Goal: Task Accomplishment & Management: Manage account settings

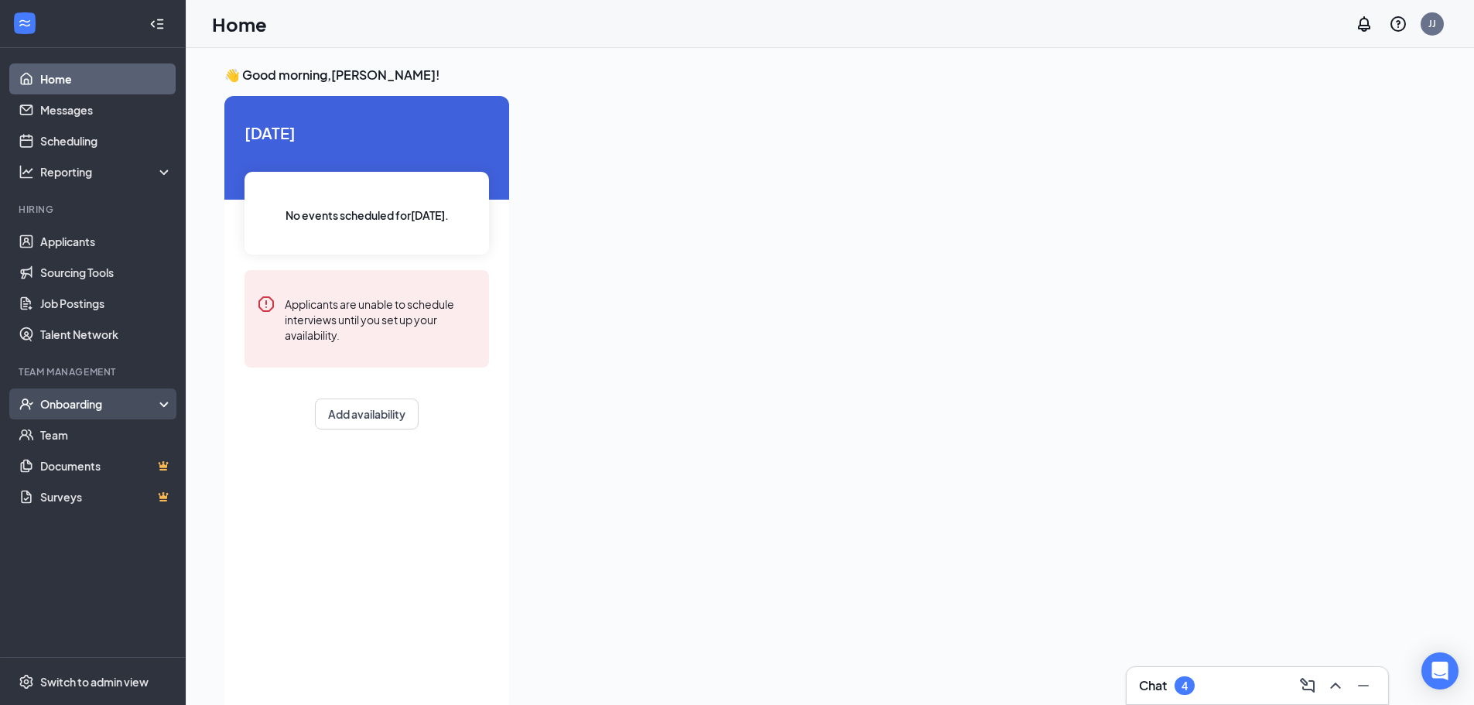
click at [96, 400] on div "Onboarding" at bounding box center [99, 403] width 119 height 15
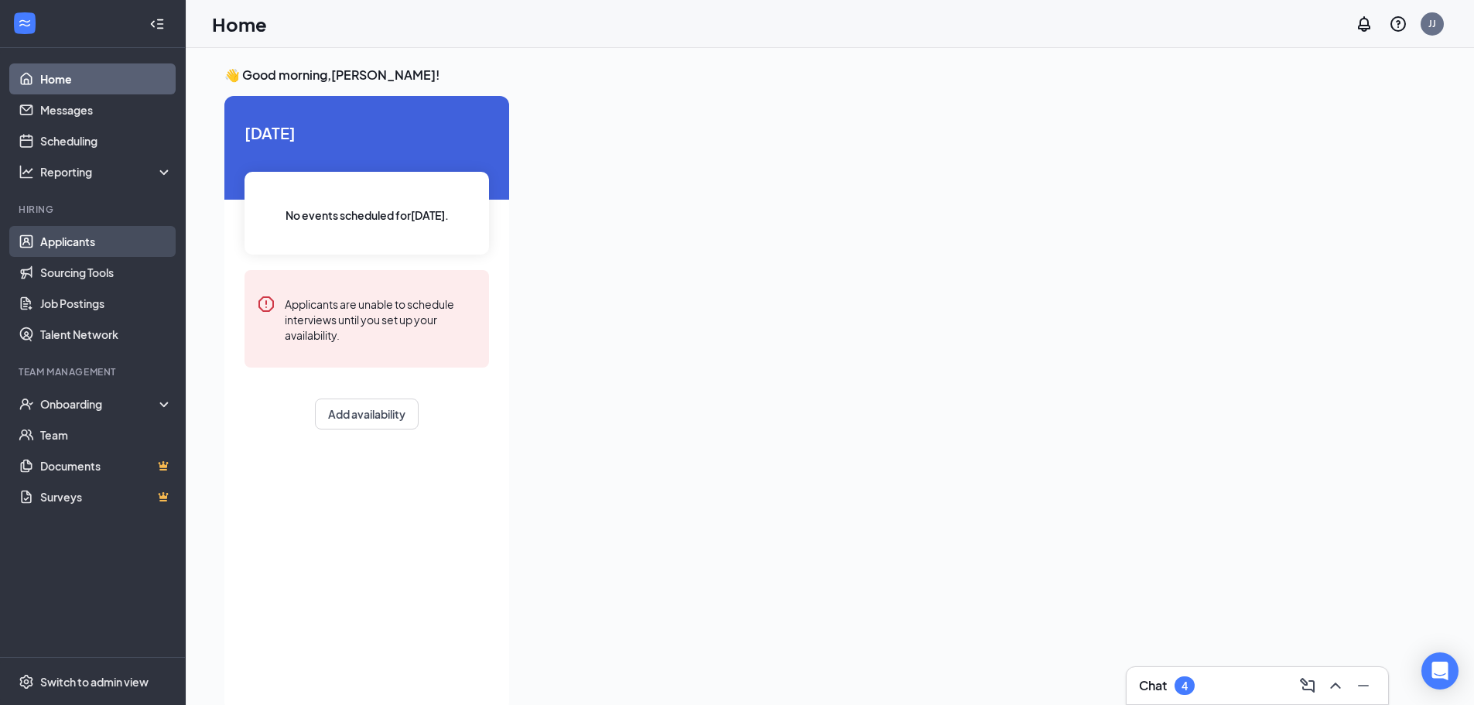
click at [87, 242] on link "Applicants" at bounding box center [106, 241] width 132 height 31
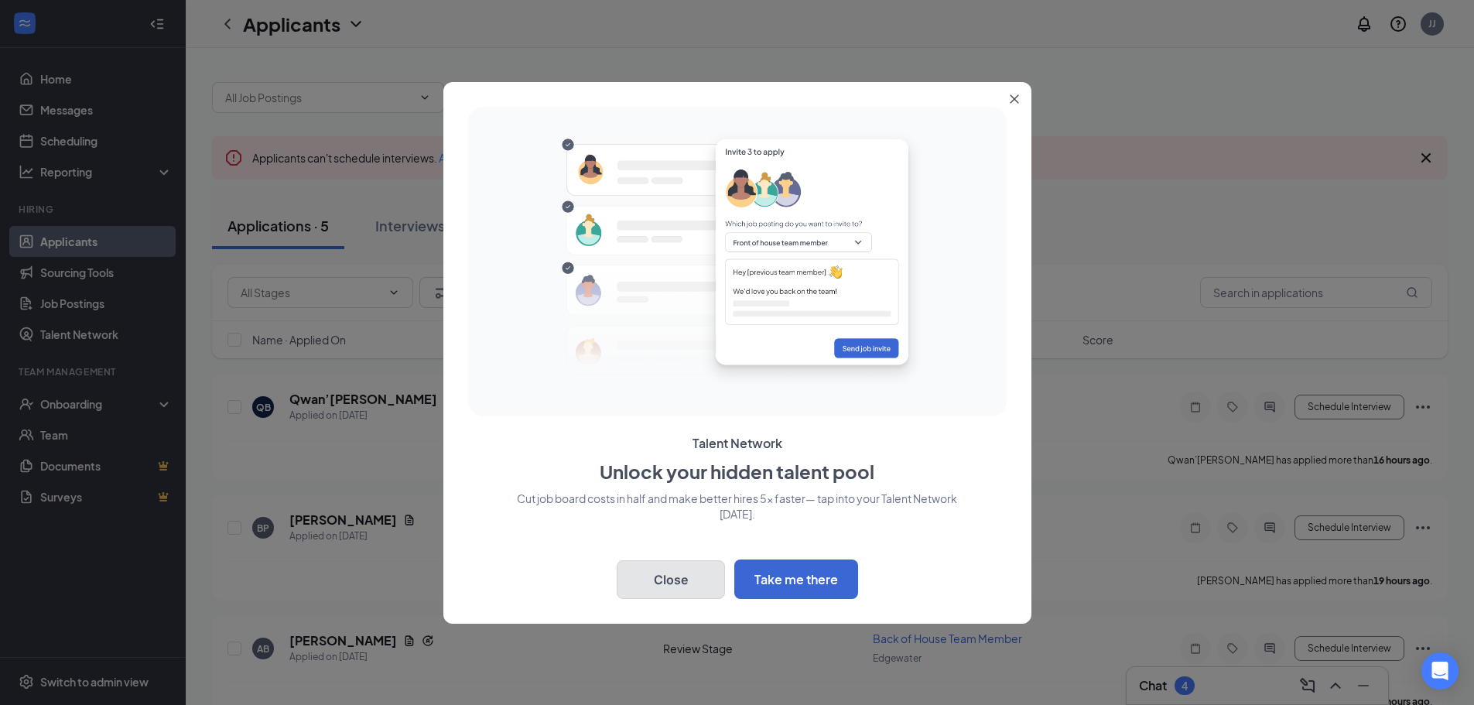
click at [667, 575] on button "Close" at bounding box center [671, 579] width 108 height 39
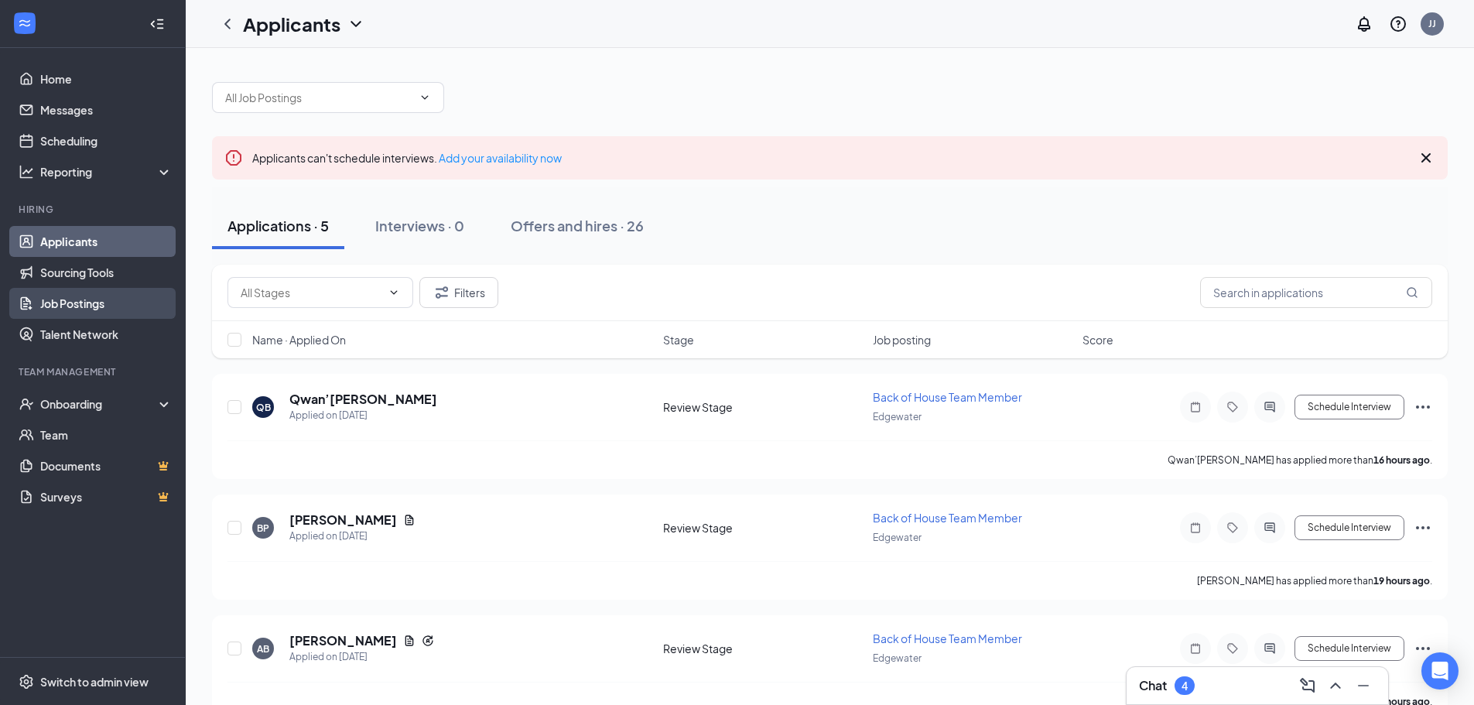
click at [92, 304] on link "Job Postings" at bounding box center [106, 303] width 132 height 31
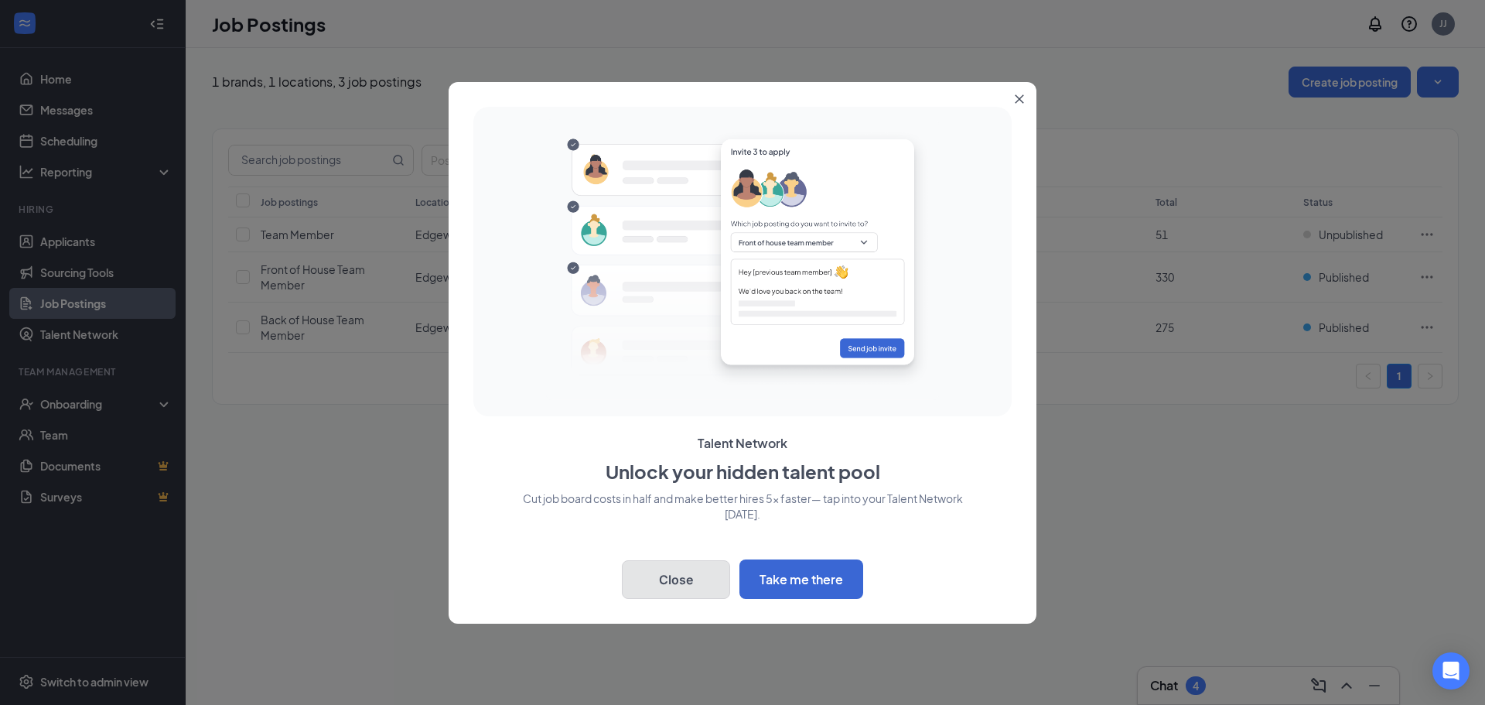
click at [656, 576] on button "Close" at bounding box center [676, 579] width 108 height 39
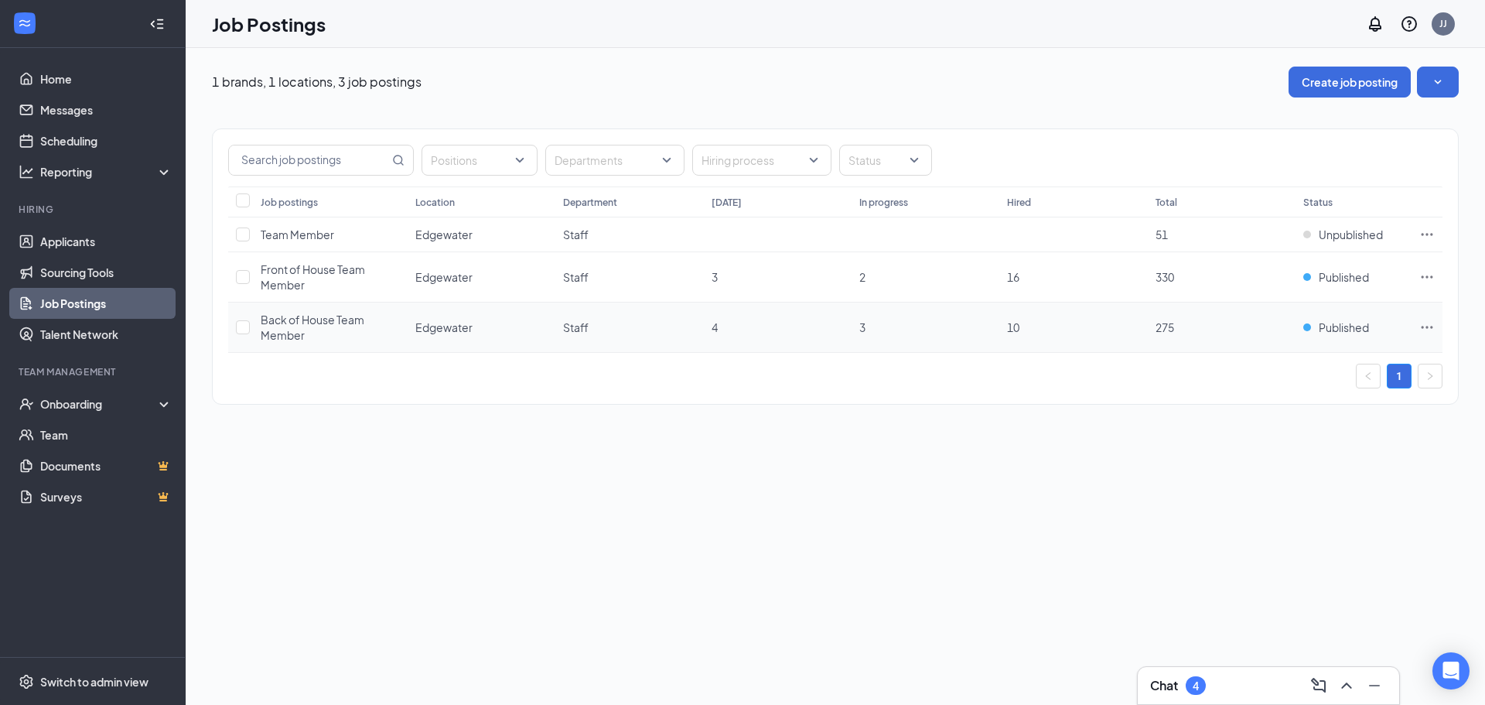
click at [1430, 328] on icon "Ellipses" at bounding box center [1427, 327] width 15 height 15
click at [1143, 526] on div "1 brands, 1 locations, 3 job postings Create job posting Positions Departments …" at bounding box center [836, 376] width 1300 height 657
click at [1175, 343] on td "275" at bounding box center [1222, 327] width 148 height 50
click at [1171, 337] on td "275" at bounding box center [1222, 327] width 148 height 50
click at [284, 331] on span "Back of House Team Member" at bounding box center [313, 327] width 104 height 29
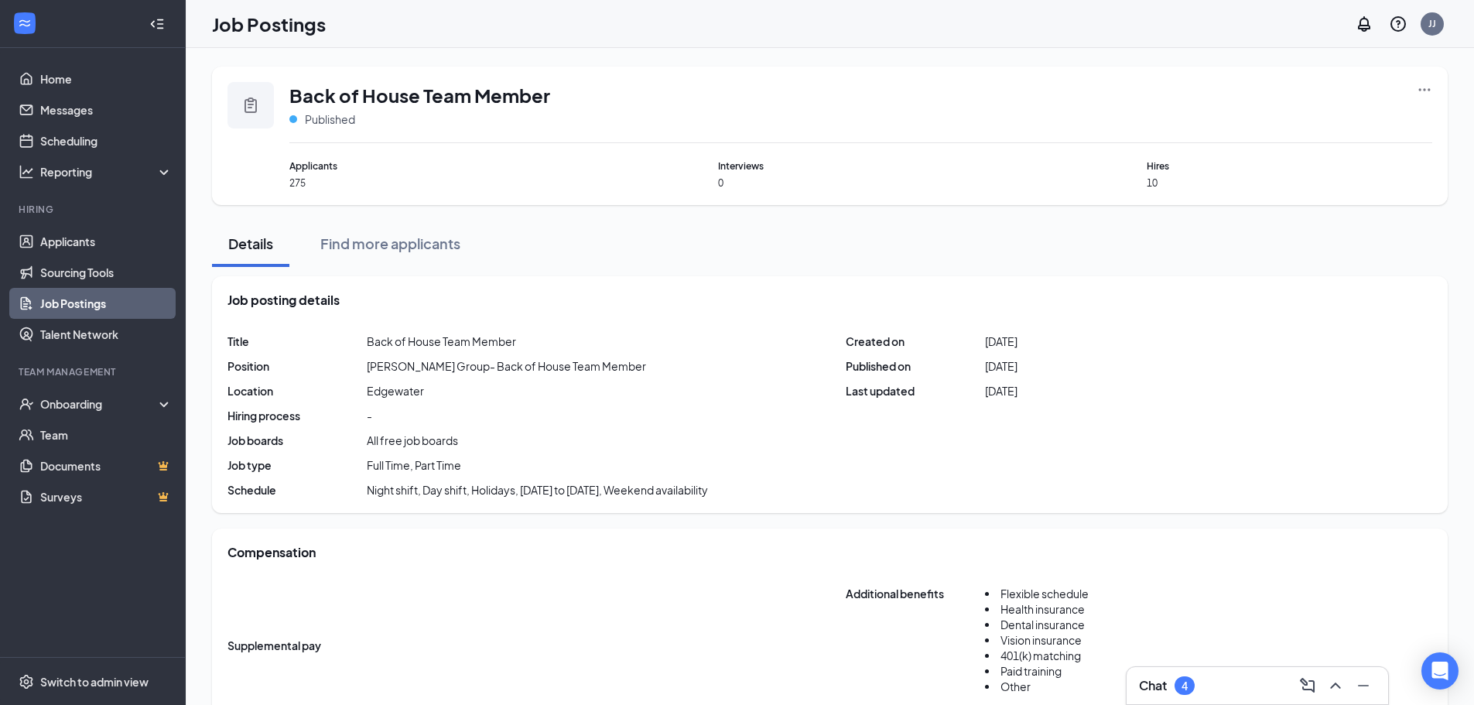
click at [1416, 97] on icon "Ellipses" at bounding box center [1423, 89] width 15 height 15
click at [1247, 122] on span "Edit job posting" at bounding box center [1251, 121] width 78 height 14
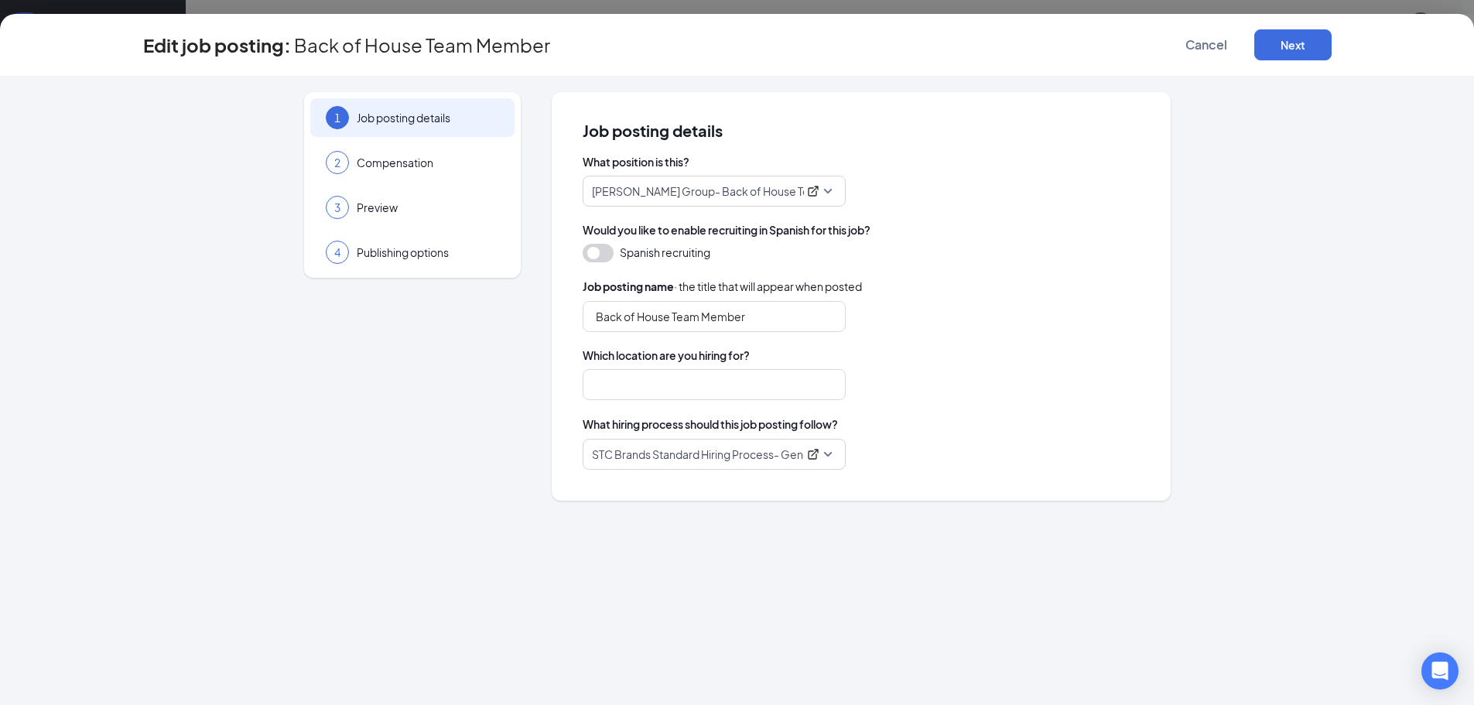
type input "Edgewater"
click at [1226, 45] on span "Cancel" at bounding box center [1206, 44] width 42 height 15
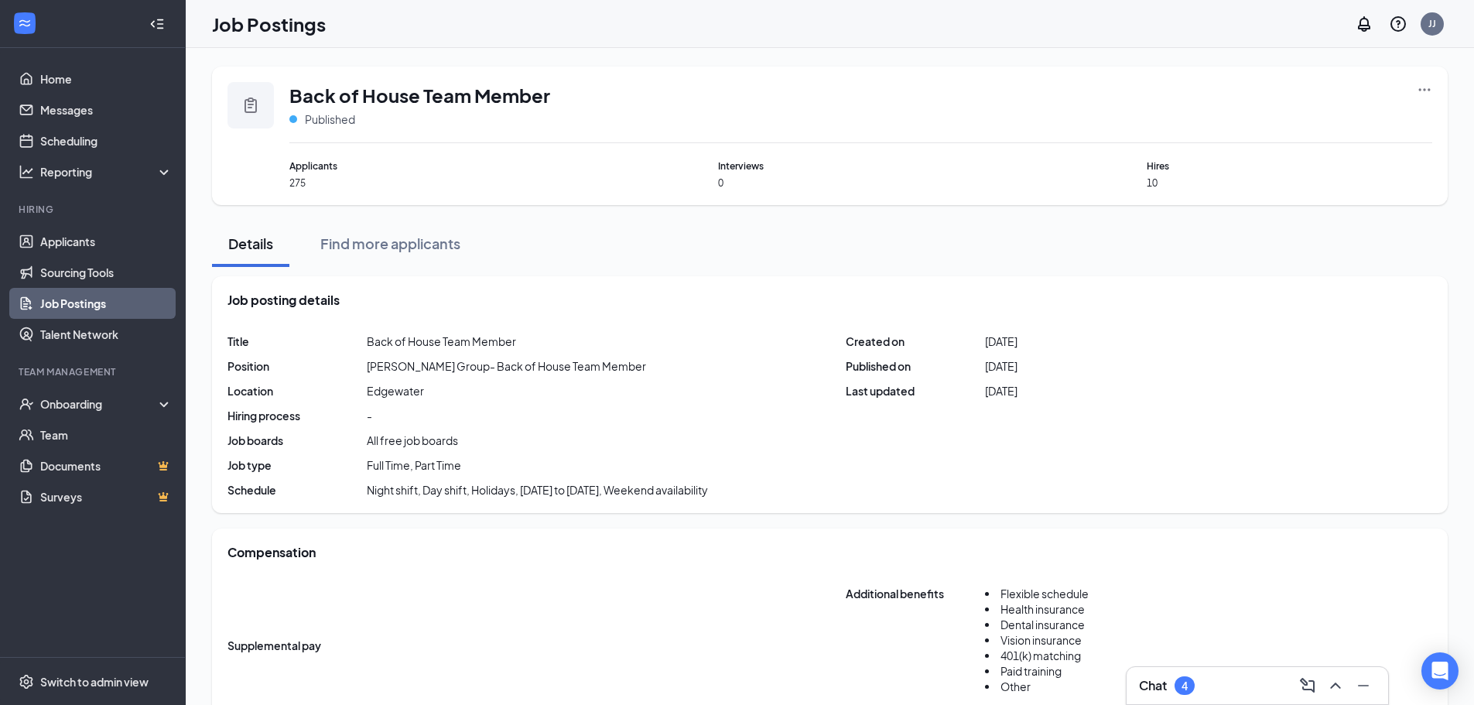
click at [241, 96] on div at bounding box center [250, 105] width 46 height 46
click at [296, 115] on div "Published" at bounding box center [322, 118] width 66 height 15
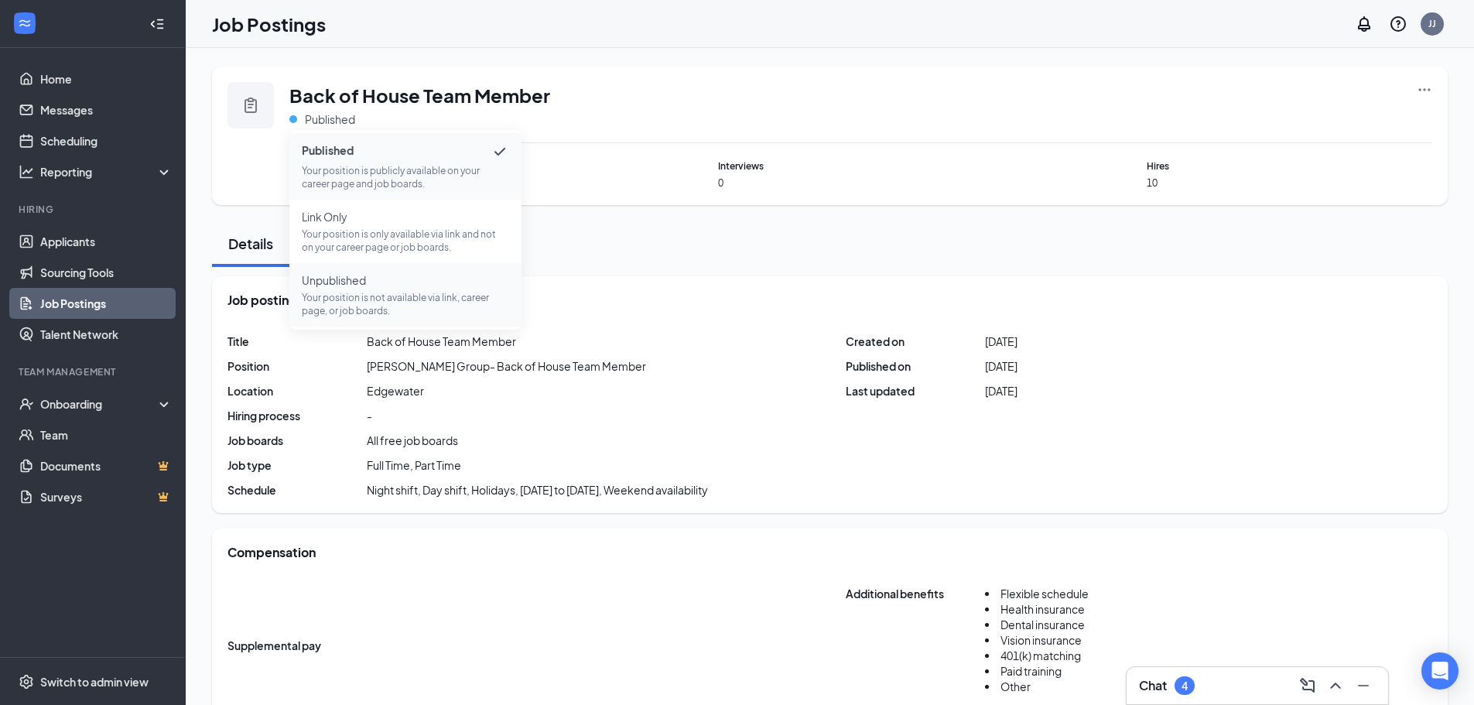
click at [364, 302] on p "Your position is not available via link, career page, or job boards." at bounding box center [405, 304] width 207 height 26
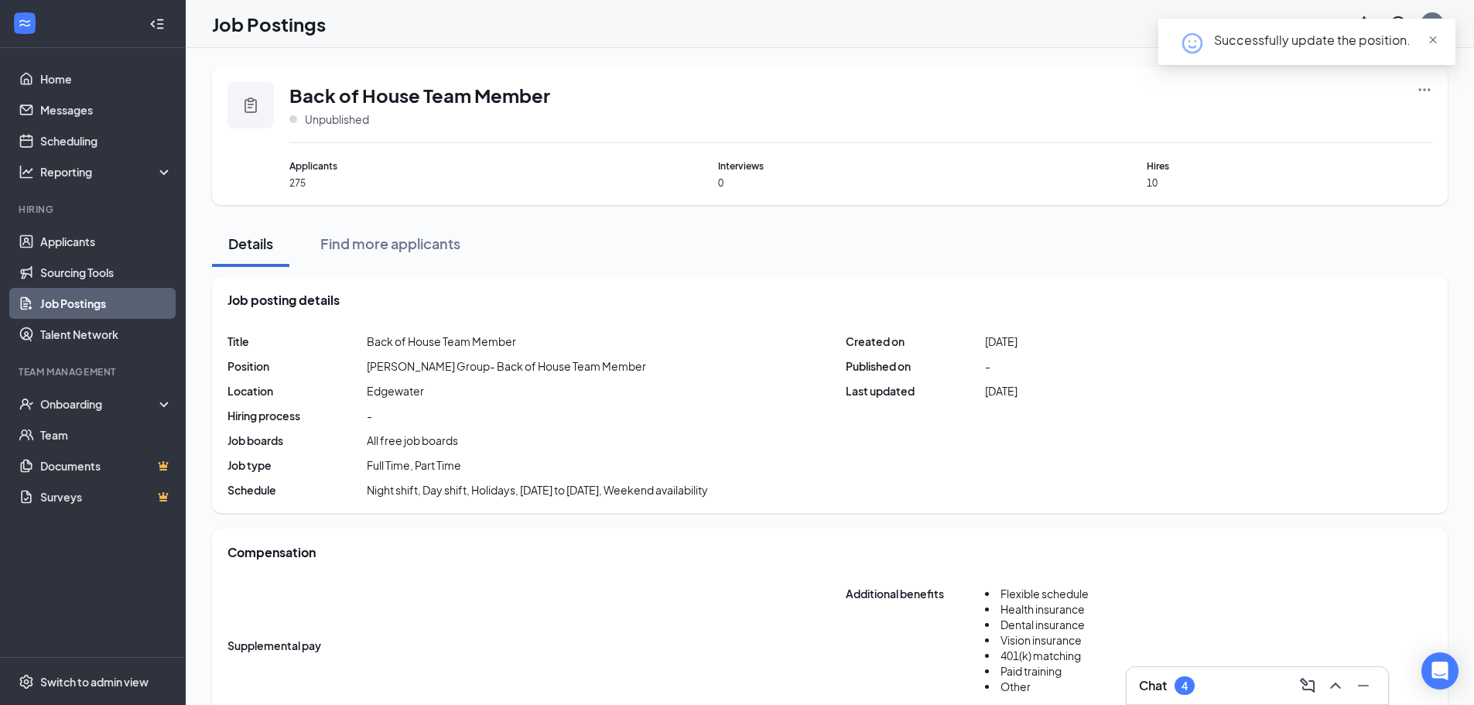
click at [1434, 37] on span "close" at bounding box center [1432, 40] width 11 height 11
click at [1435, 26] on div "JJ" at bounding box center [1432, 23] width 8 height 13
click at [1031, 98] on div "Back of House Team Member Unpublished" at bounding box center [860, 112] width 1143 height 61
click at [91, 304] on link "Job Postings" at bounding box center [106, 303] width 132 height 31
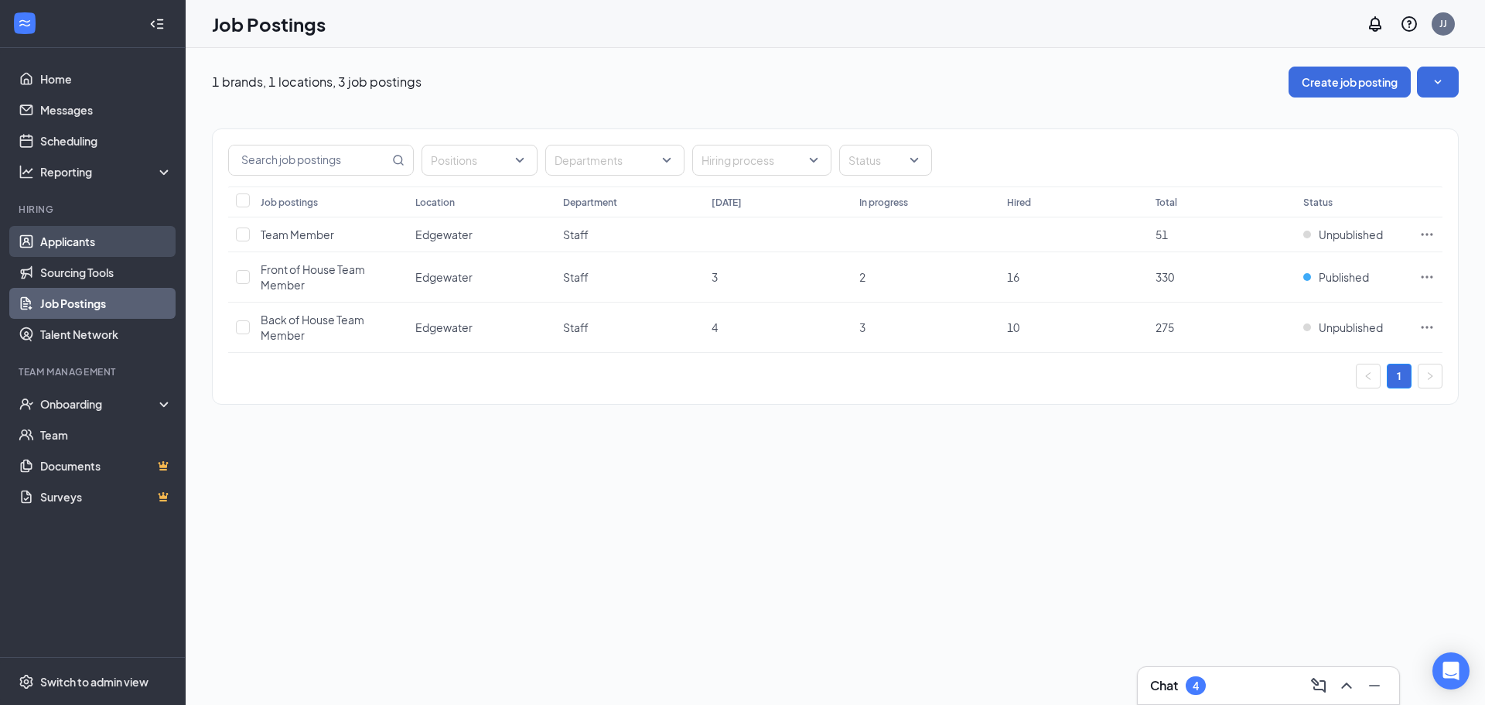
click at [63, 238] on link "Applicants" at bounding box center [106, 241] width 132 height 31
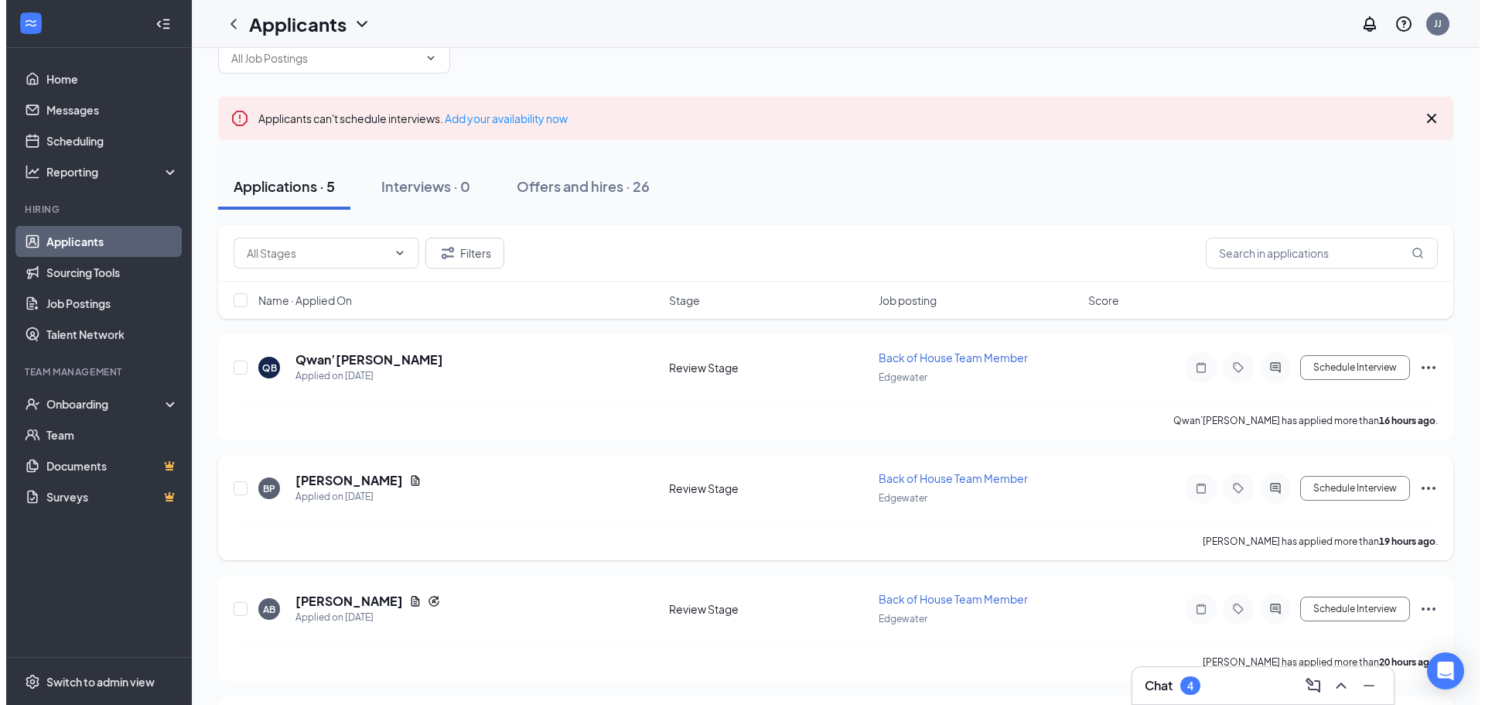
scroll to position [77, 0]
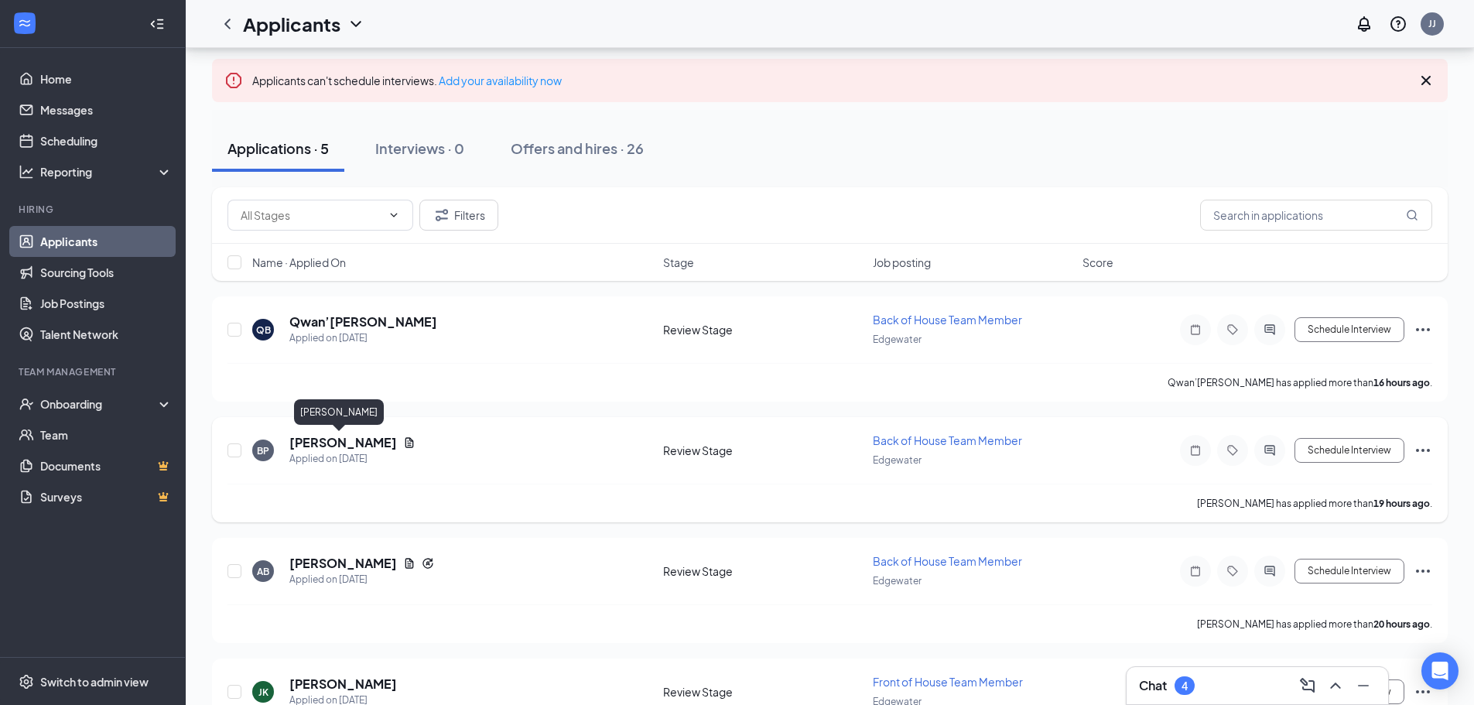
click at [313, 441] on h5 "[PERSON_NAME]" at bounding box center [343, 442] width 108 height 17
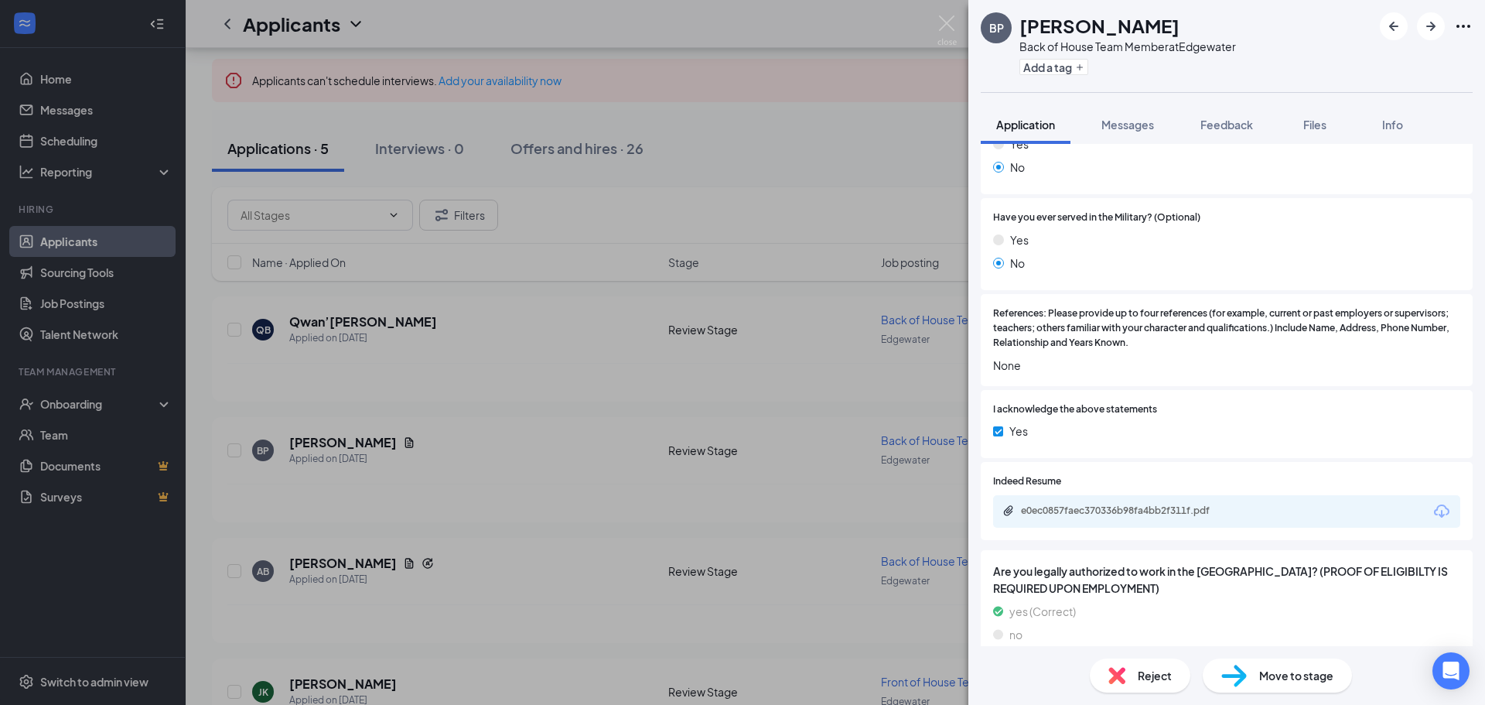
scroll to position [1257, 0]
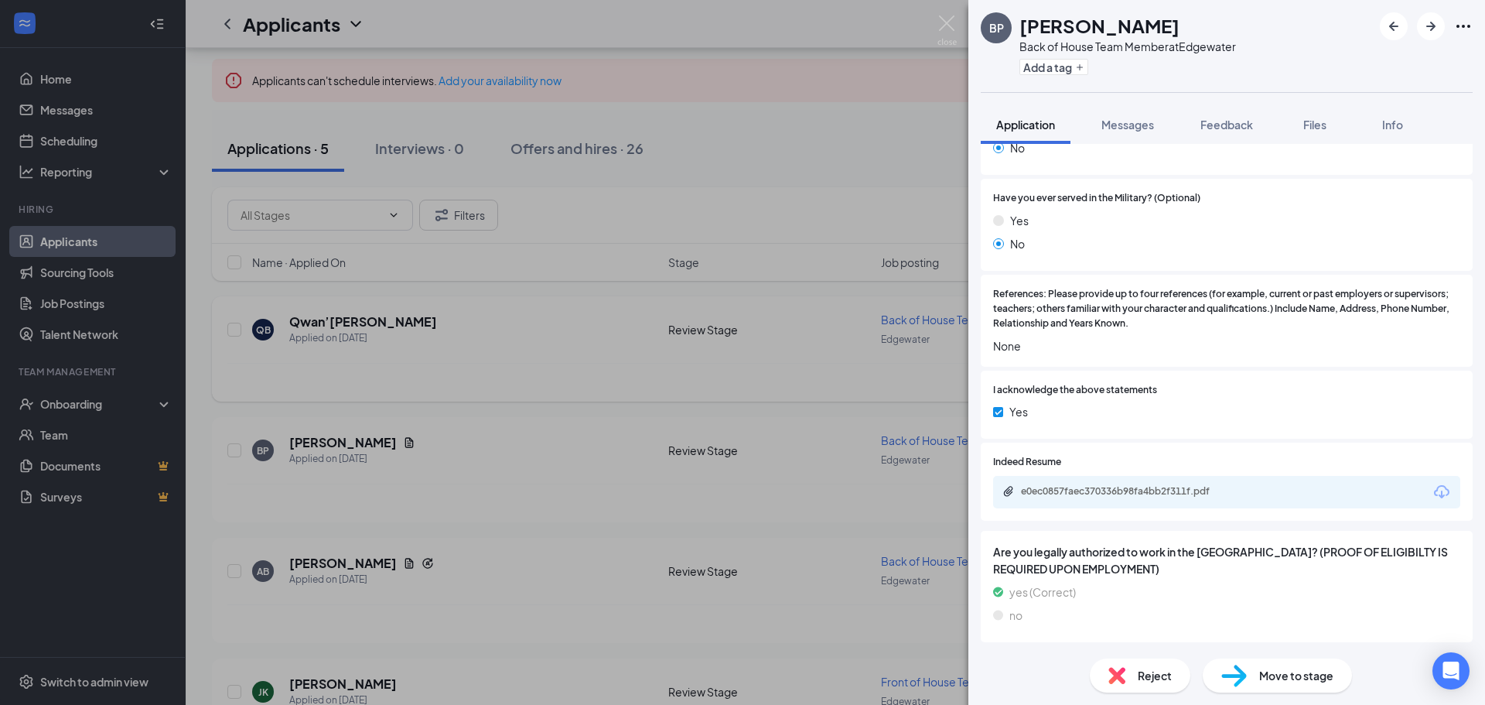
drag, startPoint x: 485, startPoint y: 330, endPoint x: 417, endPoint y: 371, distance: 79.5
click at [485, 331] on div "BP [PERSON_NAME] Back of House Team Member at [GEOGRAPHIC_DATA] Add a tag Appli…" at bounding box center [742, 352] width 1485 height 705
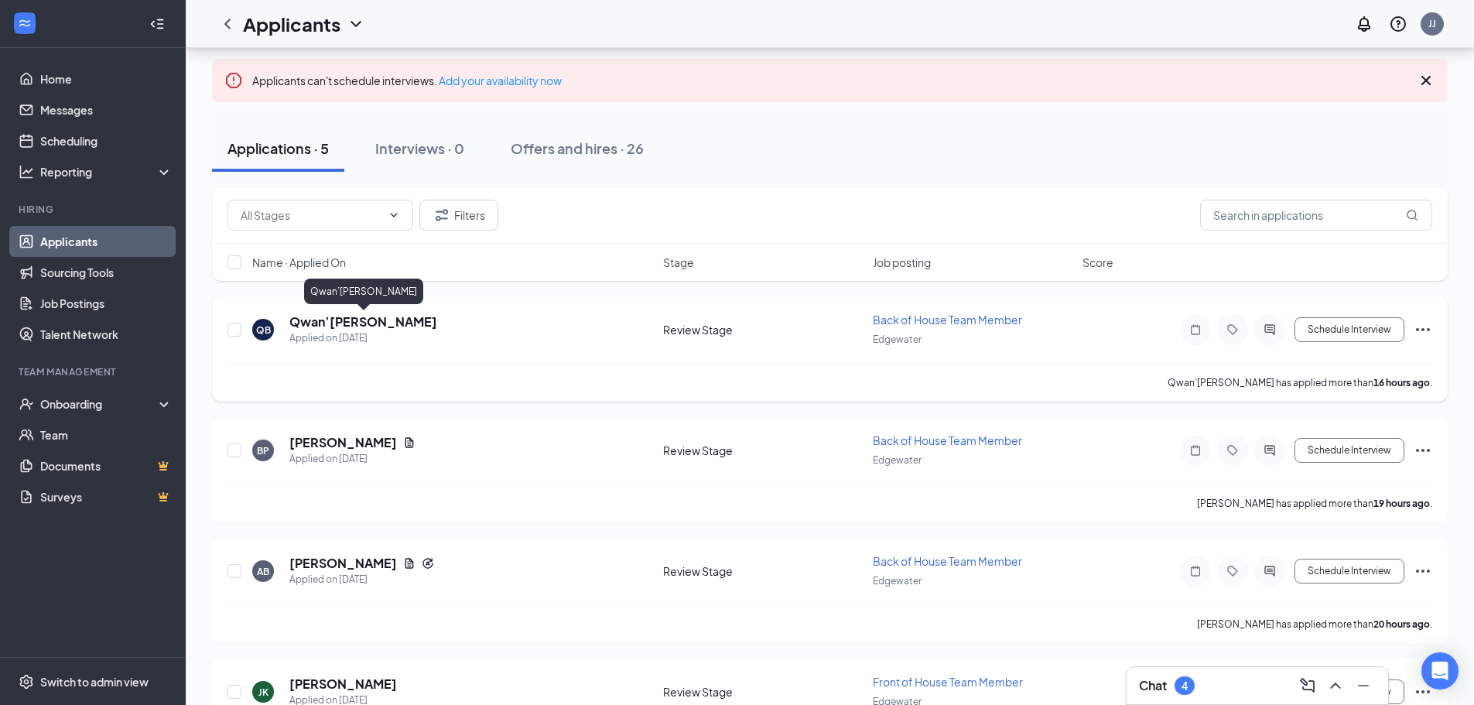
click at [359, 319] on h5 "Qwan’[PERSON_NAME]" at bounding box center [363, 321] width 148 height 17
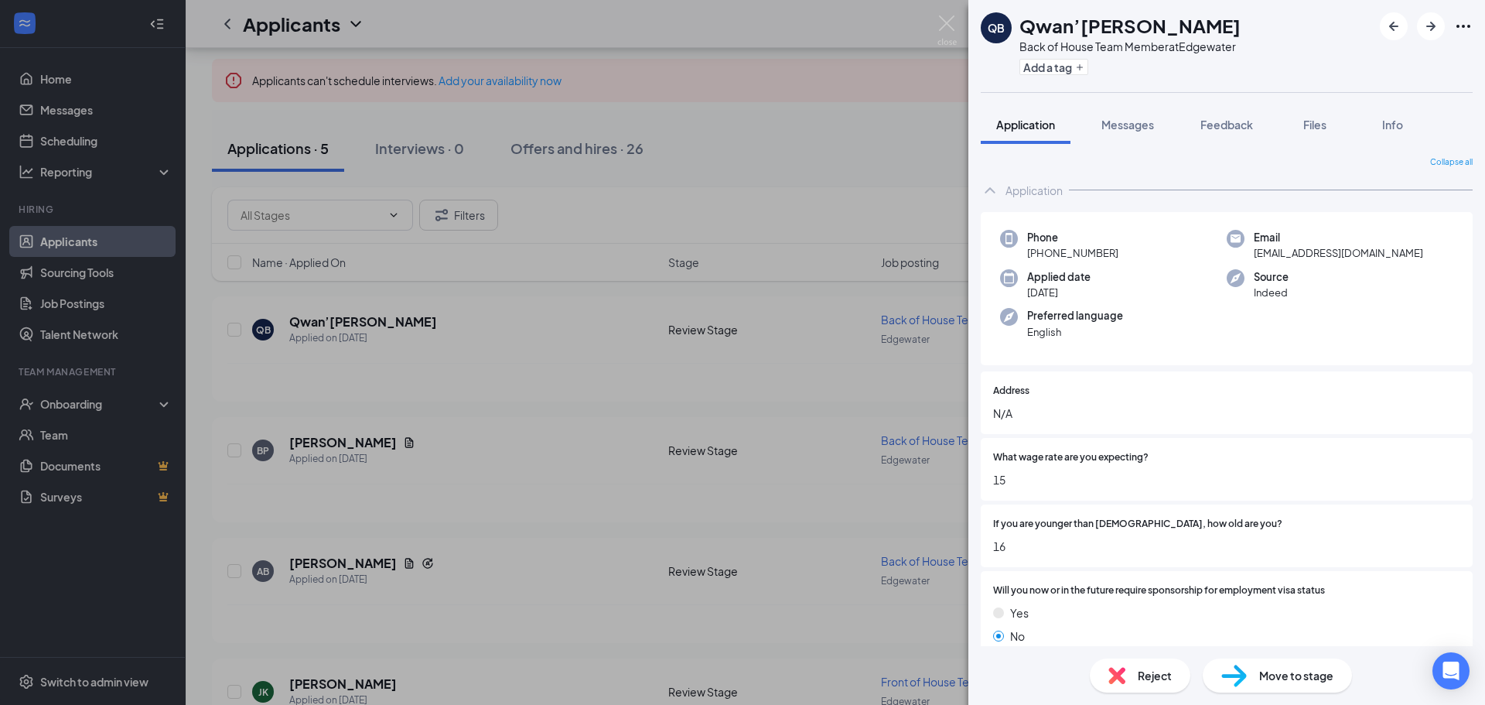
click at [566, 377] on div "QB Qwan’[PERSON_NAME] Back of House Team Member at [GEOGRAPHIC_DATA] Add a tag …" at bounding box center [742, 352] width 1485 height 705
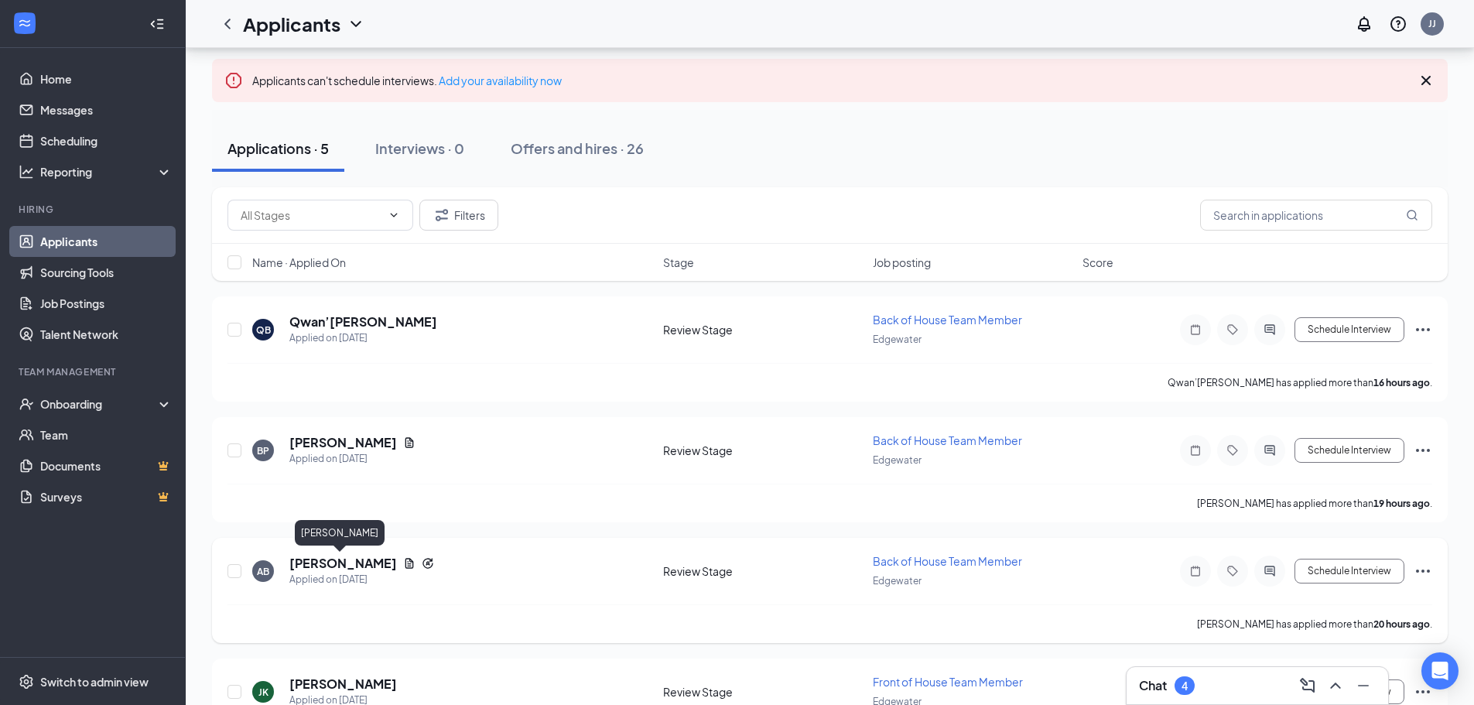
click at [346, 562] on h5 "[PERSON_NAME]" at bounding box center [343, 563] width 108 height 17
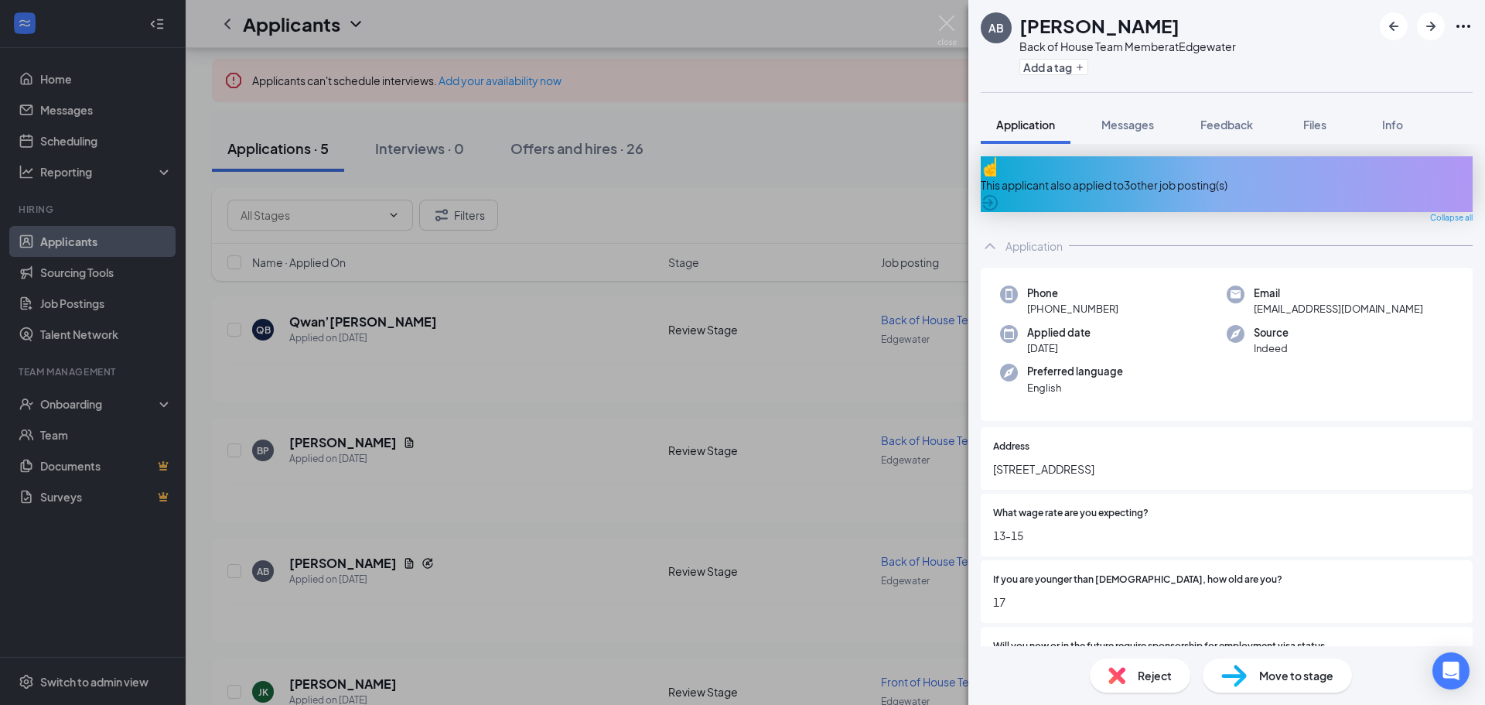
click at [1201, 176] on div "This applicant also applied to 3 other job posting(s)" at bounding box center [1227, 184] width 492 height 17
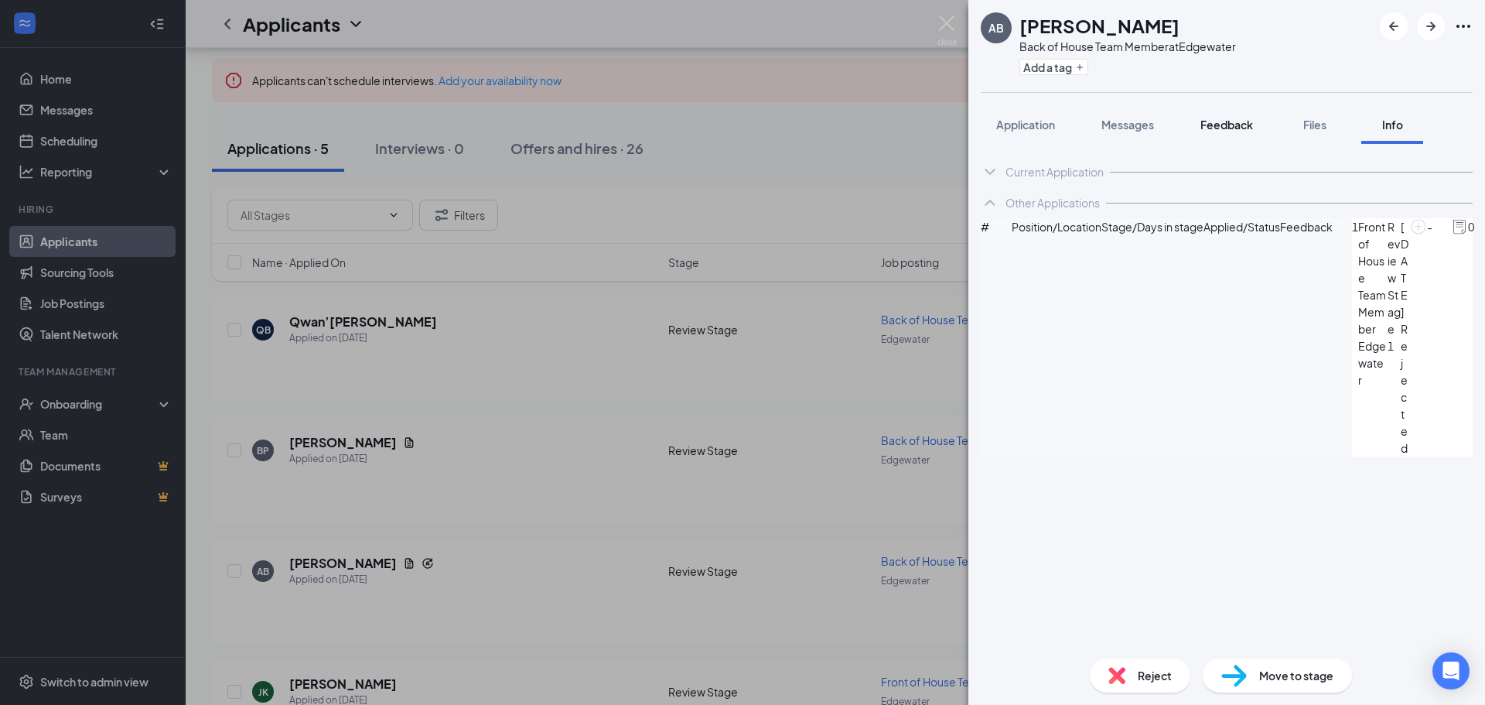
click at [1226, 125] on span "Feedback" at bounding box center [1227, 125] width 53 height 14
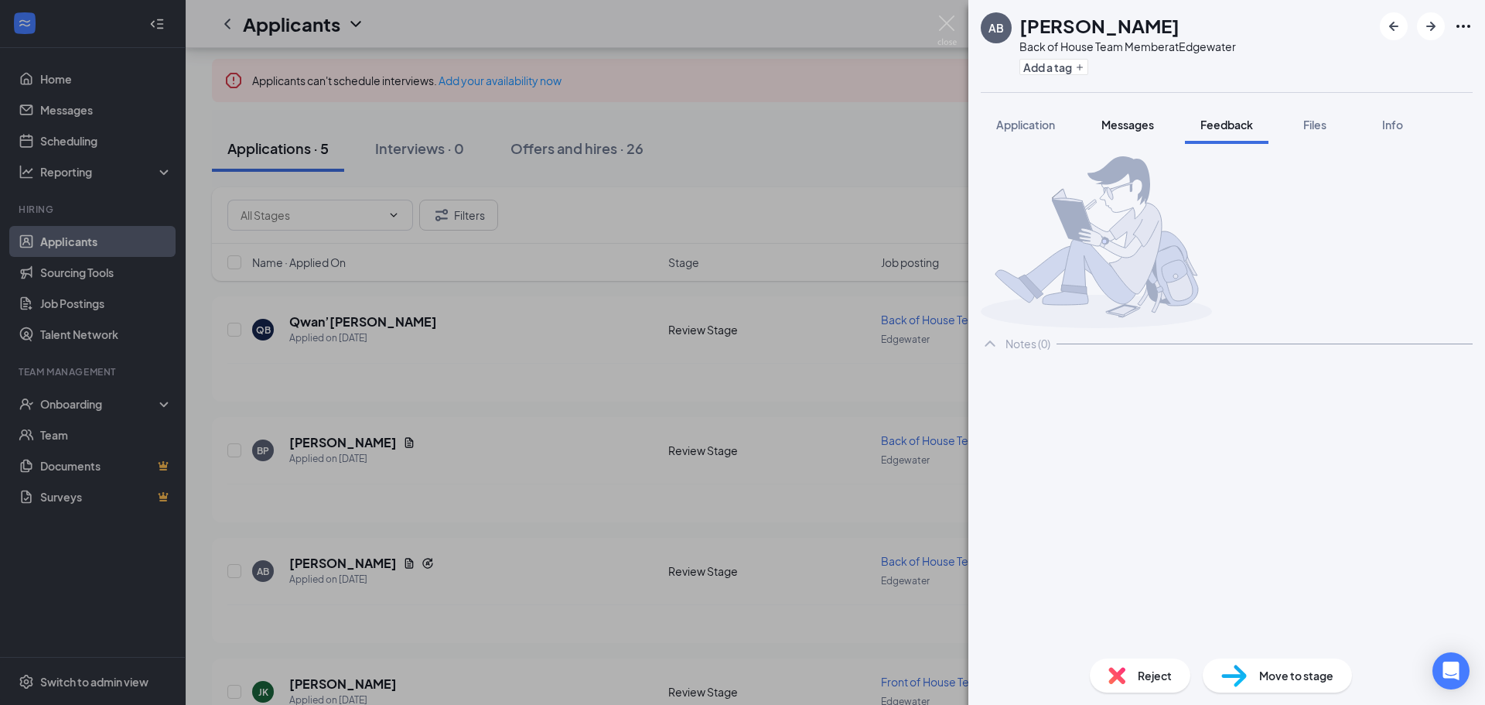
click at [1129, 125] on span "Messages" at bounding box center [1128, 125] width 53 height 14
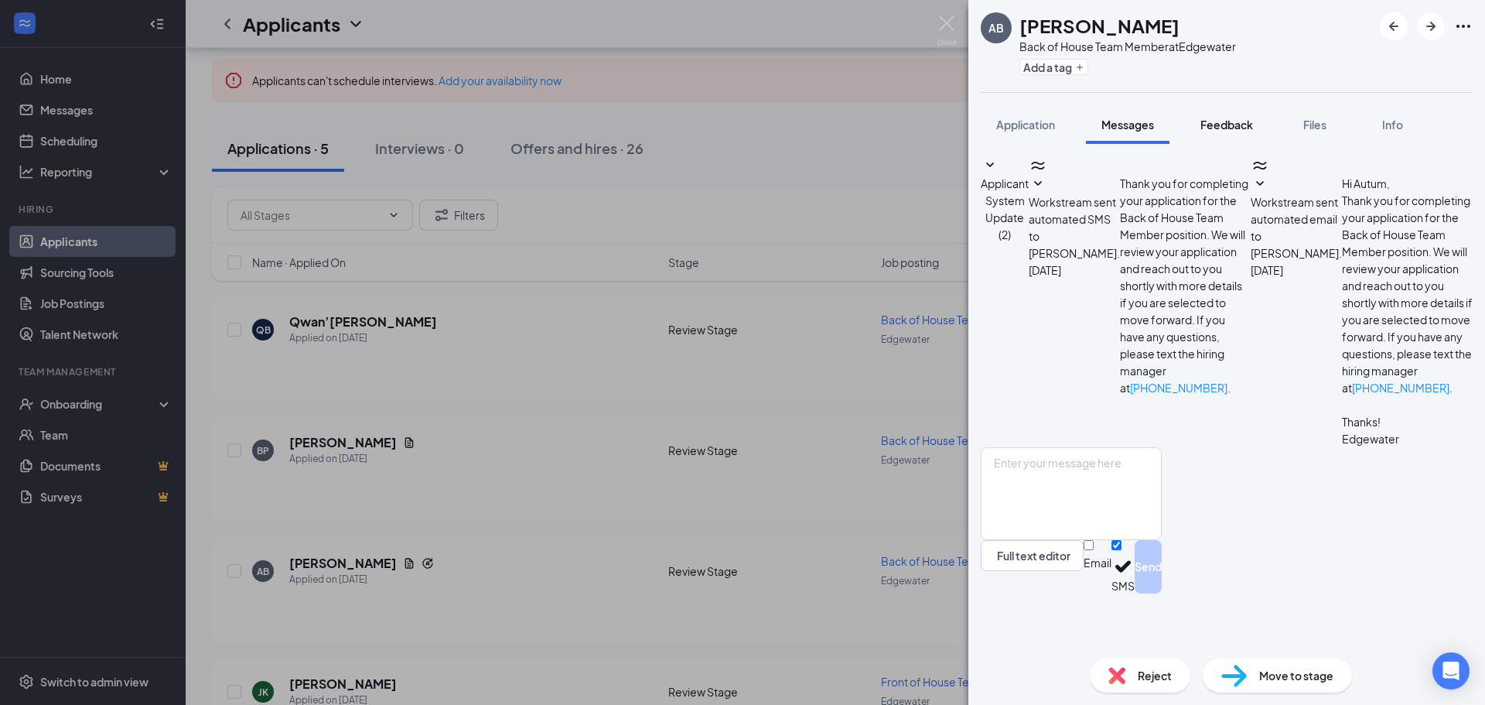
click at [1233, 125] on span "Feedback" at bounding box center [1227, 125] width 53 height 14
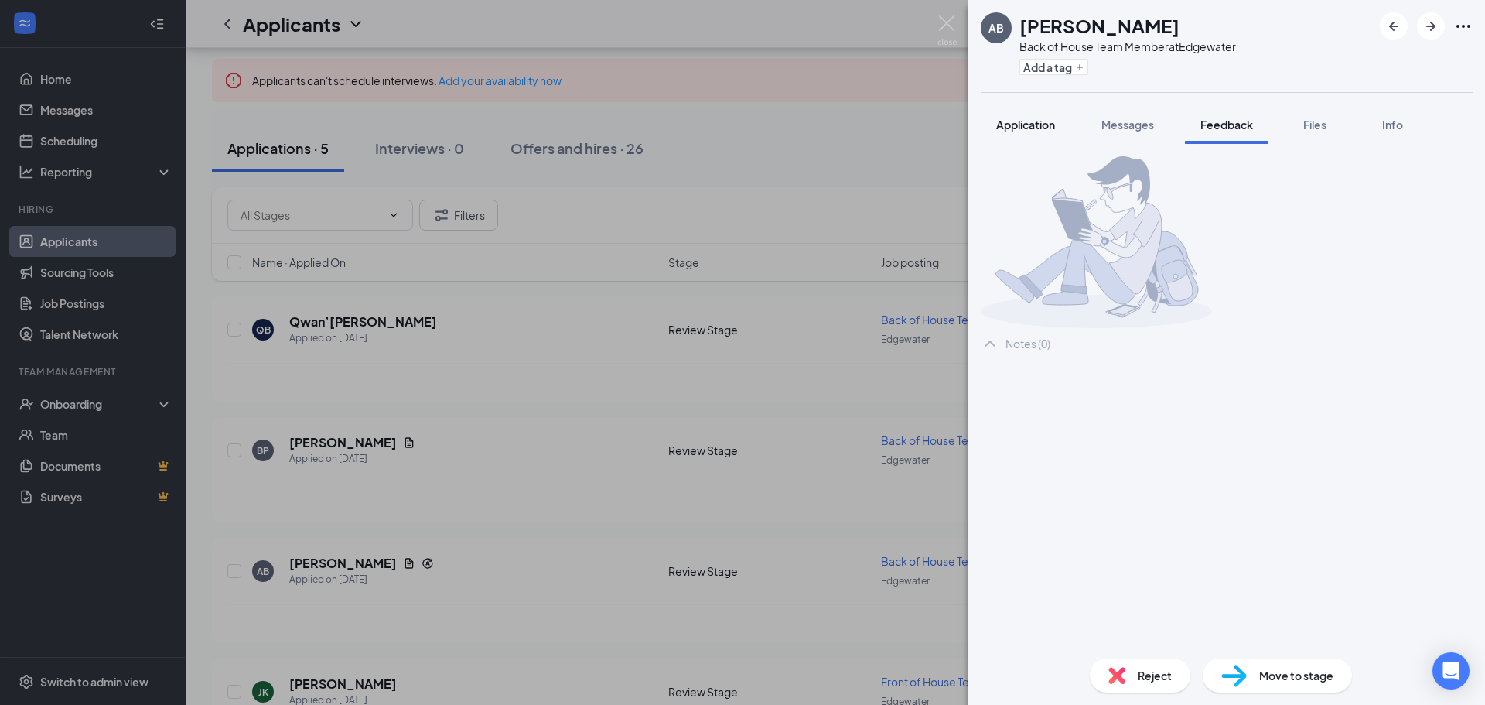
click at [1046, 129] on span "Application" at bounding box center [1025, 125] width 59 height 14
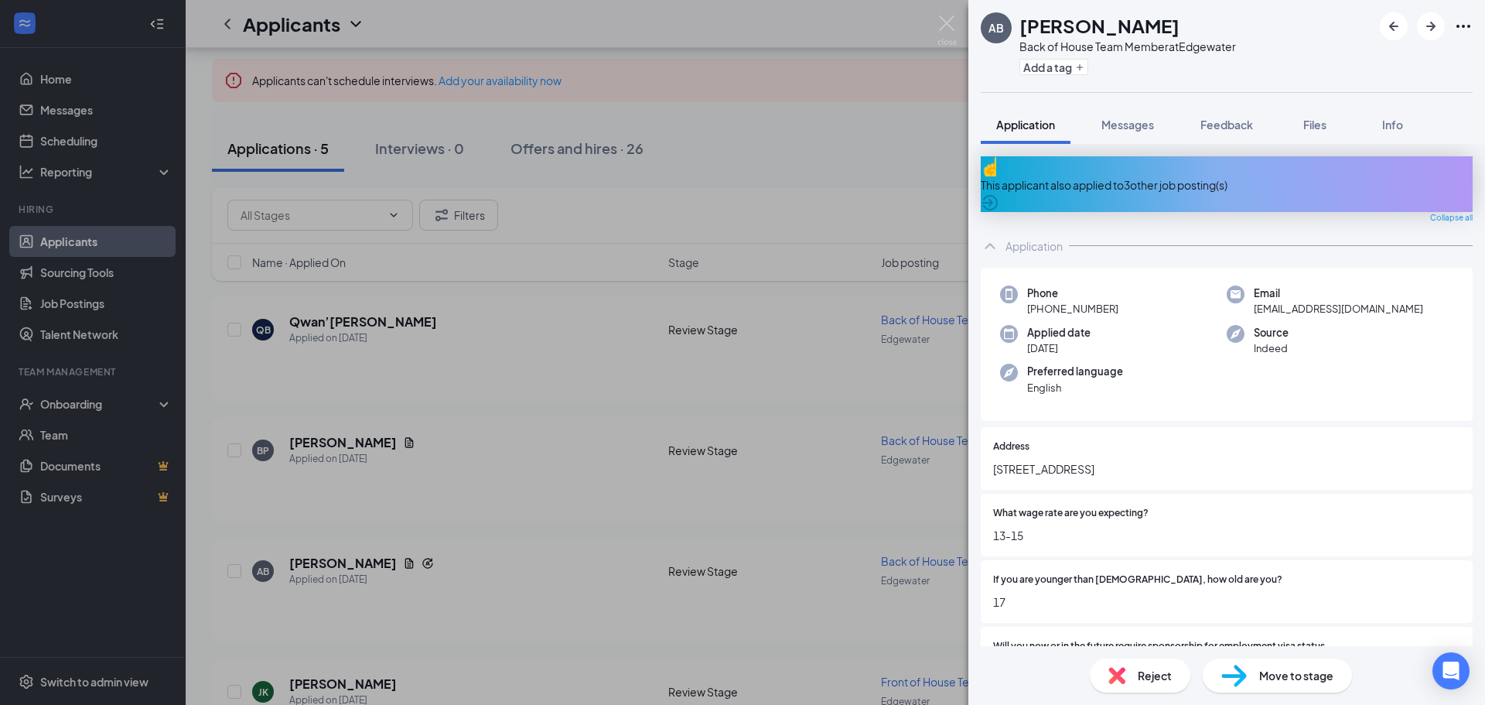
click at [1136, 676] on div "Reject" at bounding box center [1140, 675] width 101 height 34
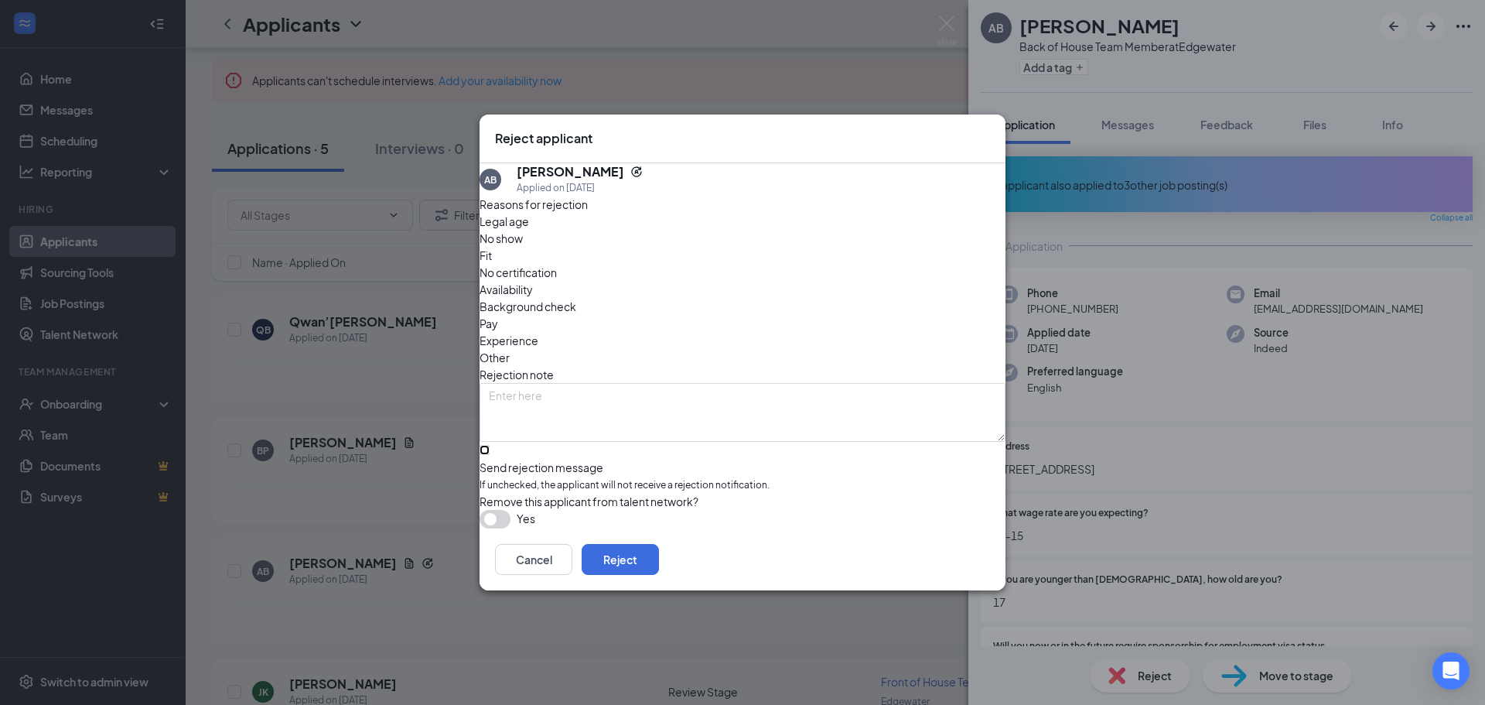
click at [490, 445] on input "Send rejection message If unchecked, the applicant will not receive a rejection…" at bounding box center [485, 450] width 10 height 10
checkbox input "true"
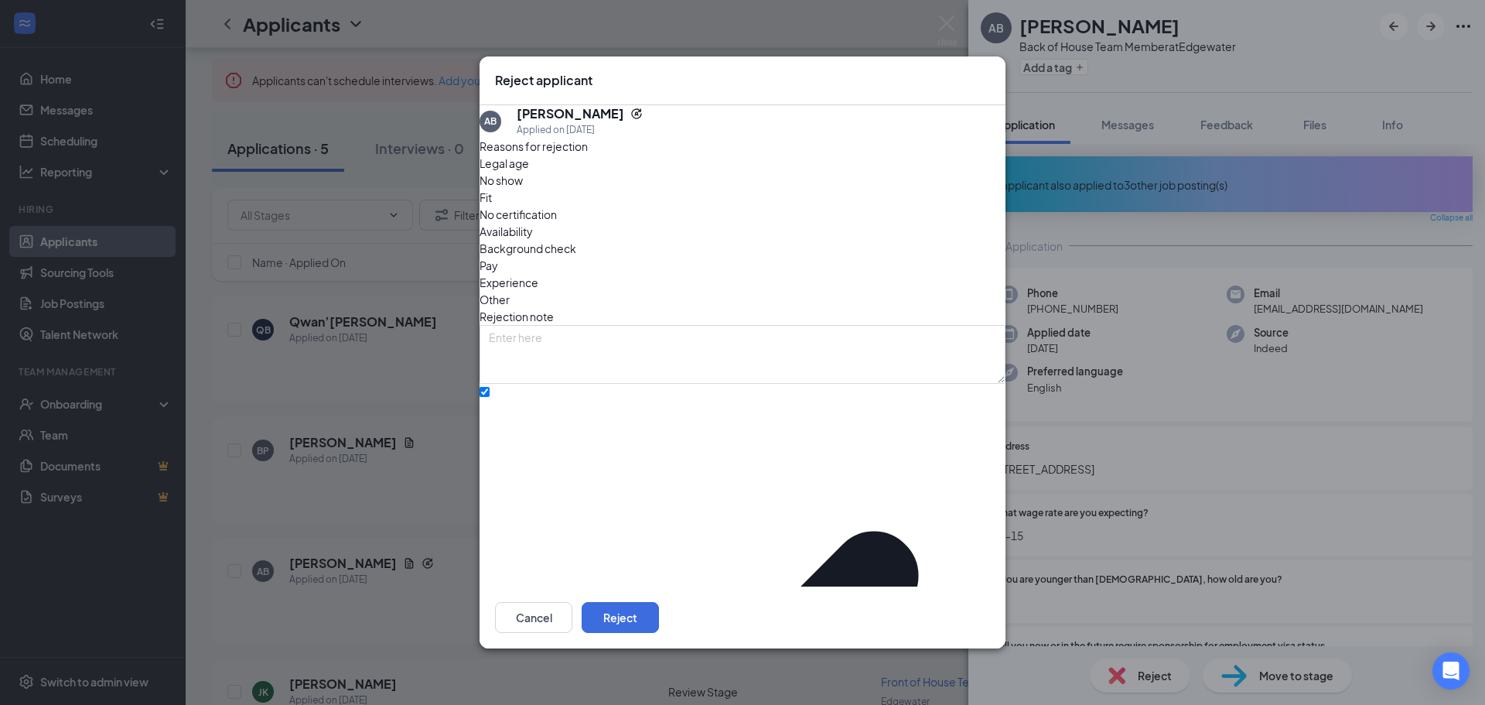
click at [555, 325] on textarea at bounding box center [743, 354] width 526 height 59
click at [659, 607] on button "Reject" at bounding box center [620, 617] width 77 height 31
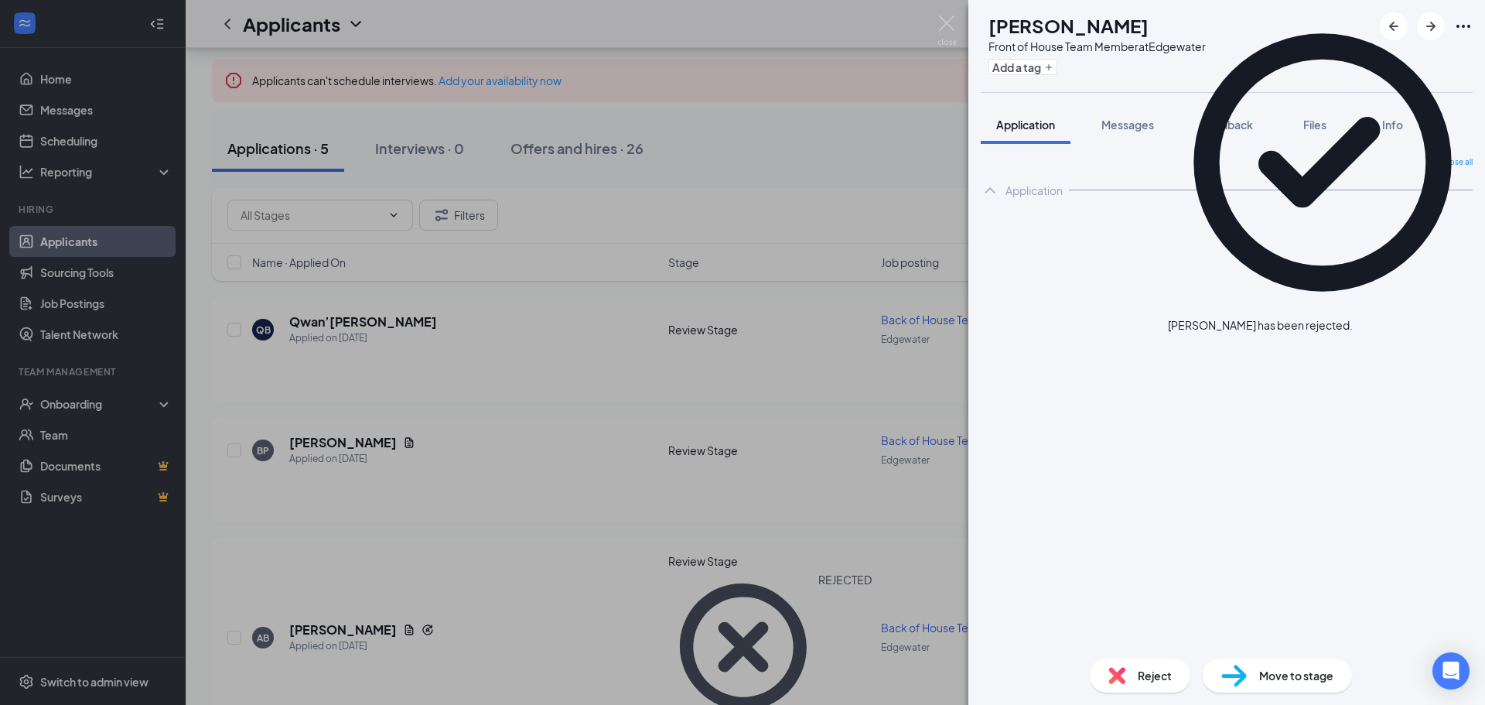
click at [572, 346] on div "[PERSON_NAME] [PERSON_NAME] Front of House Team Member at Edgewater Add a tag A…" at bounding box center [742, 352] width 1485 height 705
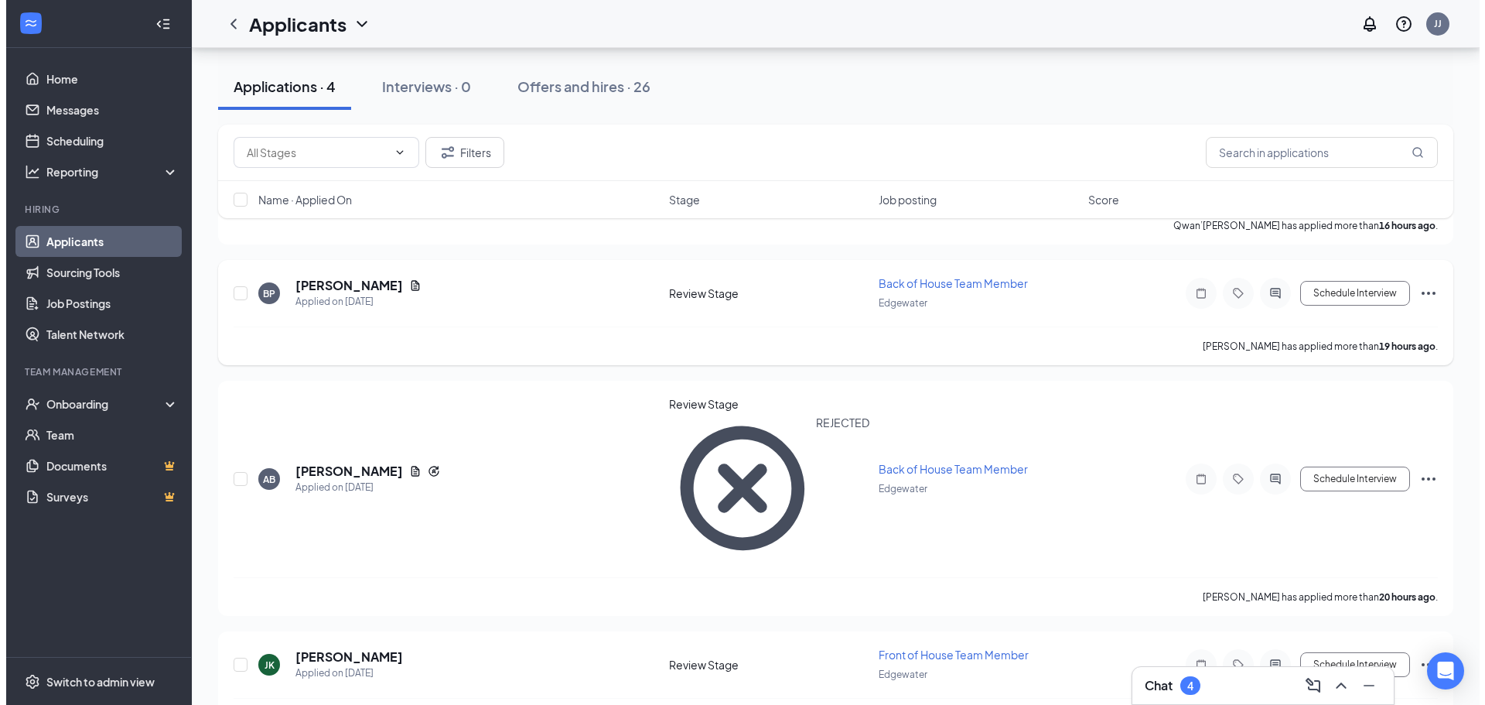
scroll to position [275, 0]
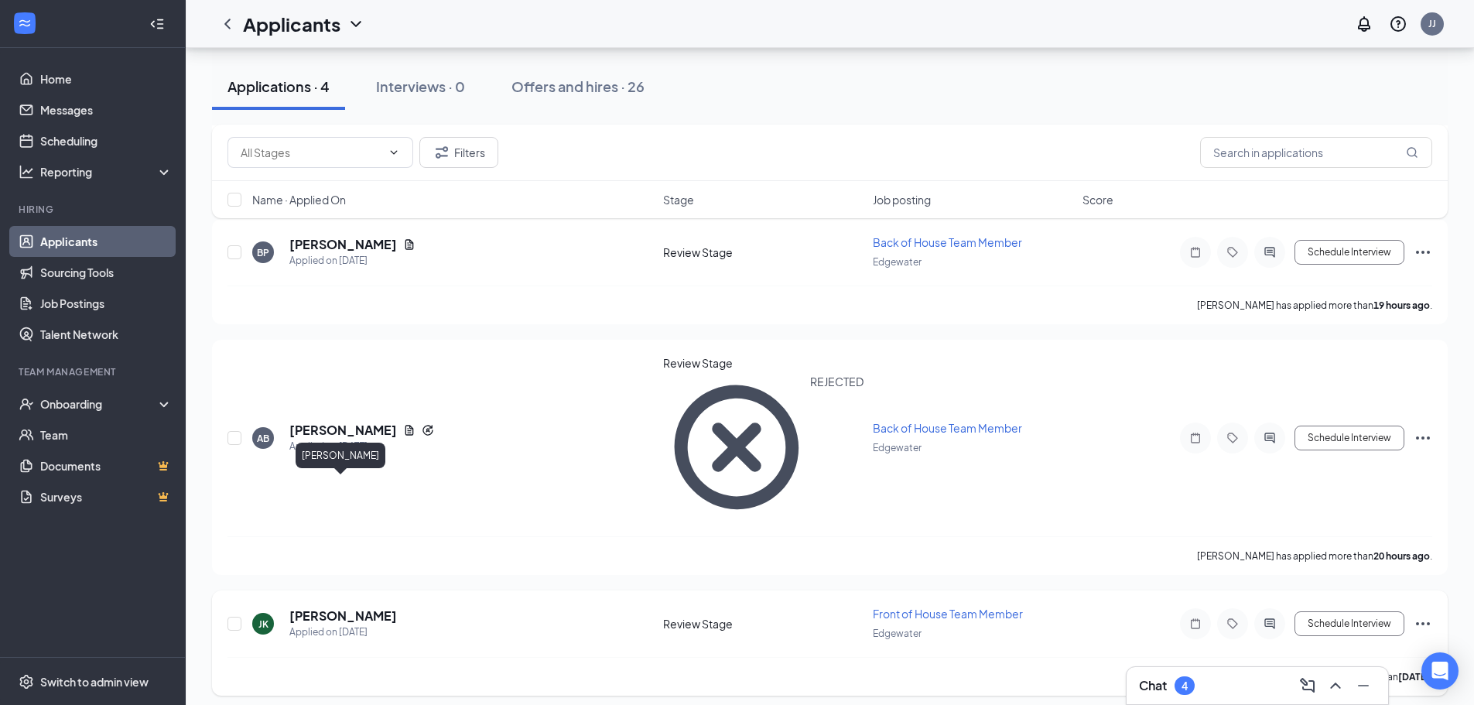
click at [349, 607] on h5 "[PERSON_NAME]" at bounding box center [343, 615] width 108 height 17
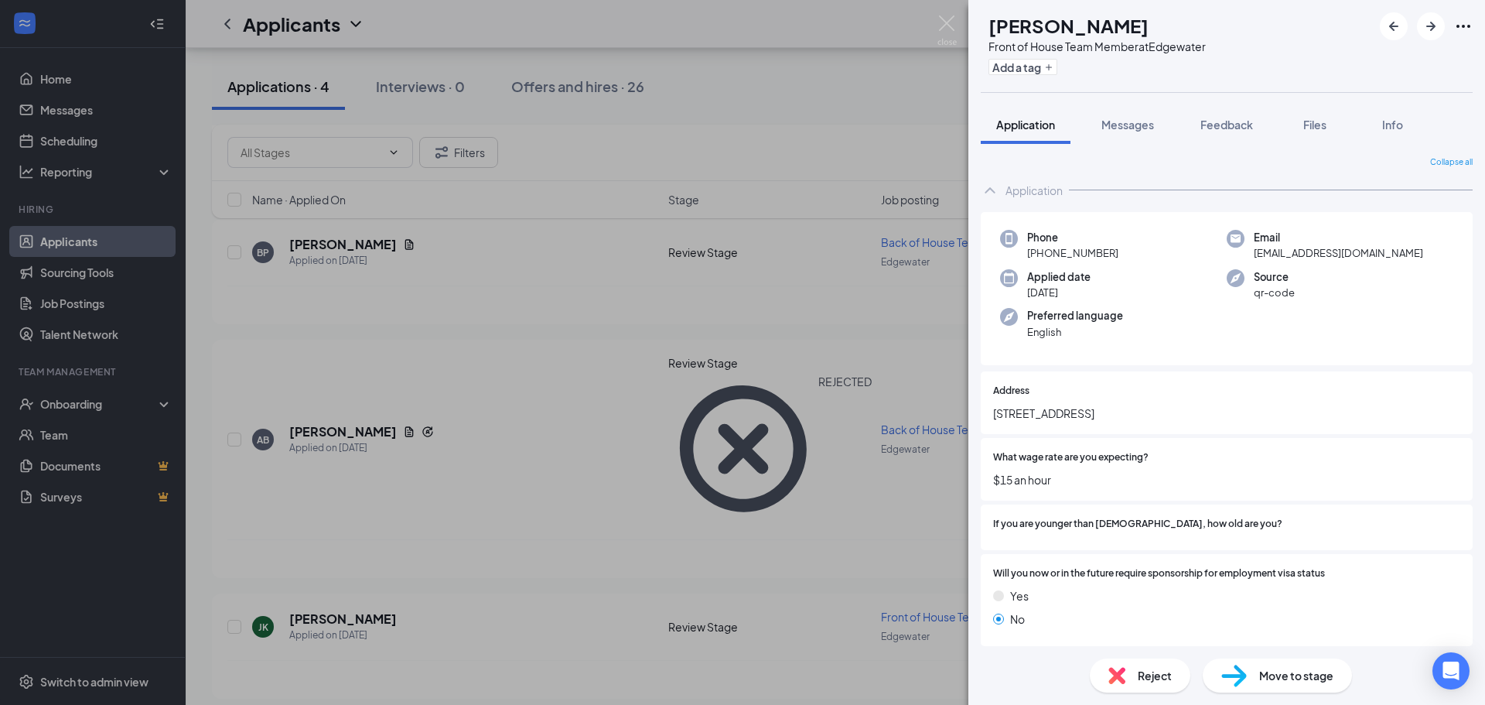
click at [1293, 675] on span "Move to stage" at bounding box center [1296, 675] width 74 height 17
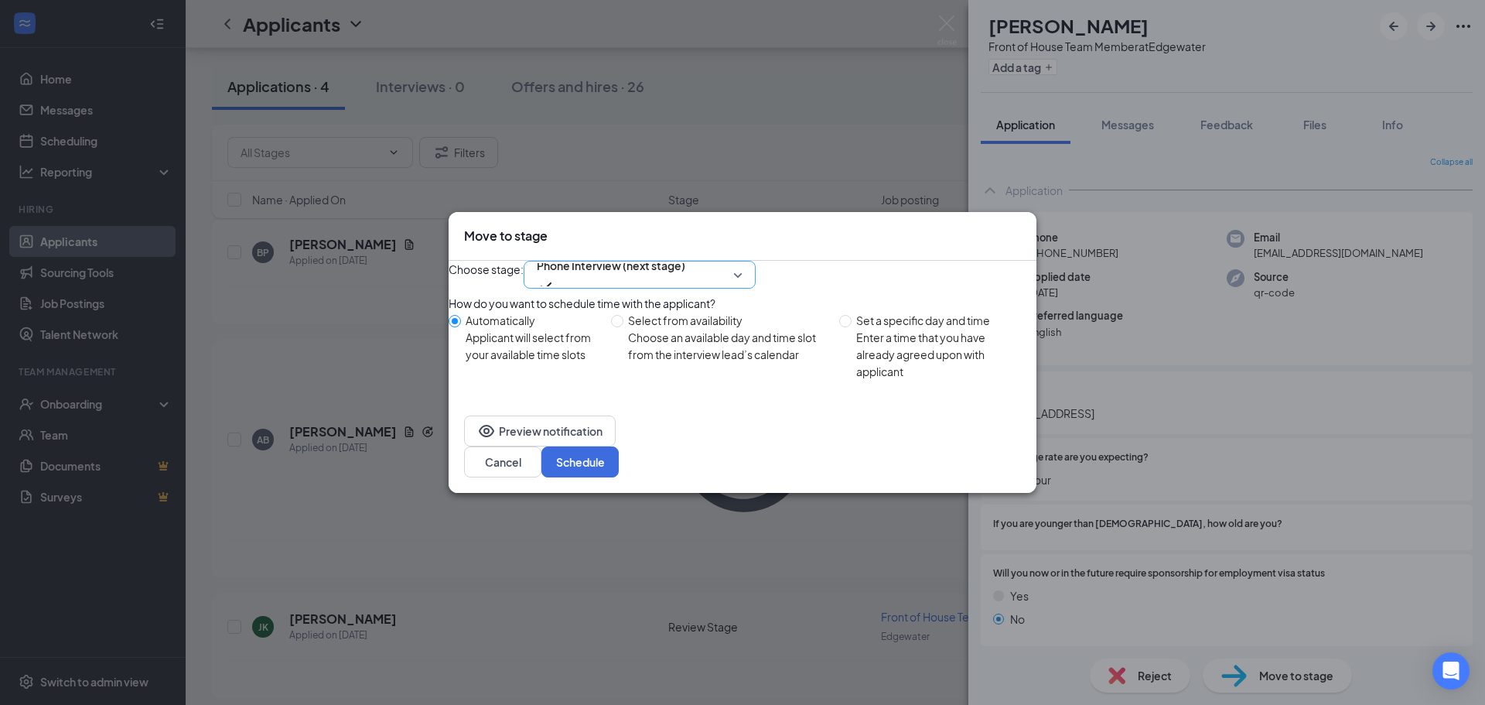
click at [710, 278] on div "Phone Interview (next stage)" at bounding box center [640, 275] width 232 height 28
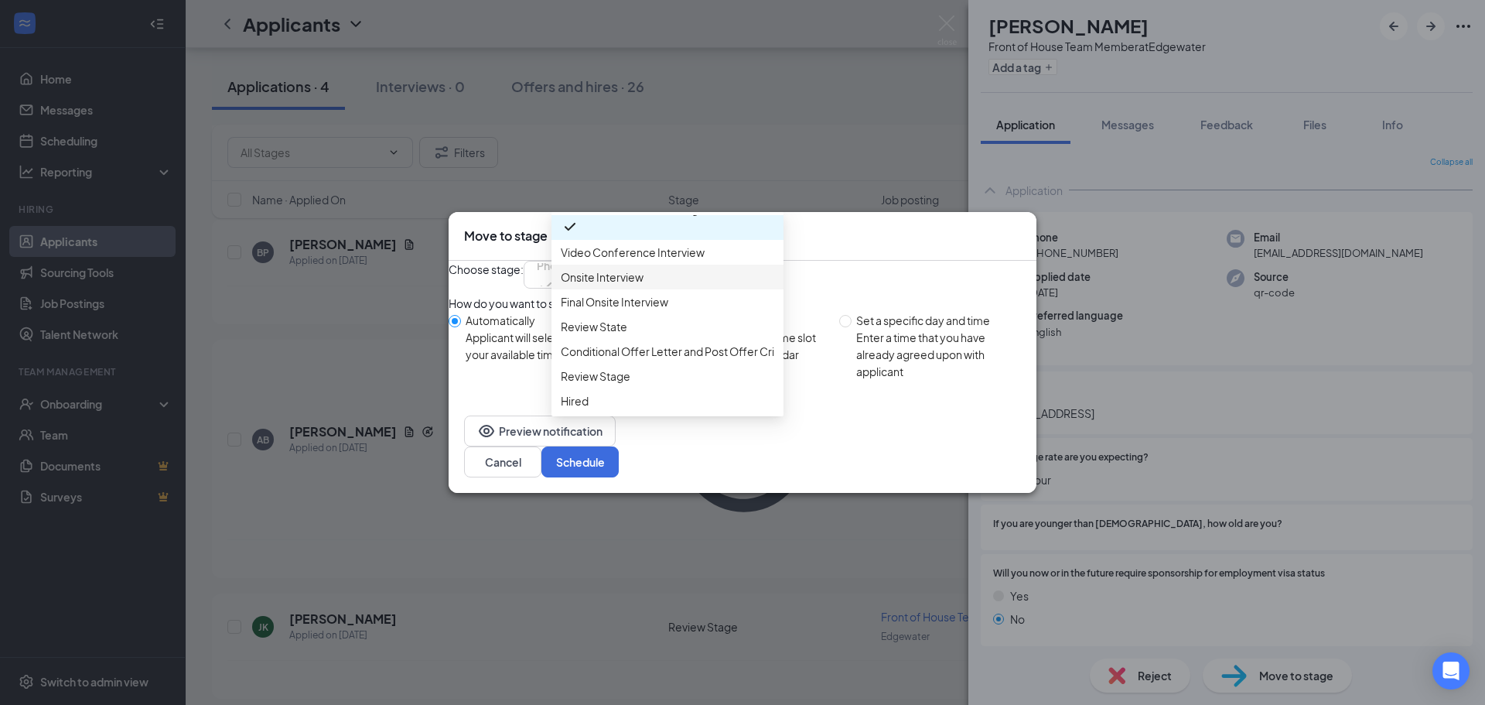
scroll to position [159, 0]
click at [619, 318] on span "Review State" at bounding box center [594, 326] width 67 height 17
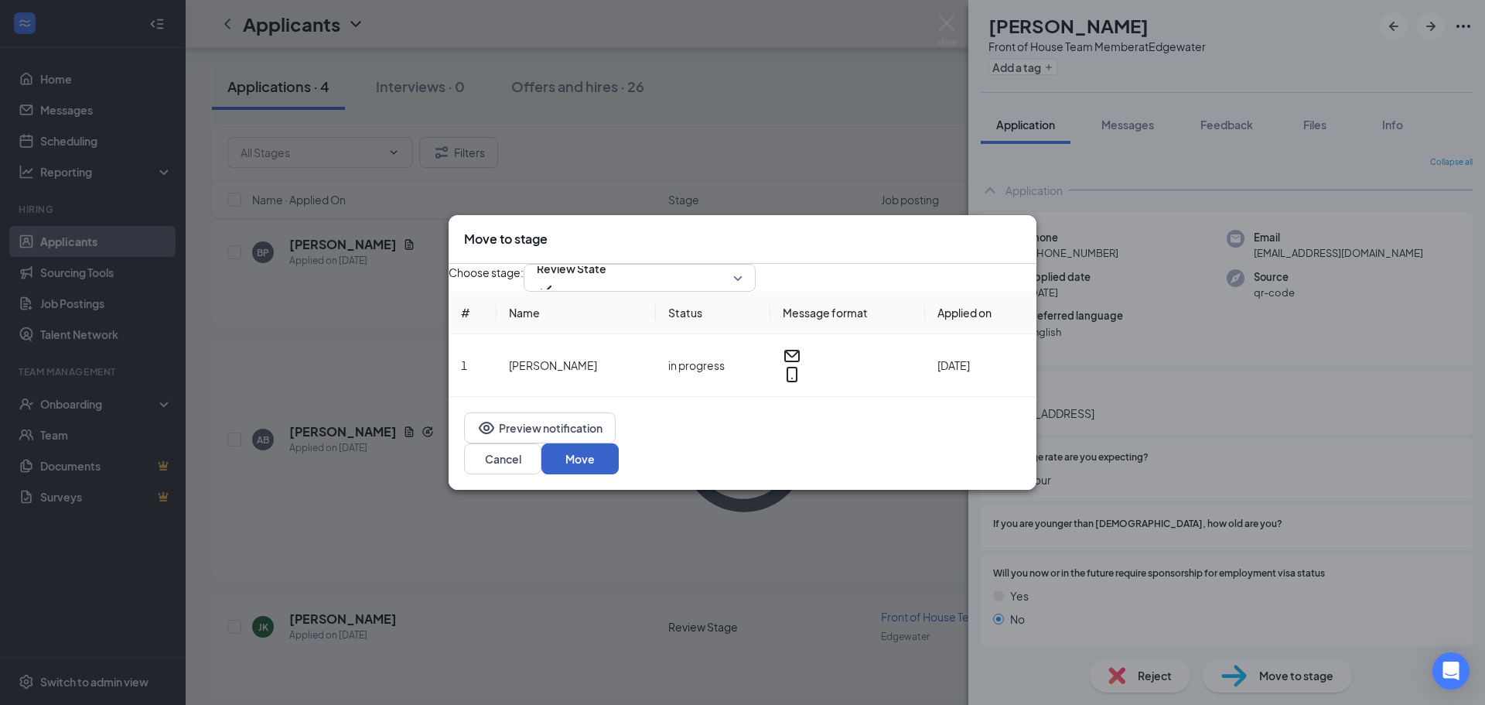
click at [619, 465] on button "Move" at bounding box center [580, 458] width 77 height 31
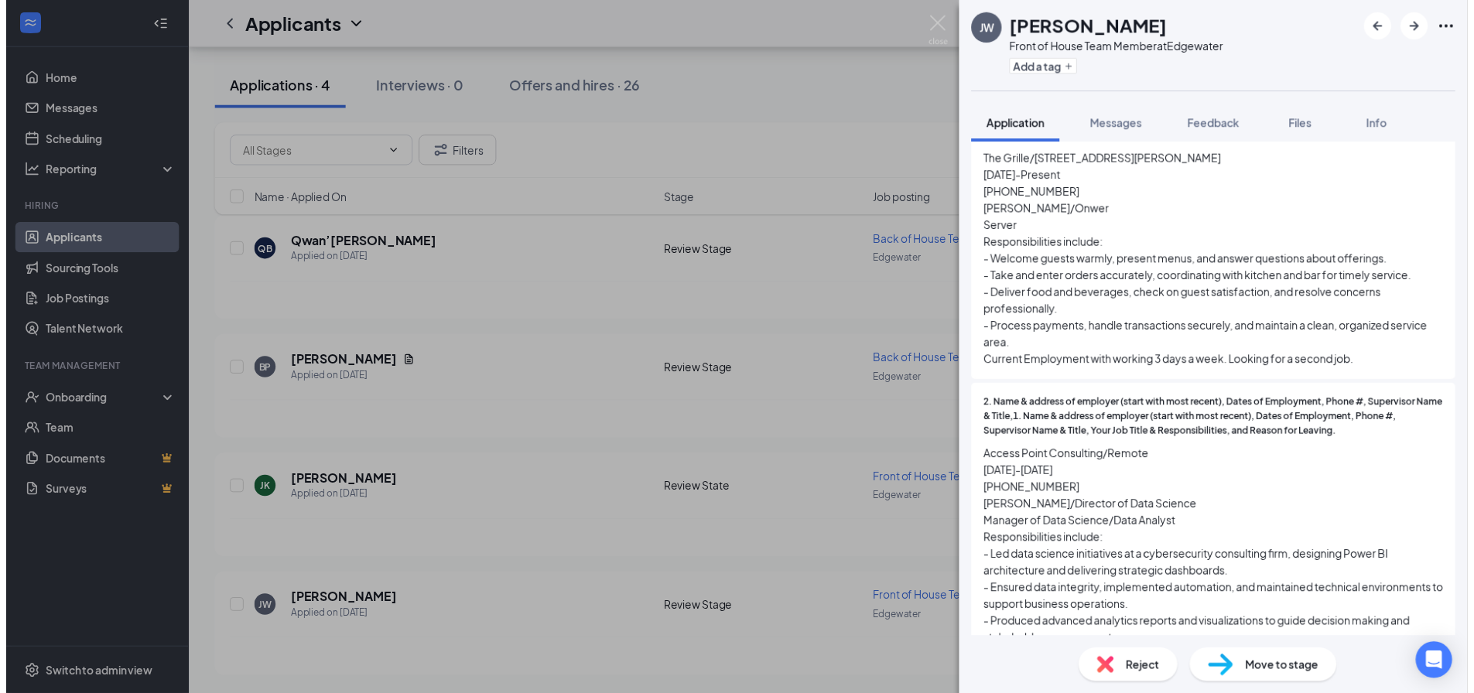
scroll to position [1083, 0]
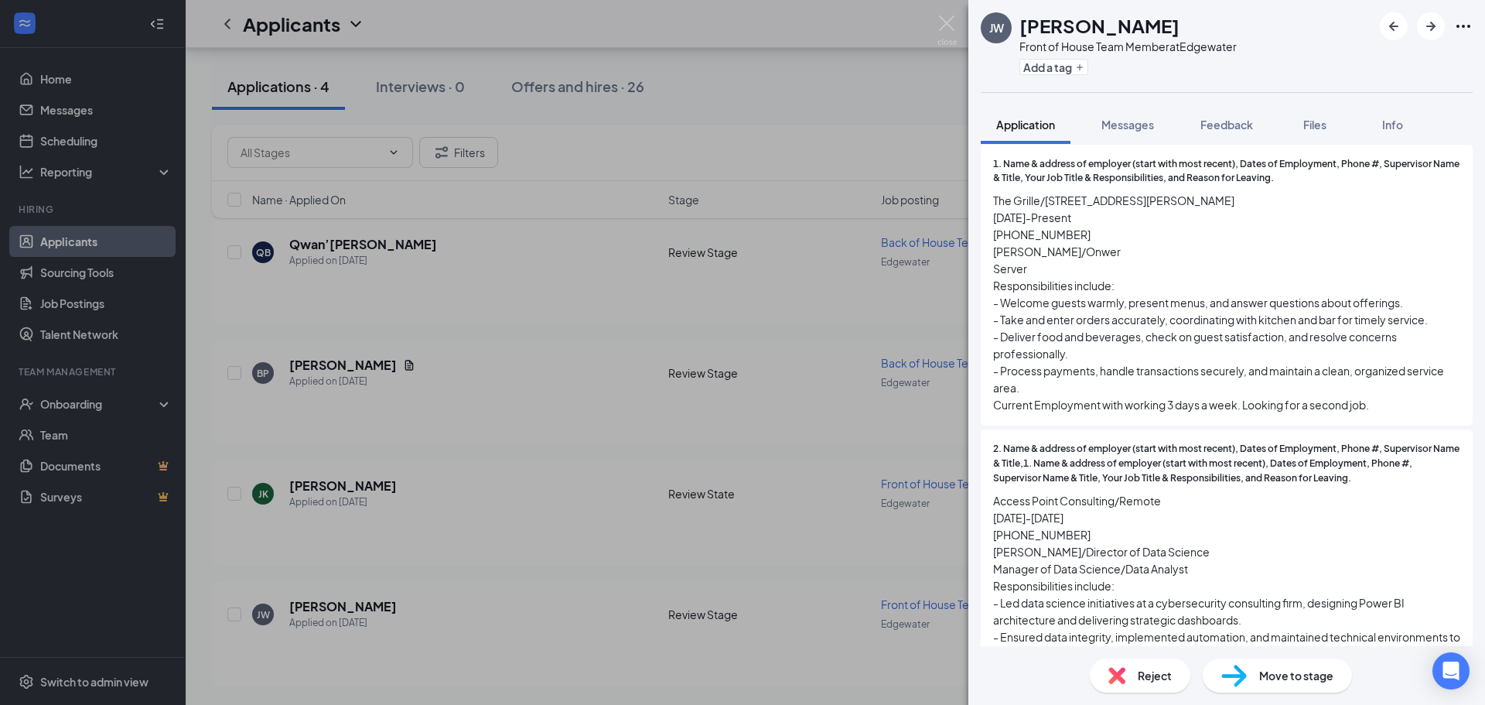
click at [607, 320] on div "[PERSON_NAME] [PERSON_NAME] Front of House Team Member at [GEOGRAPHIC_DATA] Add…" at bounding box center [742, 352] width 1485 height 705
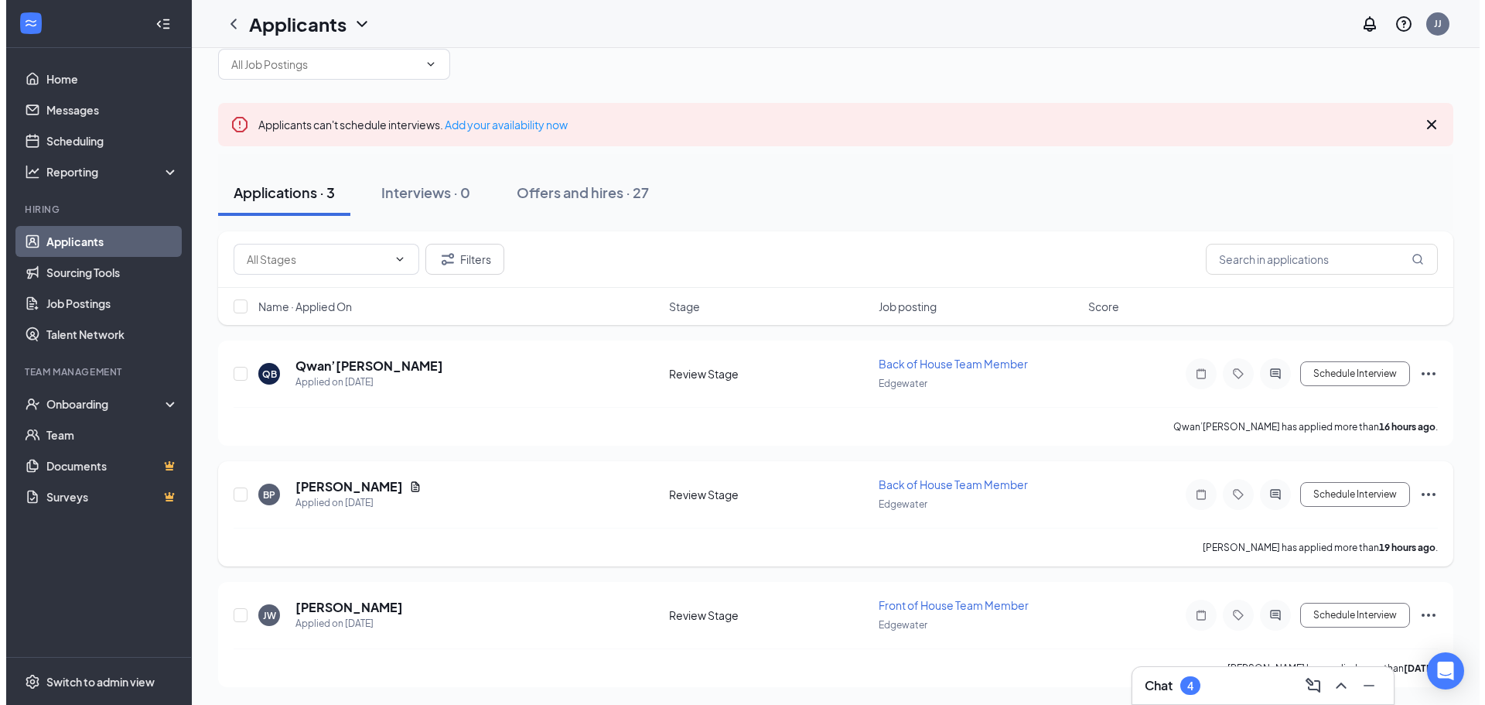
scroll to position [34, 0]
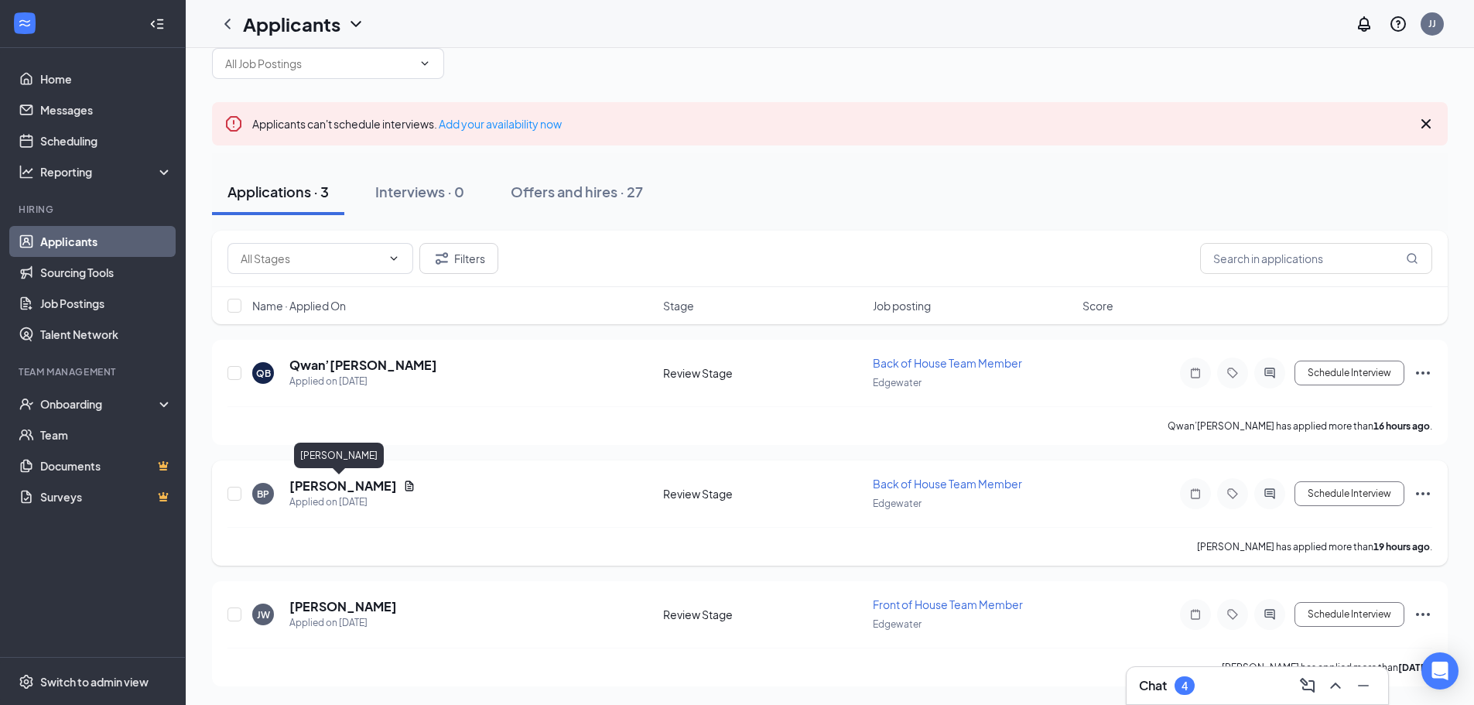
click at [309, 480] on h5 "[PERSON_NAME]" at bounding box center [343, 485] width 108 height 17
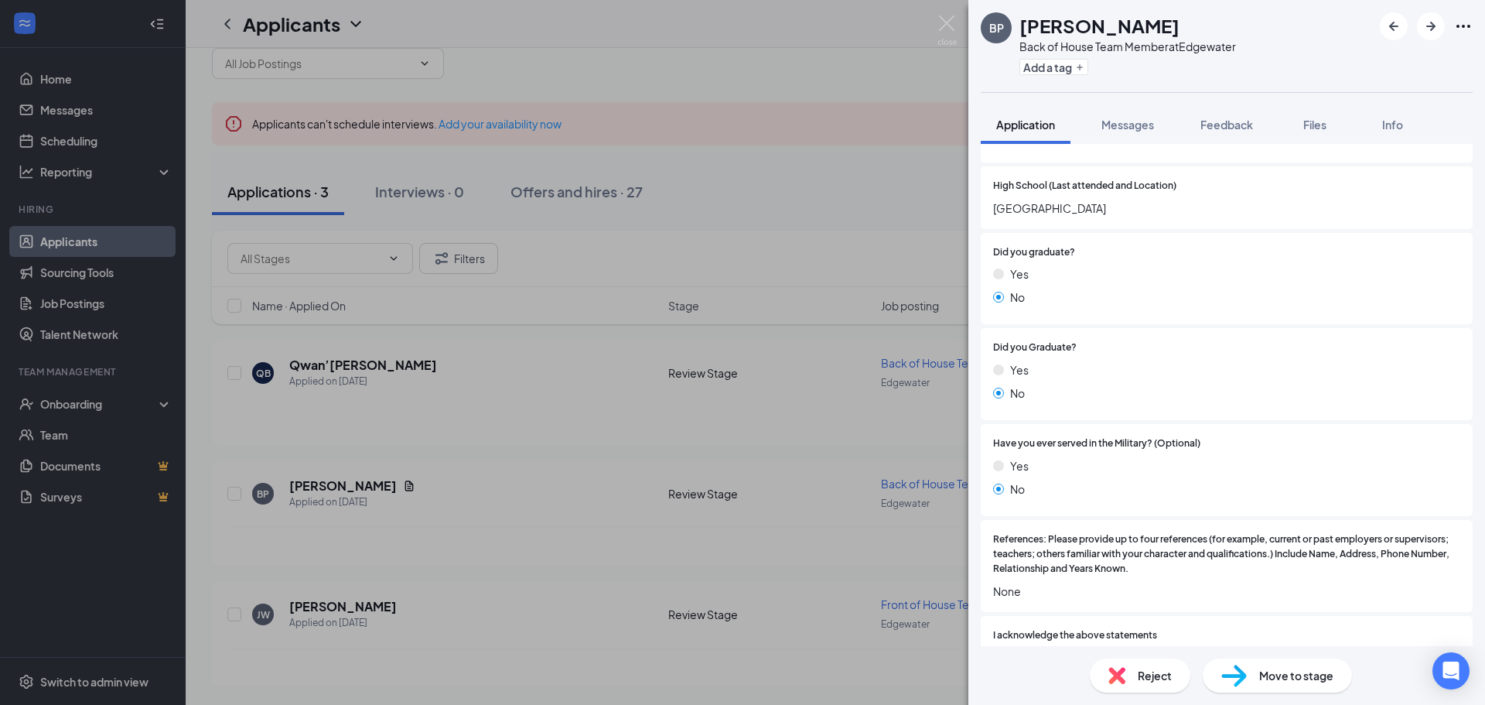
scroll to position [1257, 0]
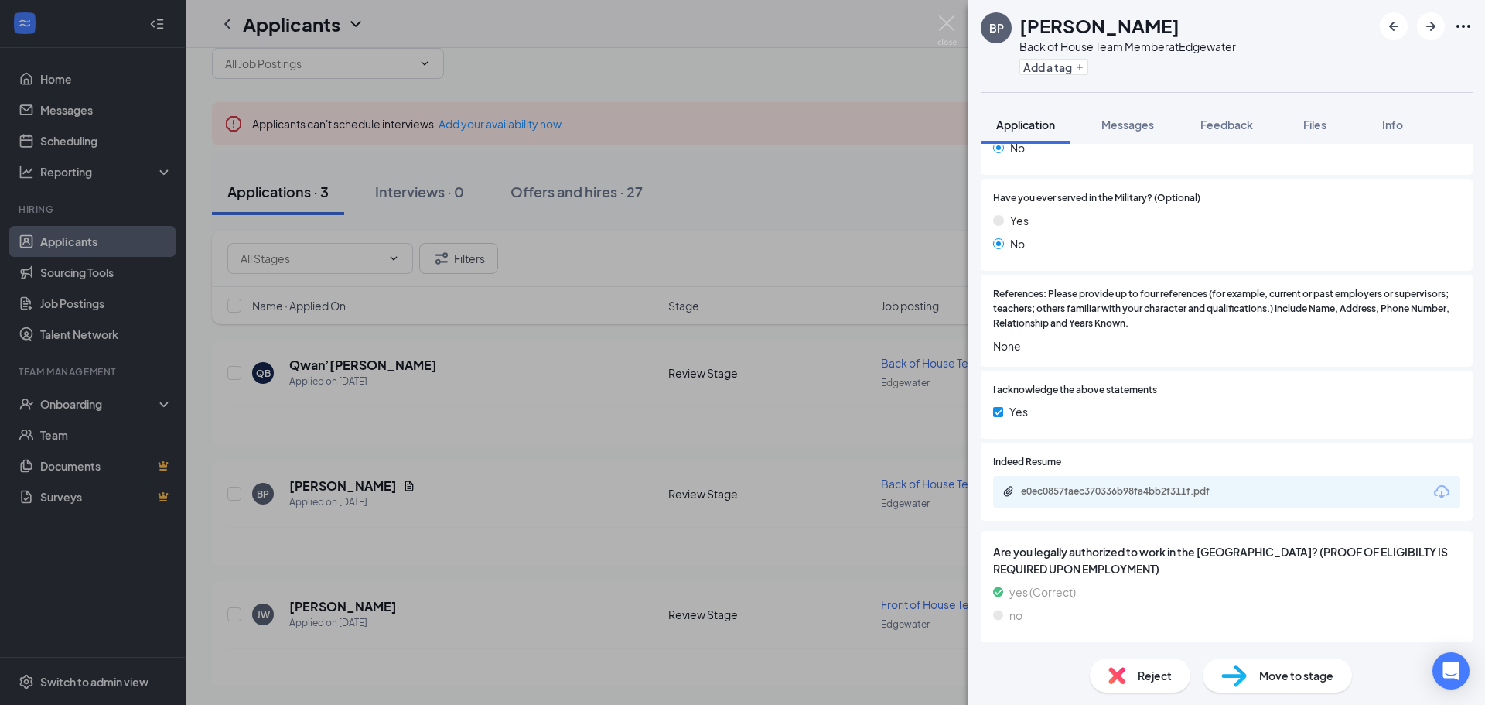
click at [1235, 483] on div "e0ec0857faec370336b98fa4bb2f311f.pdf" at bounding box center [1226, 492] width 467 height 32
click at [1233, 494] on div "e0ec0857faec370336b98fa4bb2f311f.pdf" at bounding box center [1129, 491] width 217 height 12
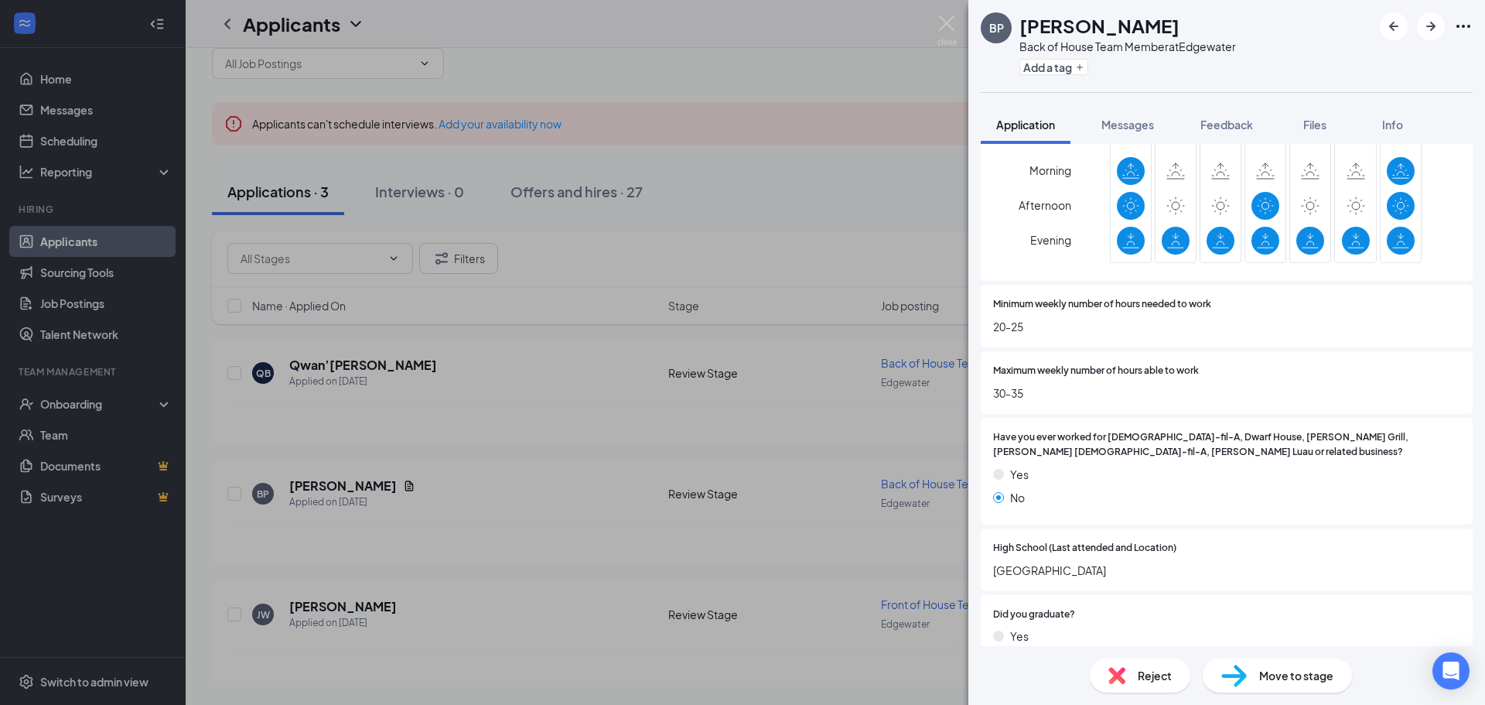
scroll to position [638, 0]
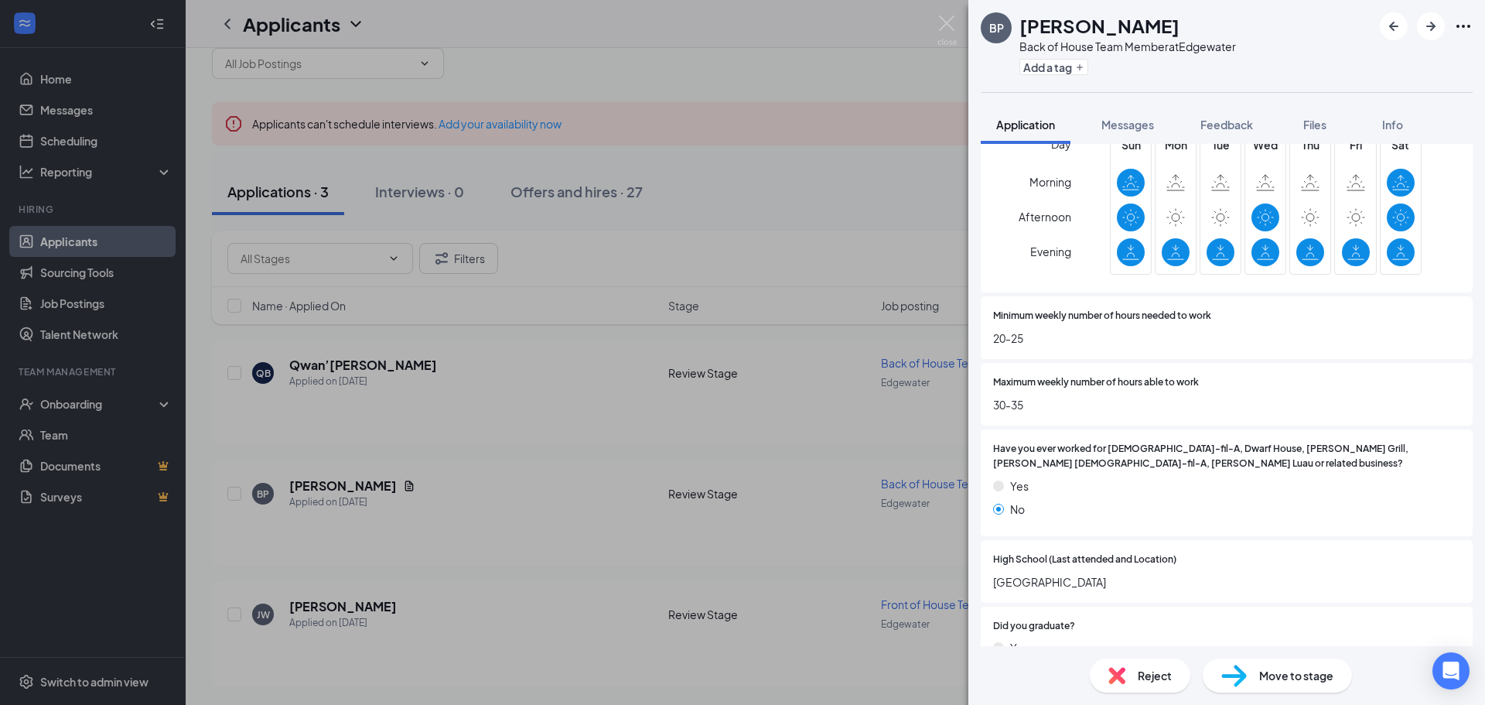
click at [755, 223] on div "BP [PERSON_NAME] Back of House Team Member at [GEOGRAPHIC_DATA] Add a tag Appli…" at bounding box center [742, 352] width 1485 height 705
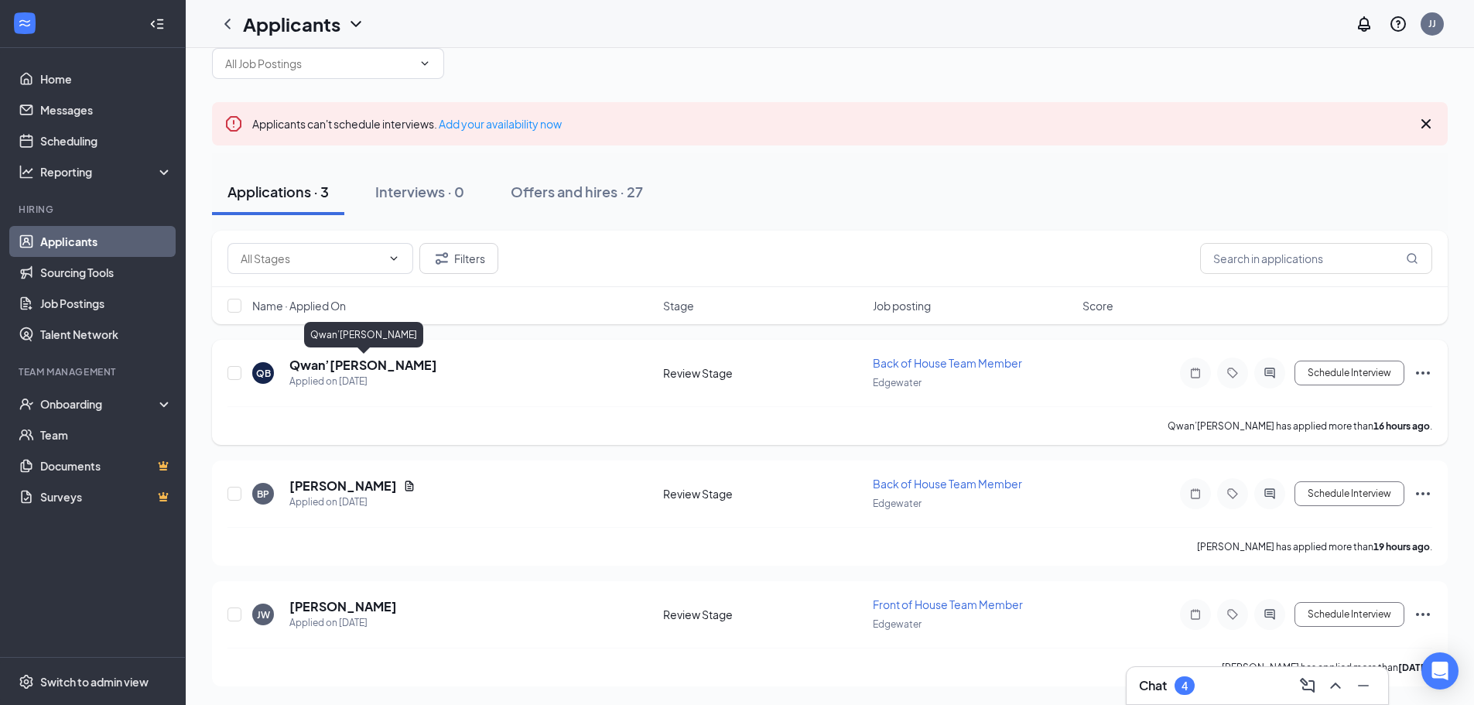
click at [412, 365] on h5 "Qwan’[PERSON_NAME]" at bounding box center [363, 365] width 148 height 17
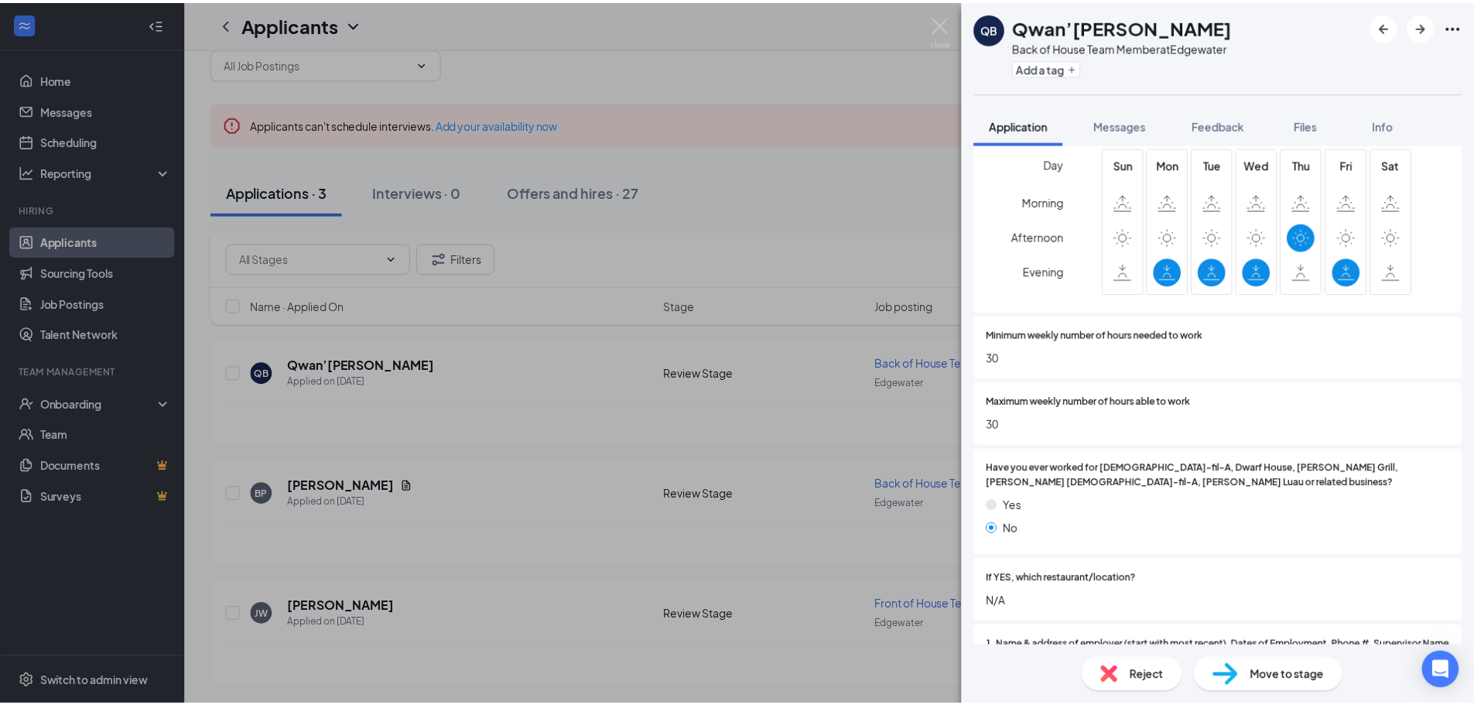
scroll to position [542, 0]
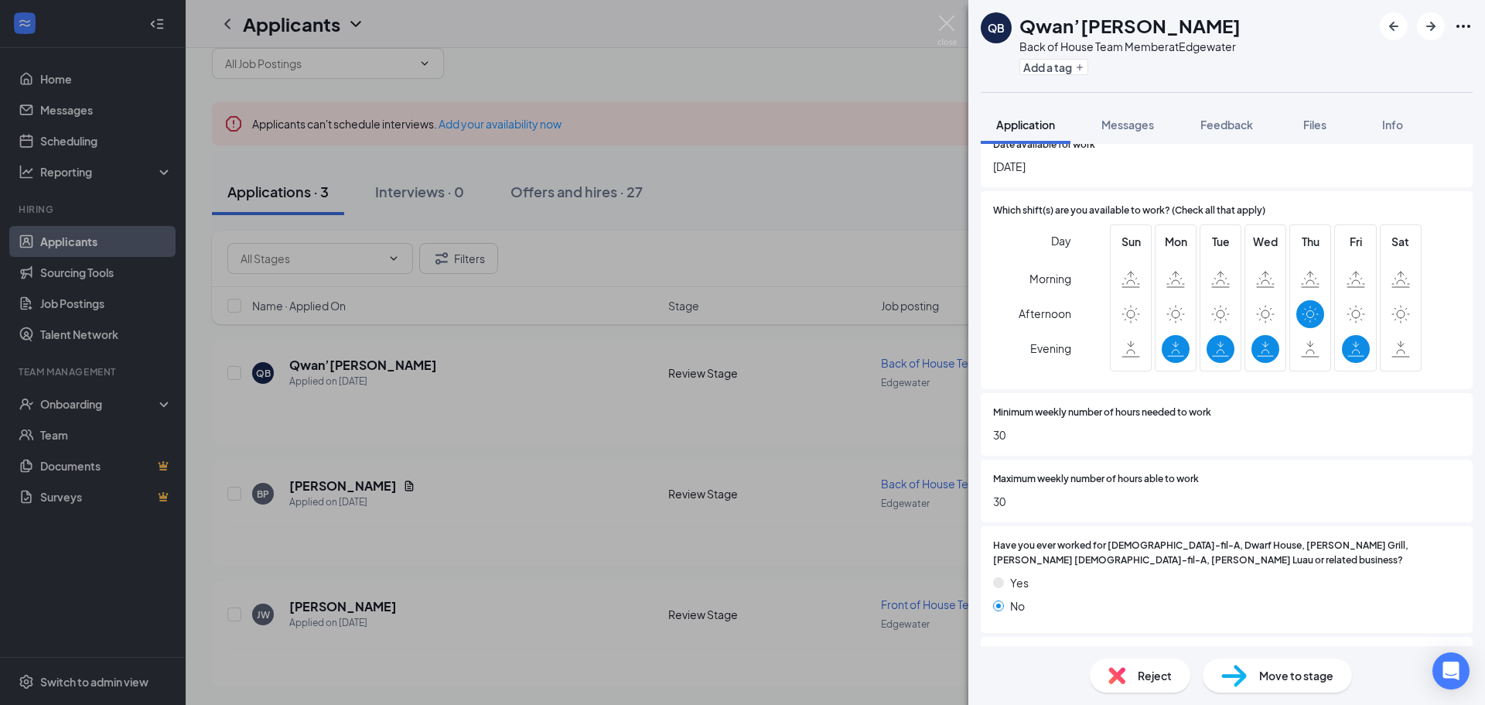
click at [1124, 678] on img at bounding box center [1117, 675] width 17 height 17
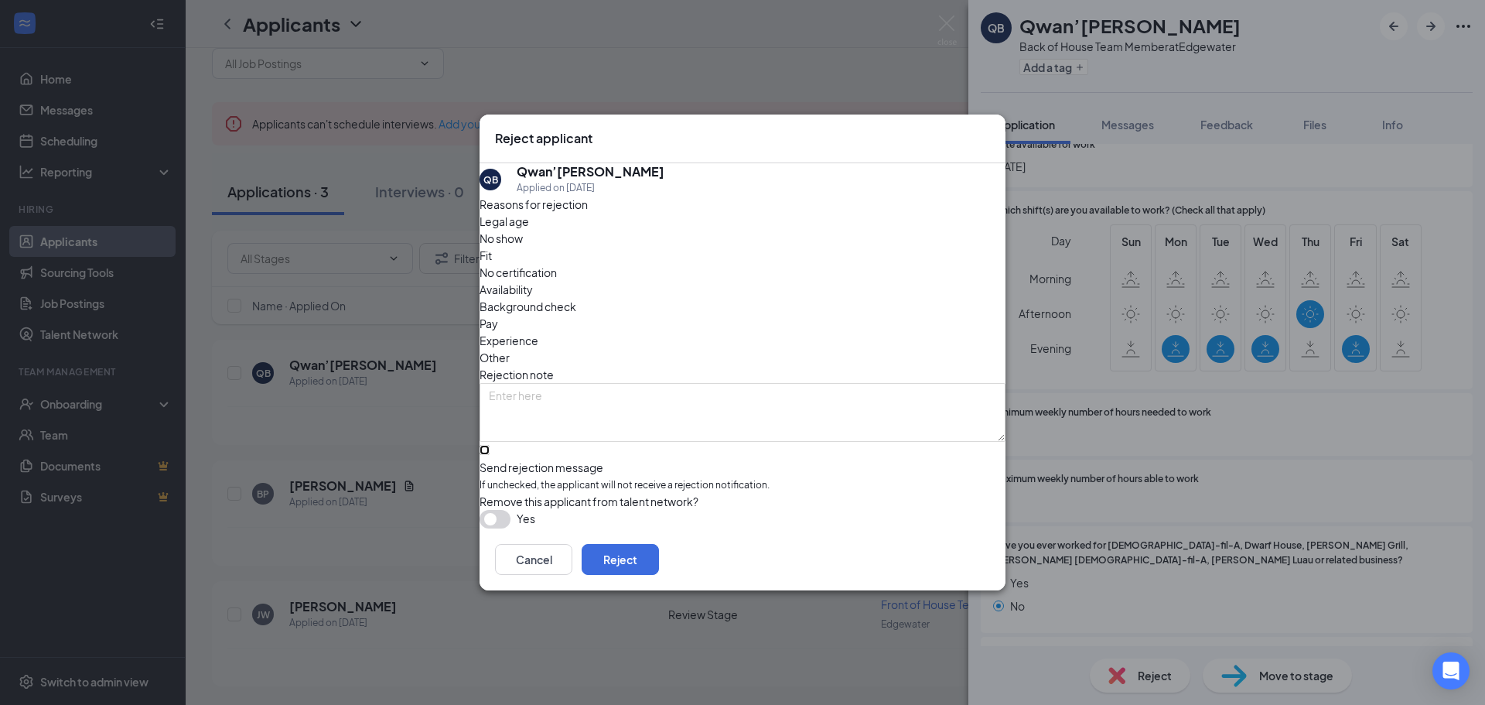
click at [490, 445] on input "Send rejection message If unchecked, the applicant will not receive a rejection…" at bounding box center [485, 450] width 10 height 10
checkbox input "true"
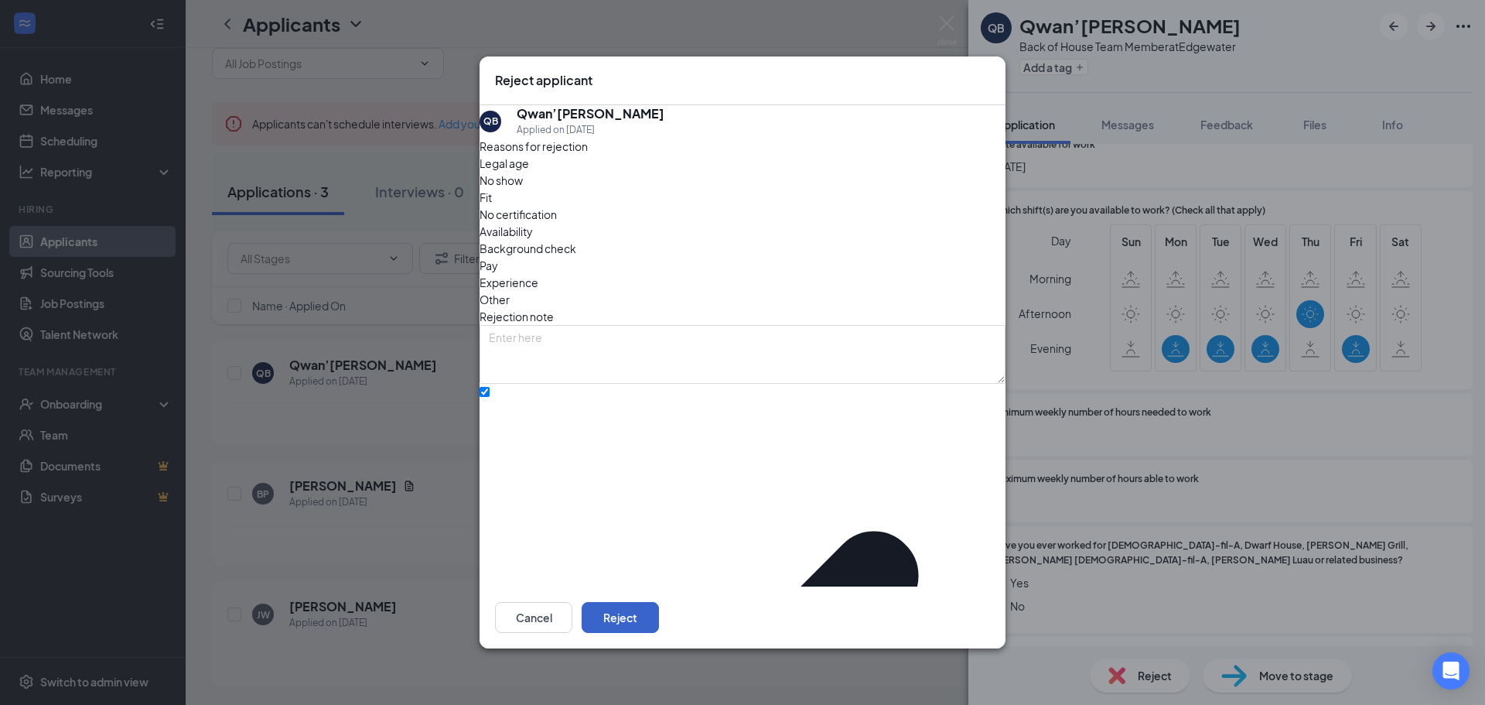
click at [659, 604] on button "Reject" at bounding box center [620, 617] width 77 height 31
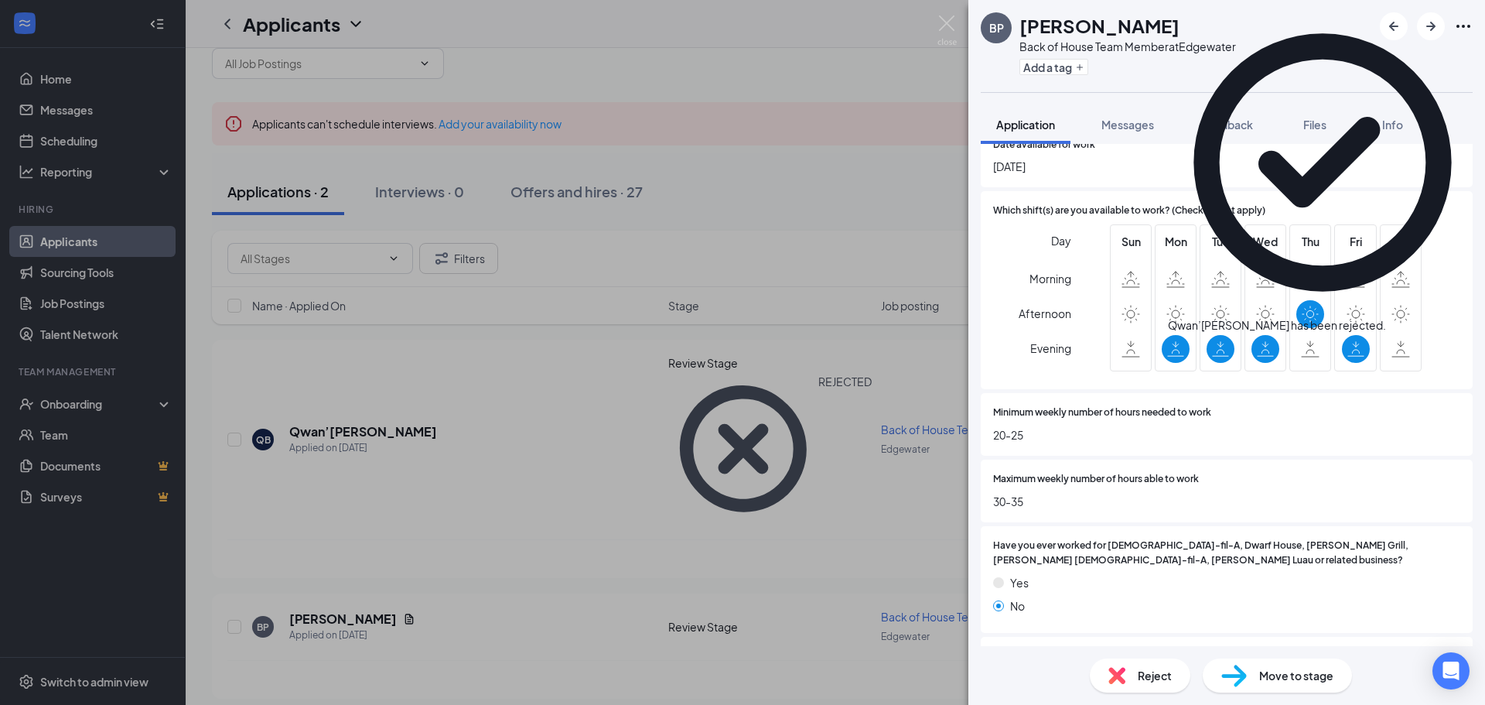
click at [546, 343] on div "BP [PERSON_NAME] Back of House Team Member at [GEOGRAPHIC_DATA] Add a tag Appli…" at bounding box center [742, 352] width 1485 height 705
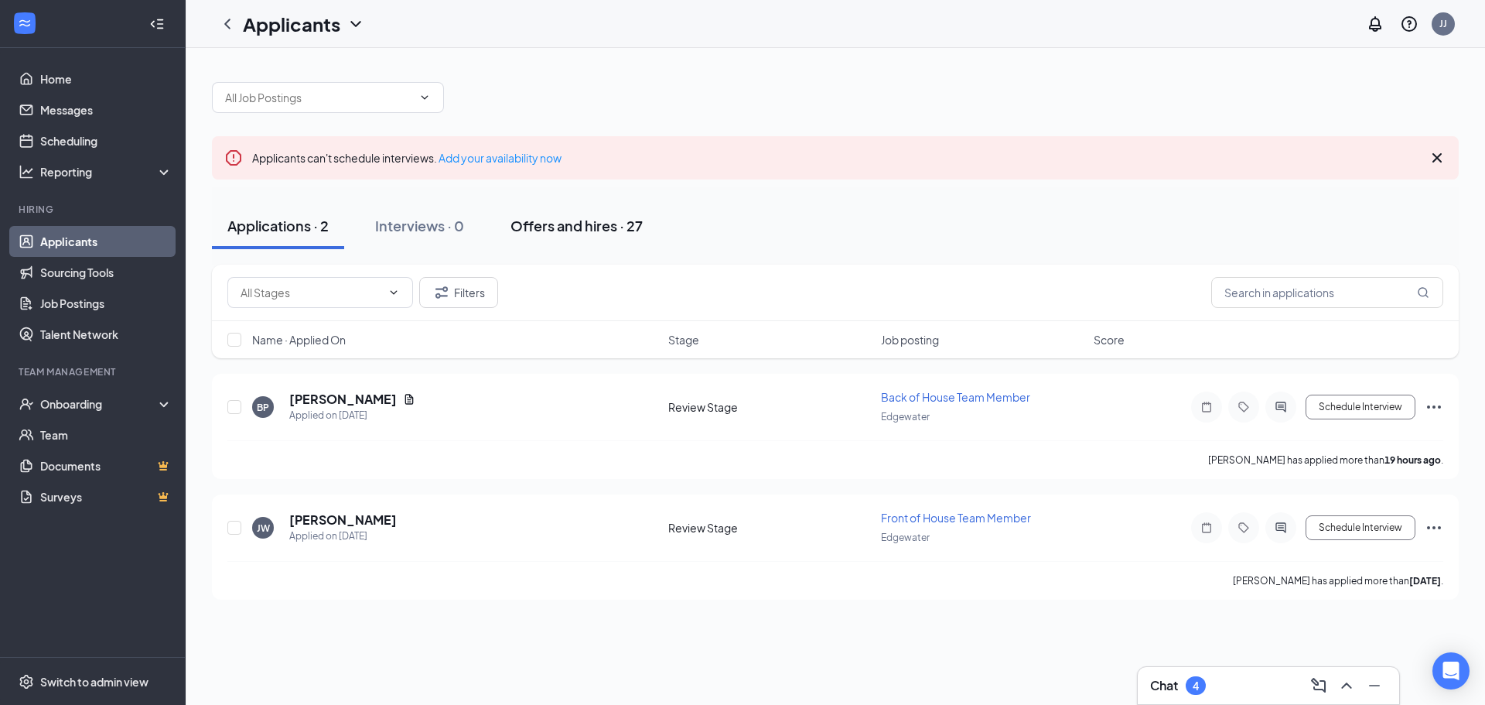
click at [562, 230] on div "Offers and hires · 27" at bounding box center [577, 225] width 132 height 19
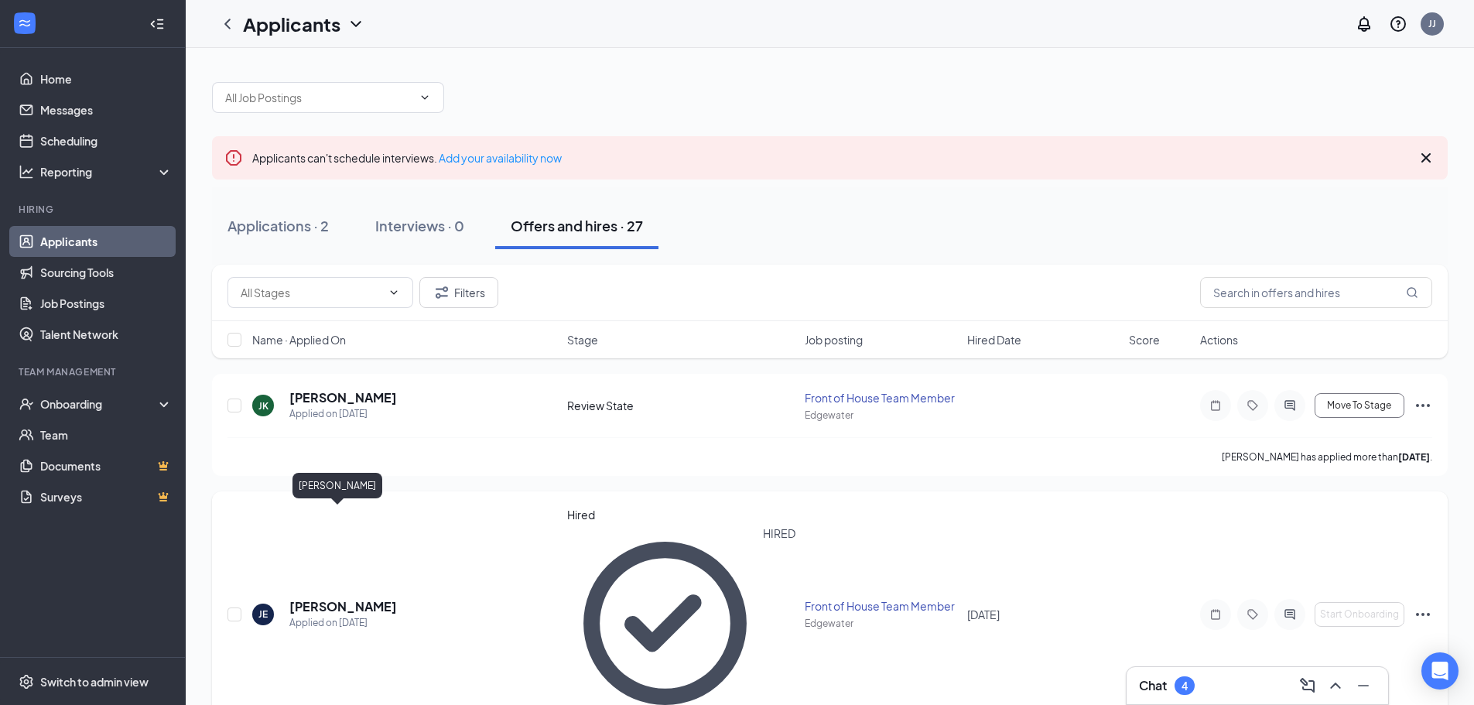
click at [340, 598] on h5 "[PERSON_NAME]" at bounding box center [343, 606] width 108 height 17
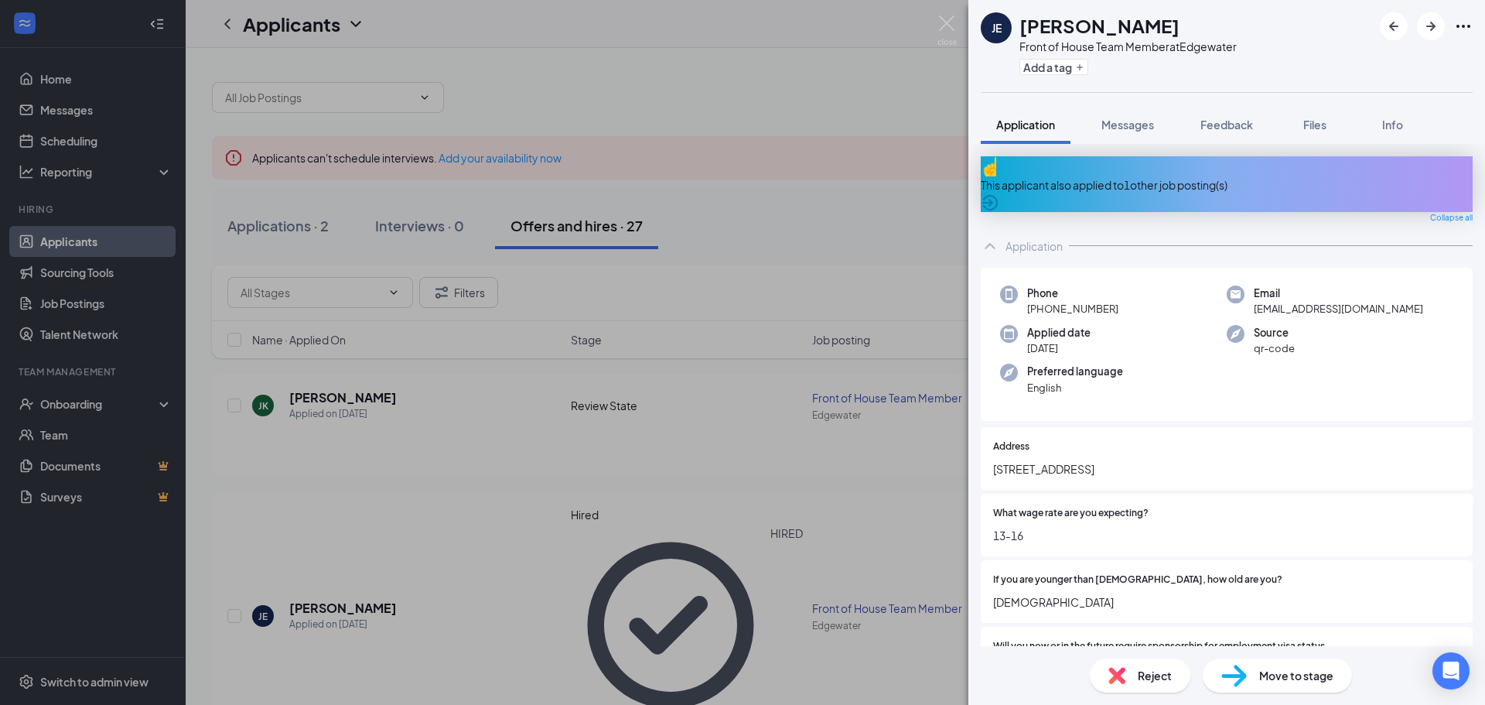
click at [477, 583] on div "JE [PERSON_NAME] Front of House Team Member at [GEOGRAPHIC_DATA] Add a tag Appl…" at bounding box center [742, 352] width 1485 height 705
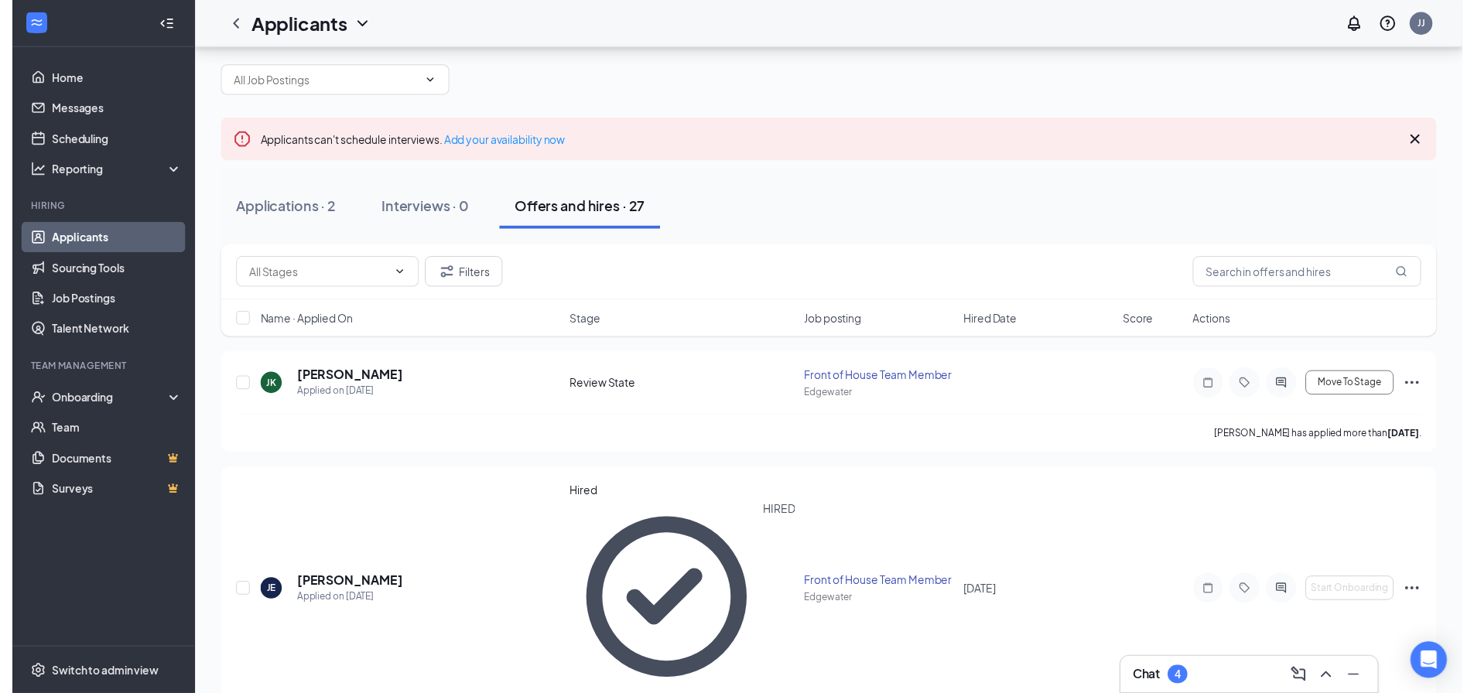
scroll to position [155, 0]
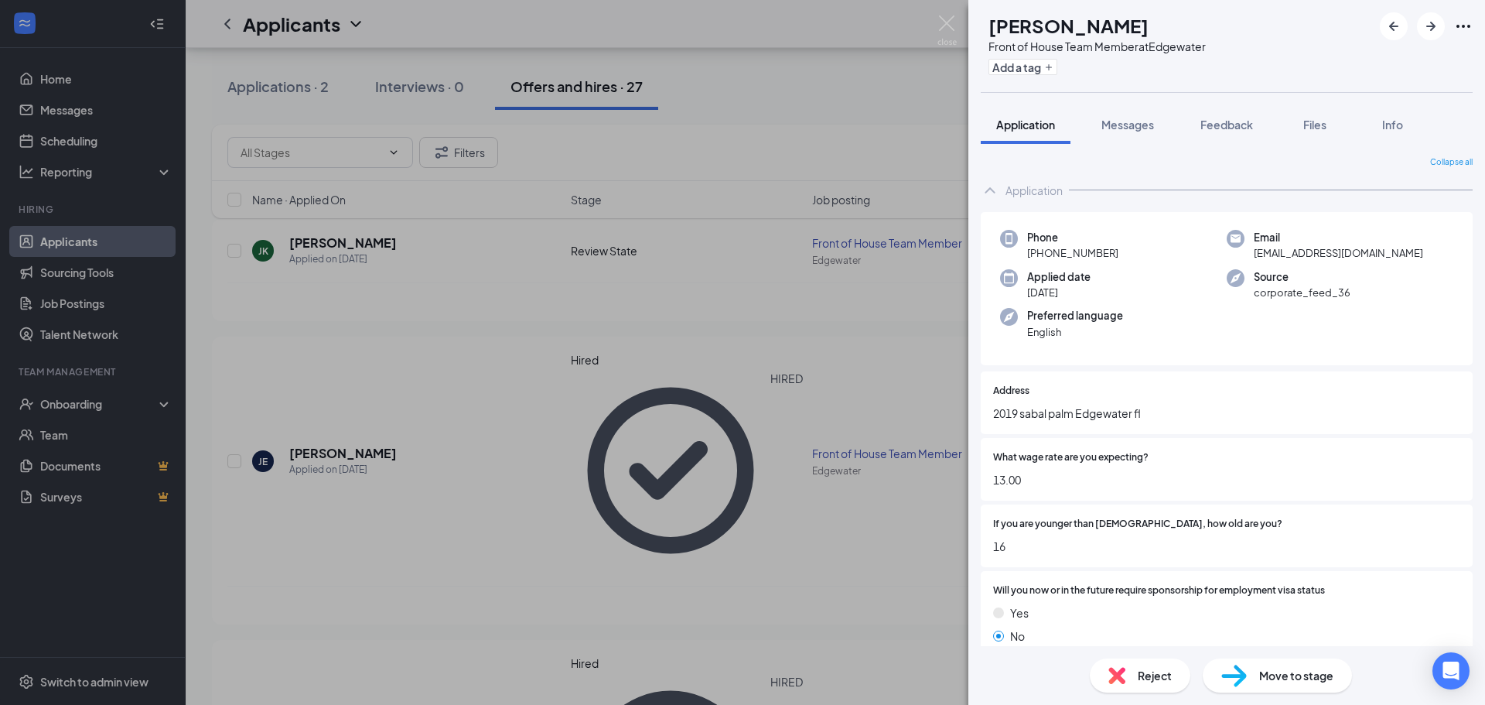
click at [332, 603] on div "KS [PERSON_NAME] Front of House Team Member at Edgewater Add a tag Application …" at bounding box center [742, 352] width 1485 height 705
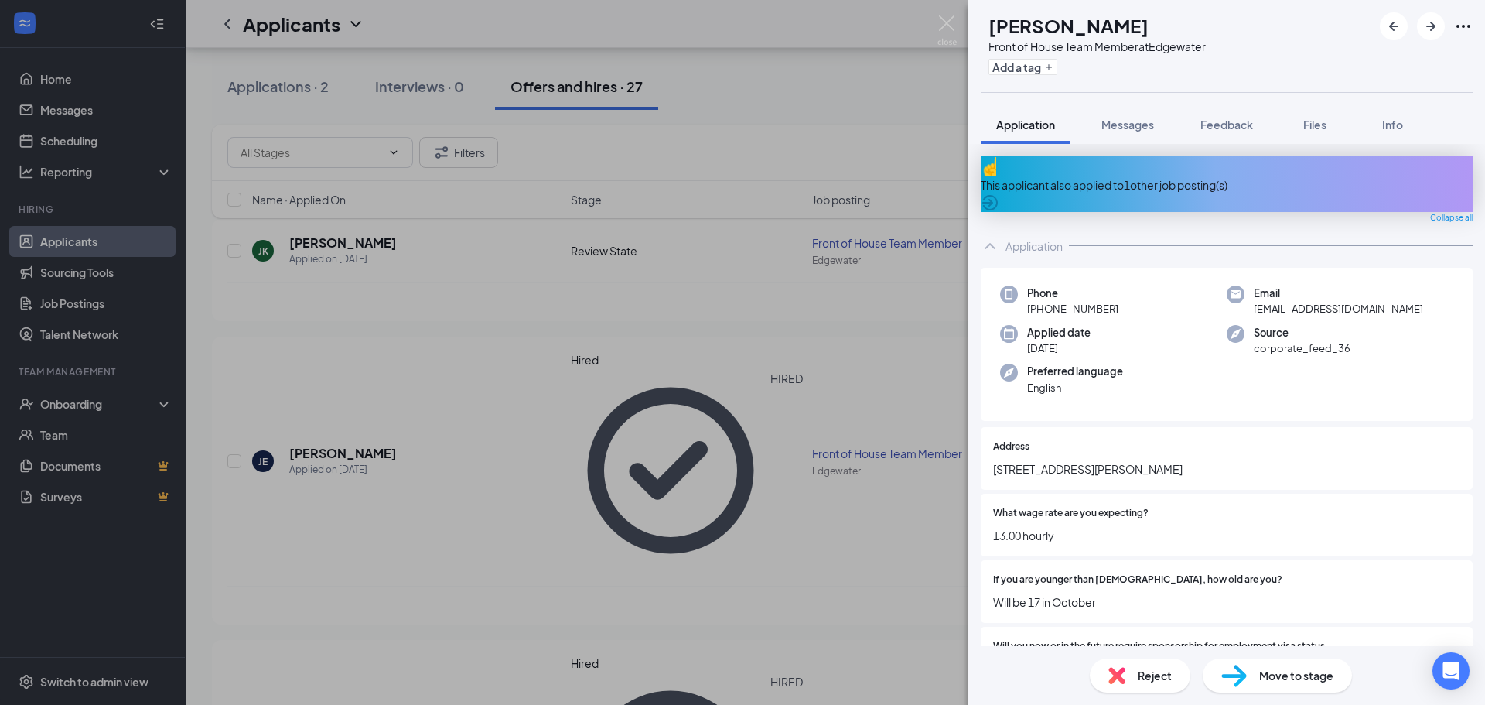
click at [453, 429] on div "[PERSON_NAME] [PERSON_NAME] Front of House Team Member at Edgewater Add a tag A…" at bounding box center [742, 352] width 1485 height 705
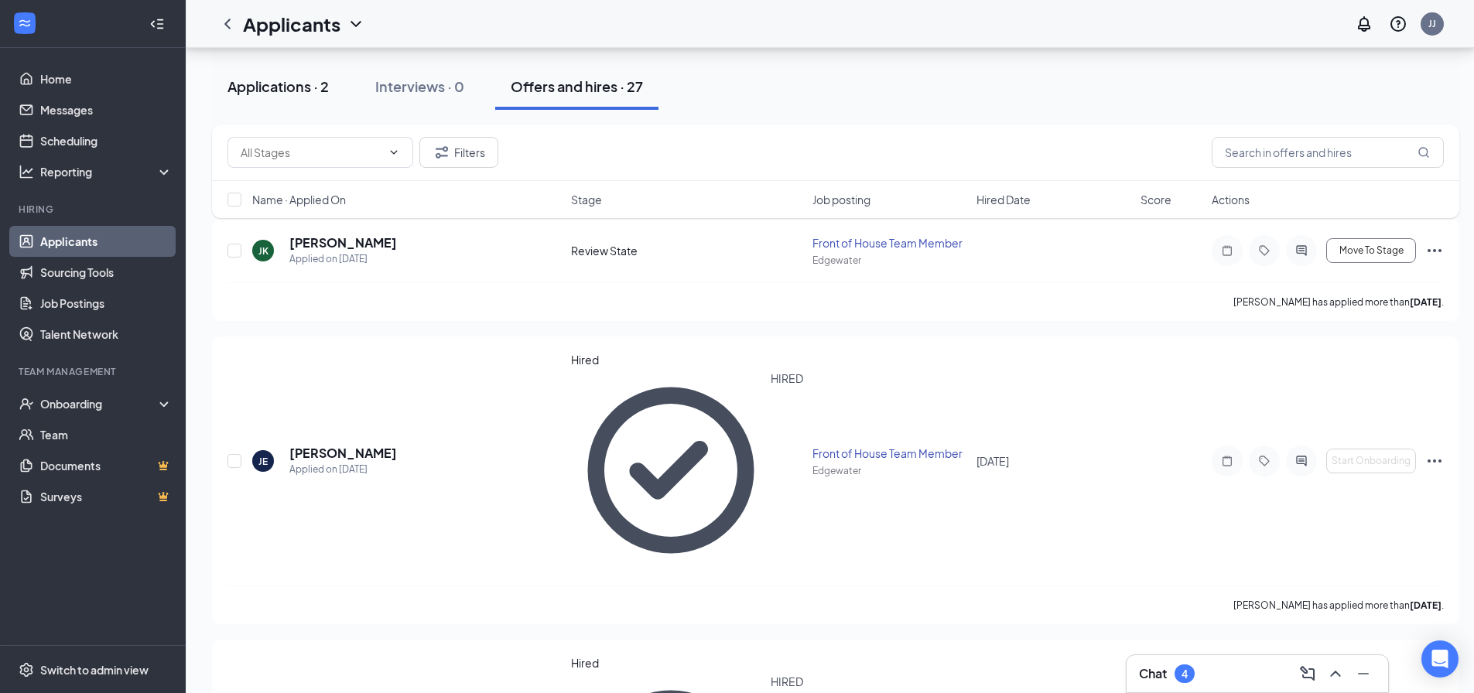
click at [289, 82] on div "Applications · 2" at bounding box center [277, 86] width 101 height 19
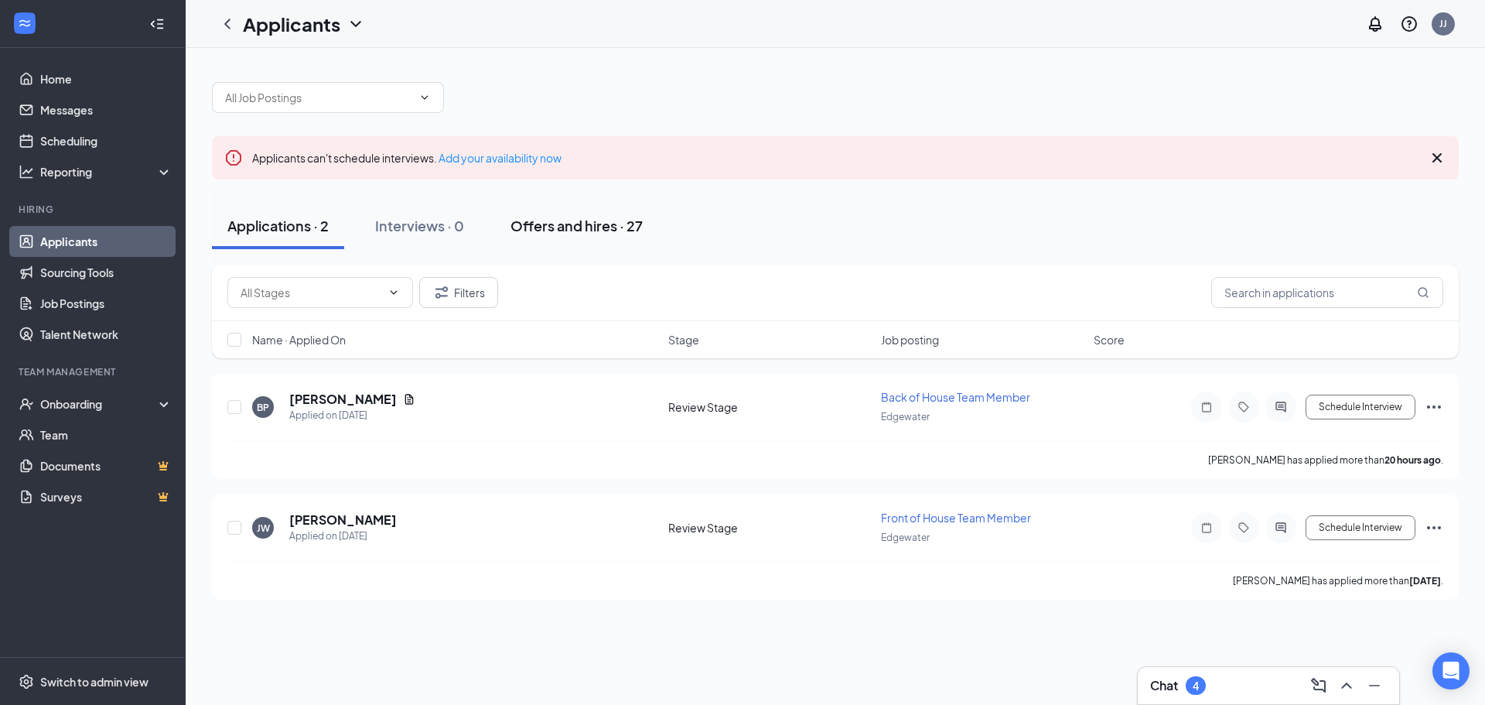
click at [568, 240] on button "Offers and hires · 27" at bounding box center [576, 226] width 163 height 46
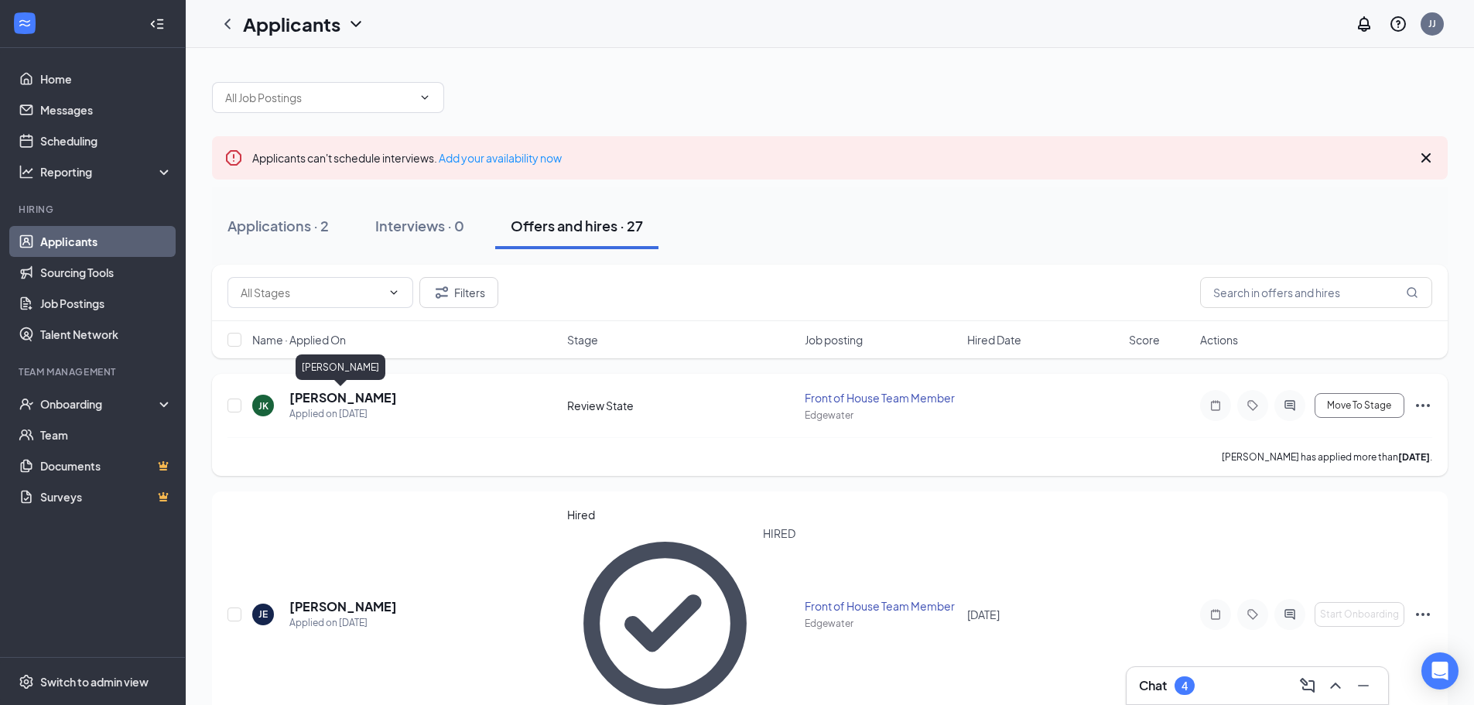
click at [334, 401] on h5 "[PERSON_NAME]" at bounding box center [343, 397] width 108 height 17
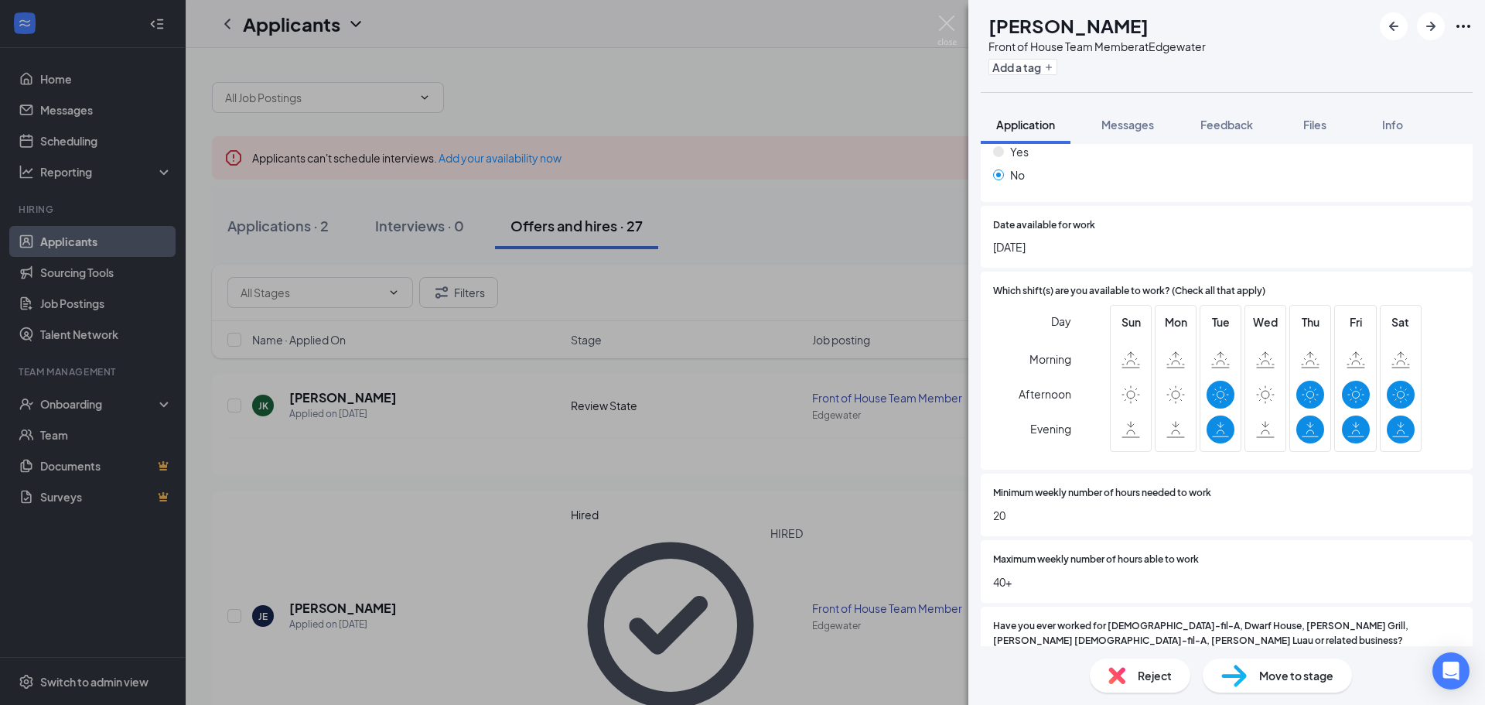
scroll to position [464, 0]
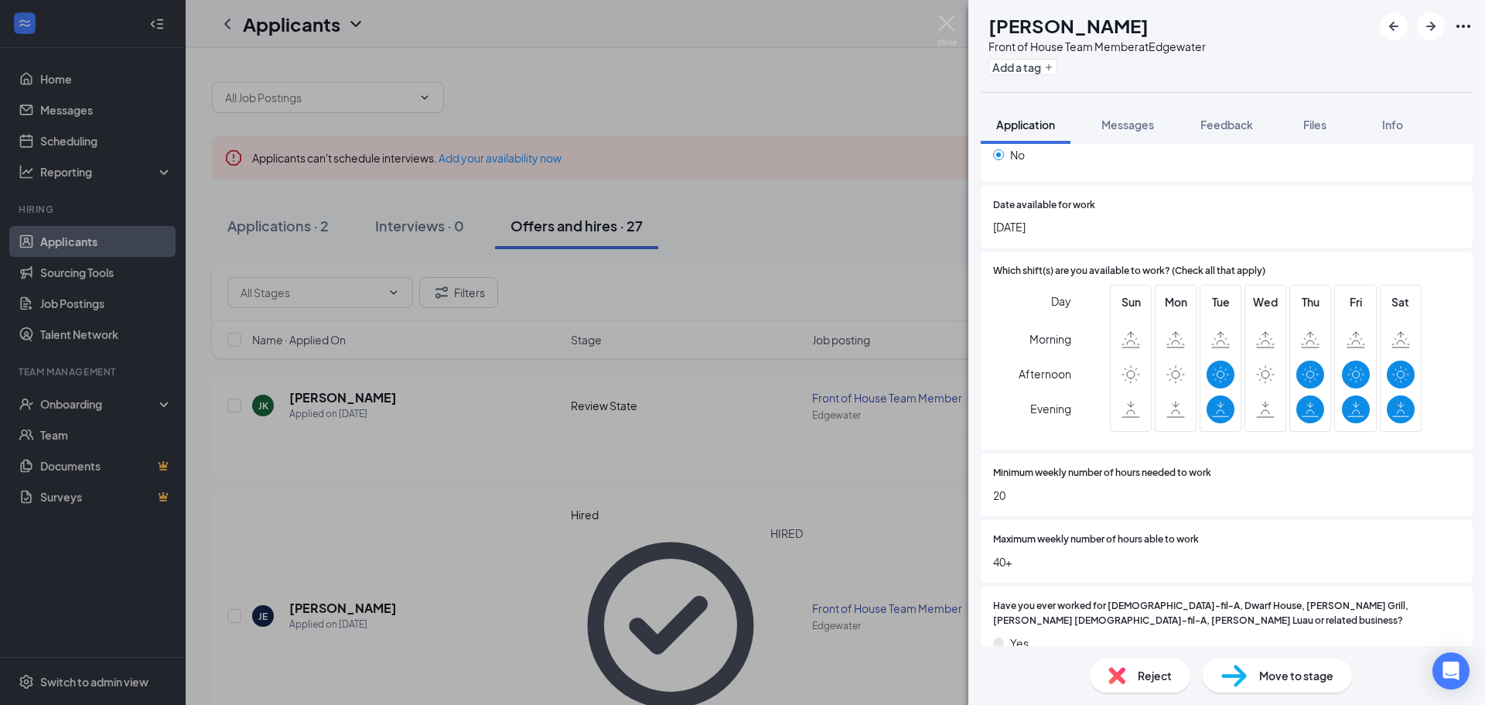
click at [873, 301] on div "[PERSON_NAME] [PERSON_NAME] Front of House Team Member at Edgewater Add a tag A…" at bounding box center [742, 352] width 1485 height 705
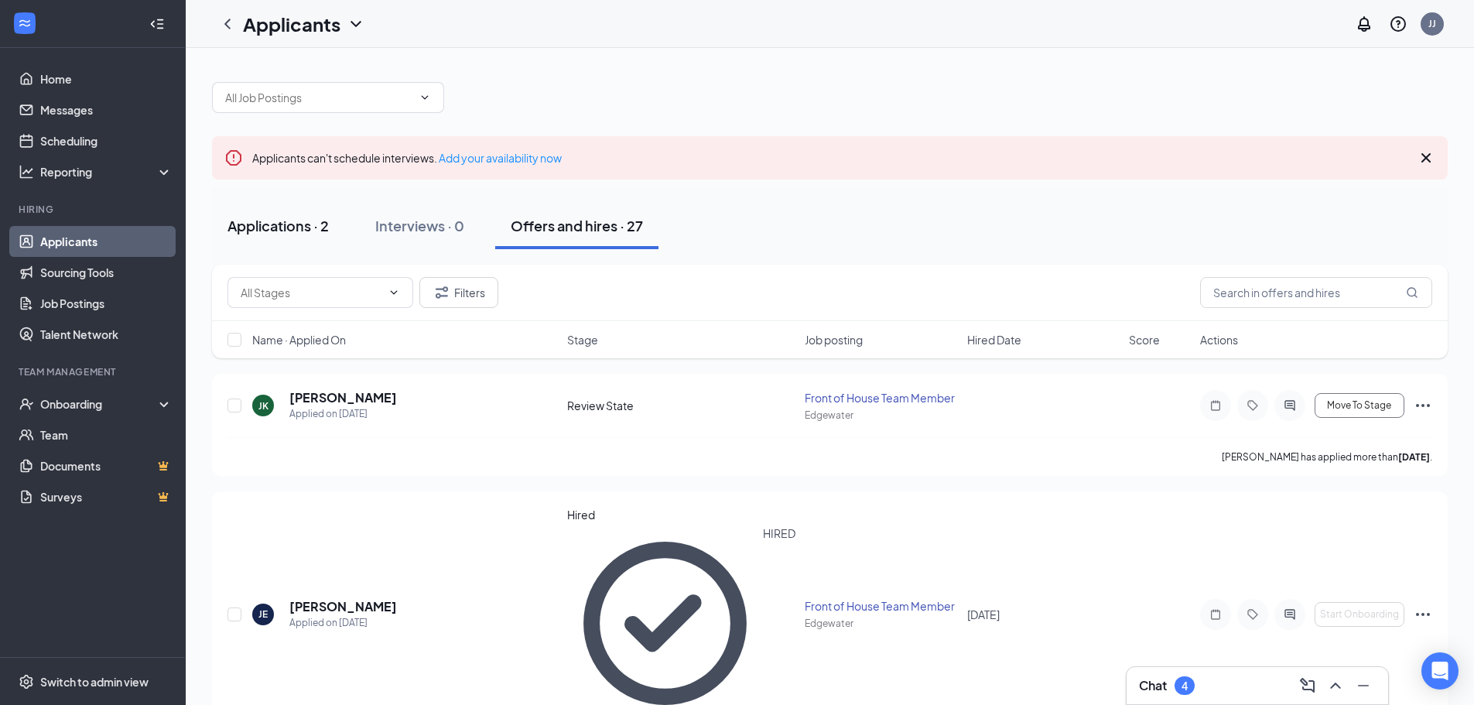
click at [271, 229] on div "Applications · 2" at bounding box center [277, 225] width 101 height 19
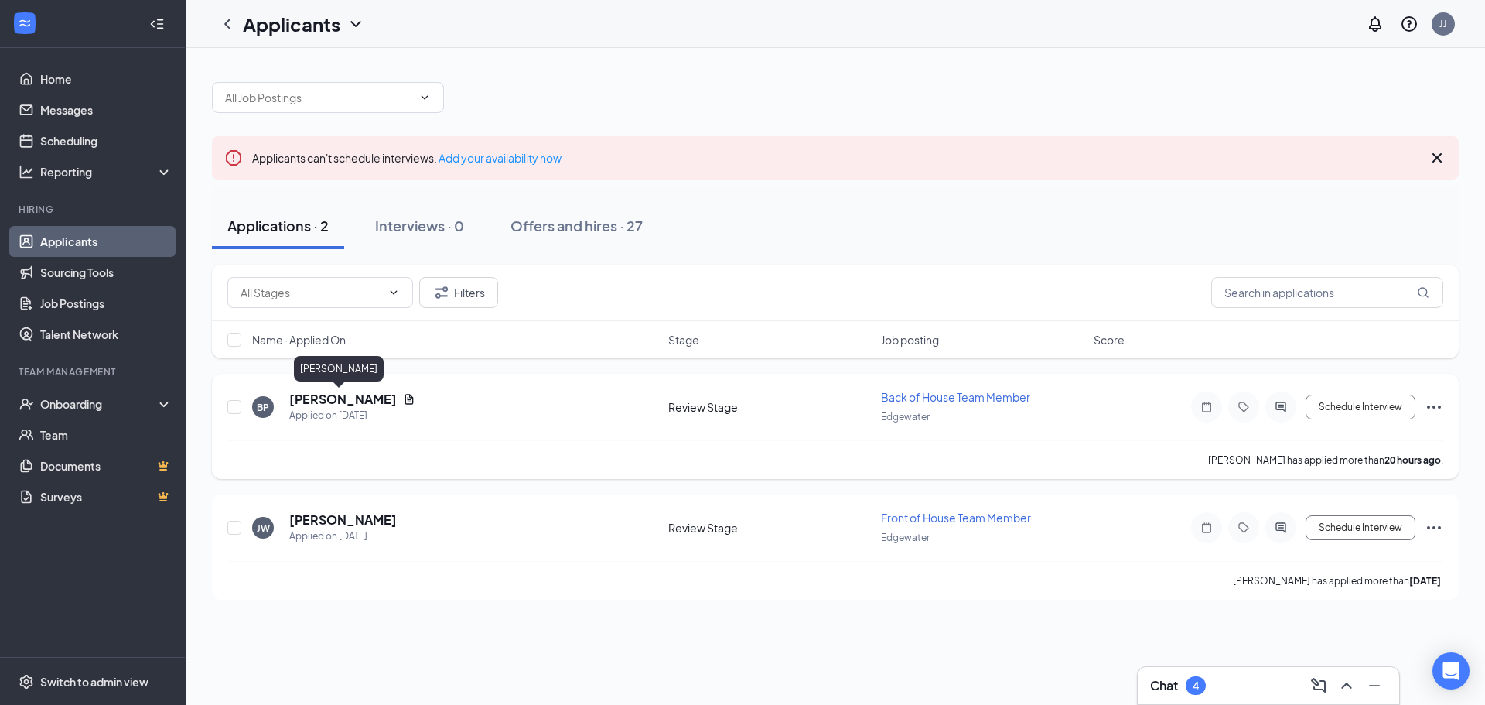
click at [340, 402] on h5 "[PERSON_NAME]" at bounding box center [343, 399] width 108 height 17
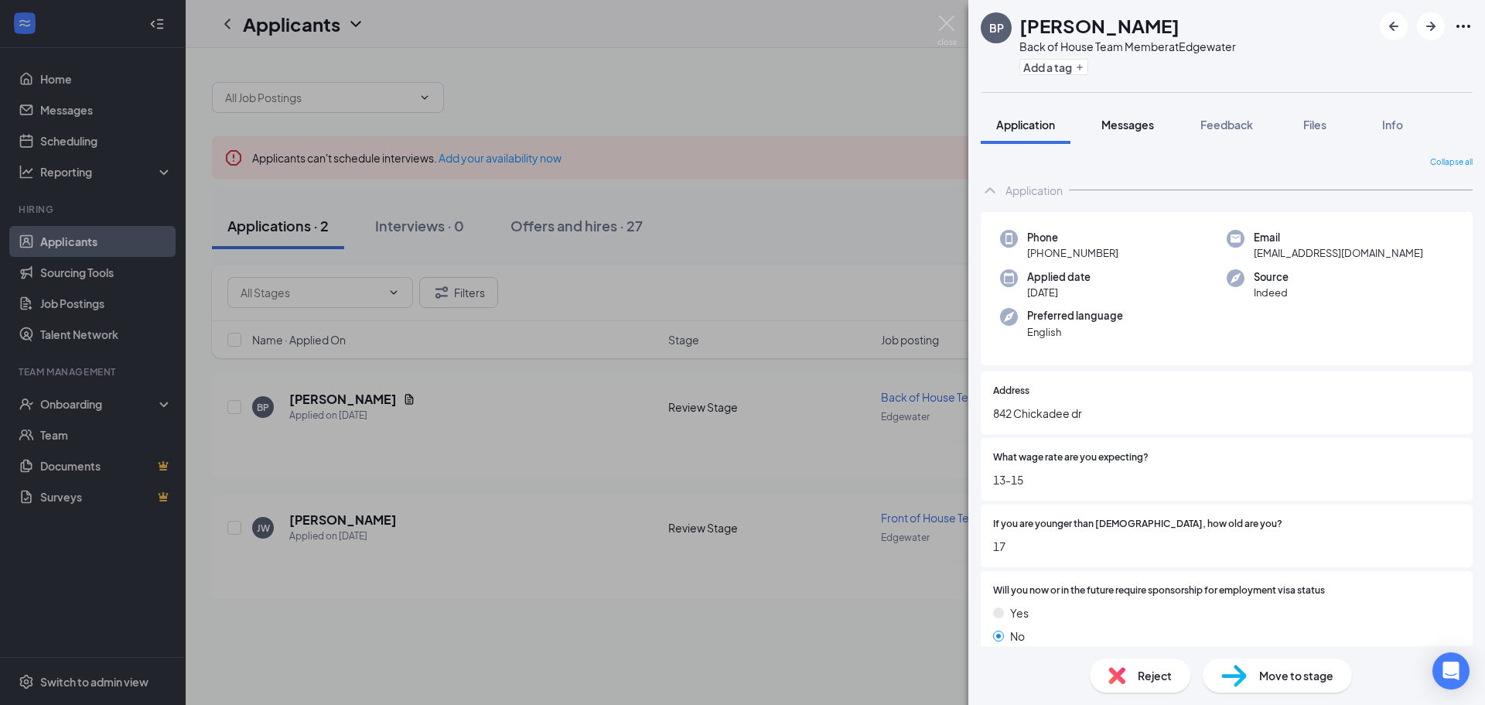
click at [1139, 121] on span "Messages" at bounding box center [1128, 125] width 53 height 14
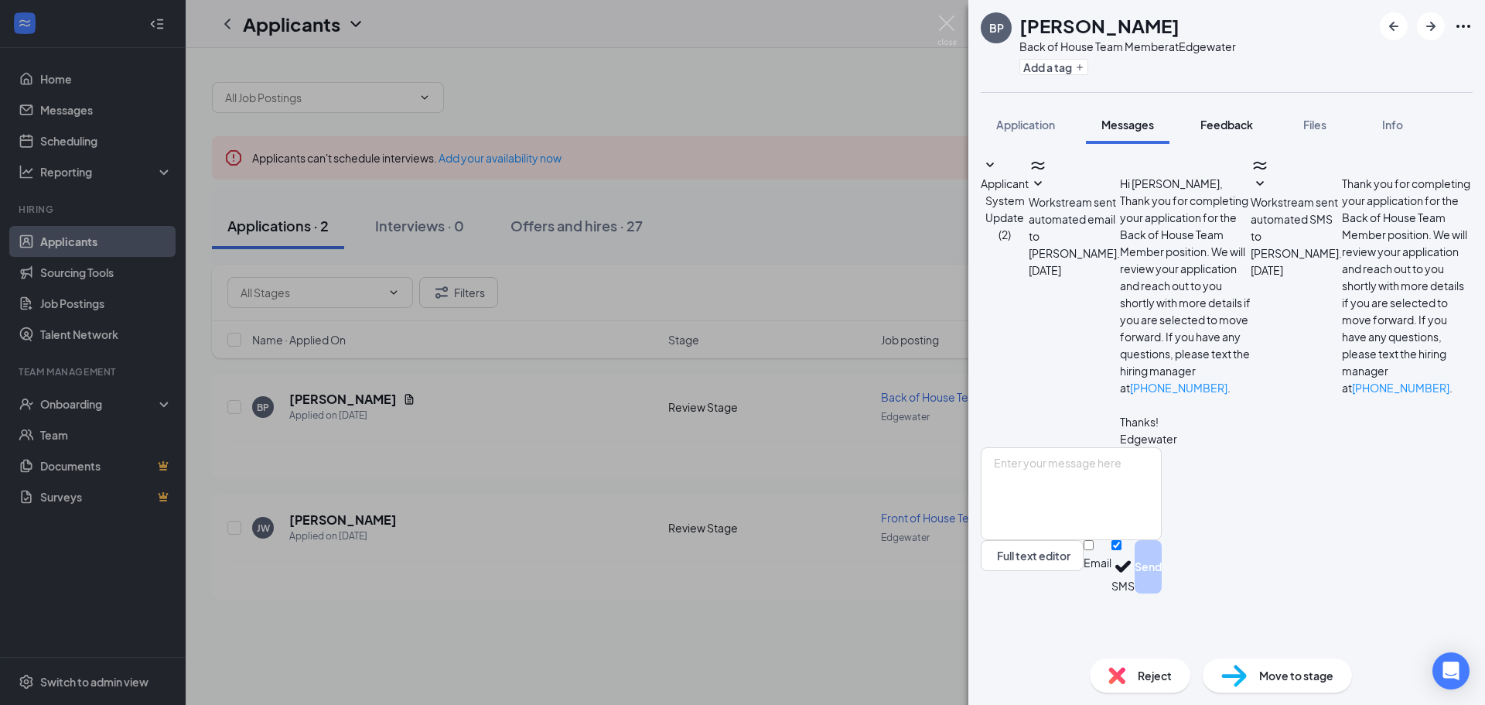
click at [1239, 129] on span "Feedback" at bounding box center [1227, 125] width 53 height 14
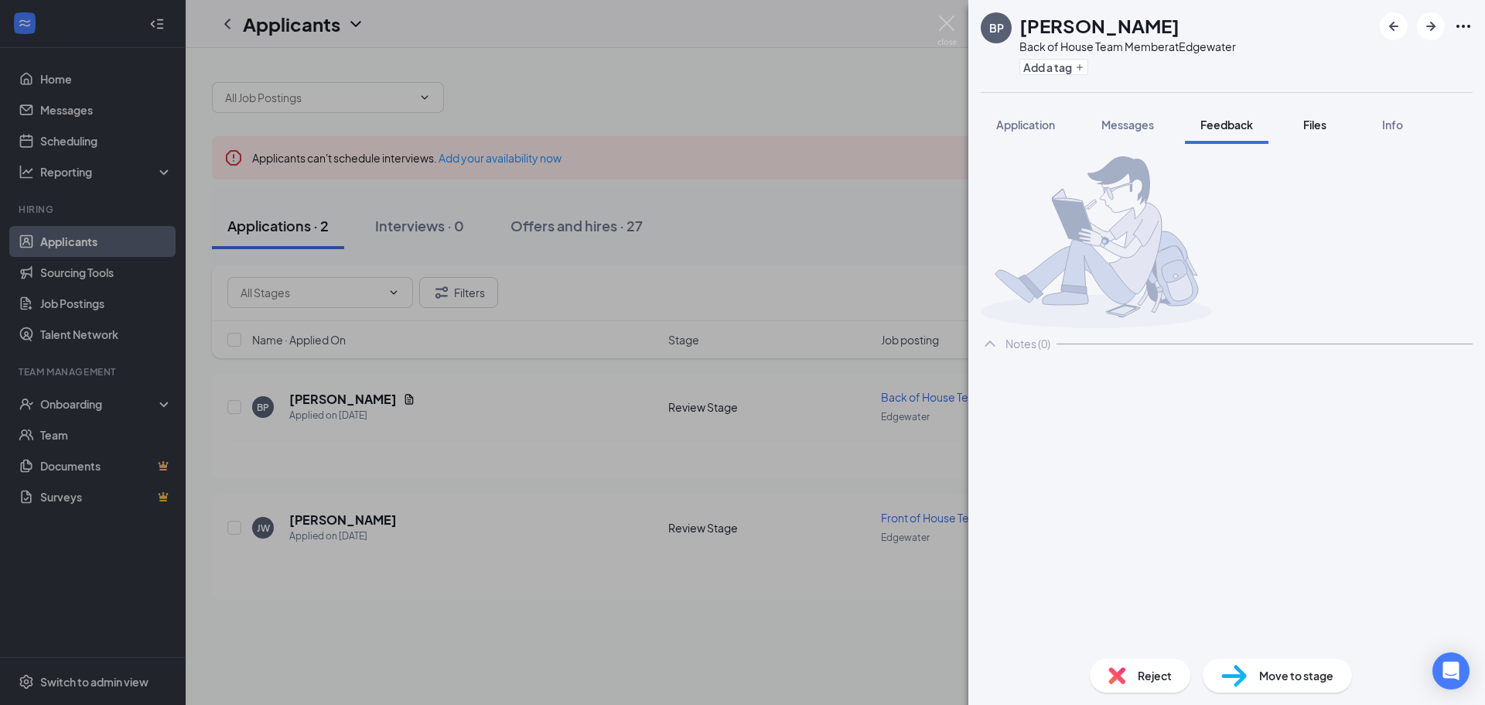
click at [1310, 123] on span "Files" at bounding box center [1315, 125] width 23 height 14
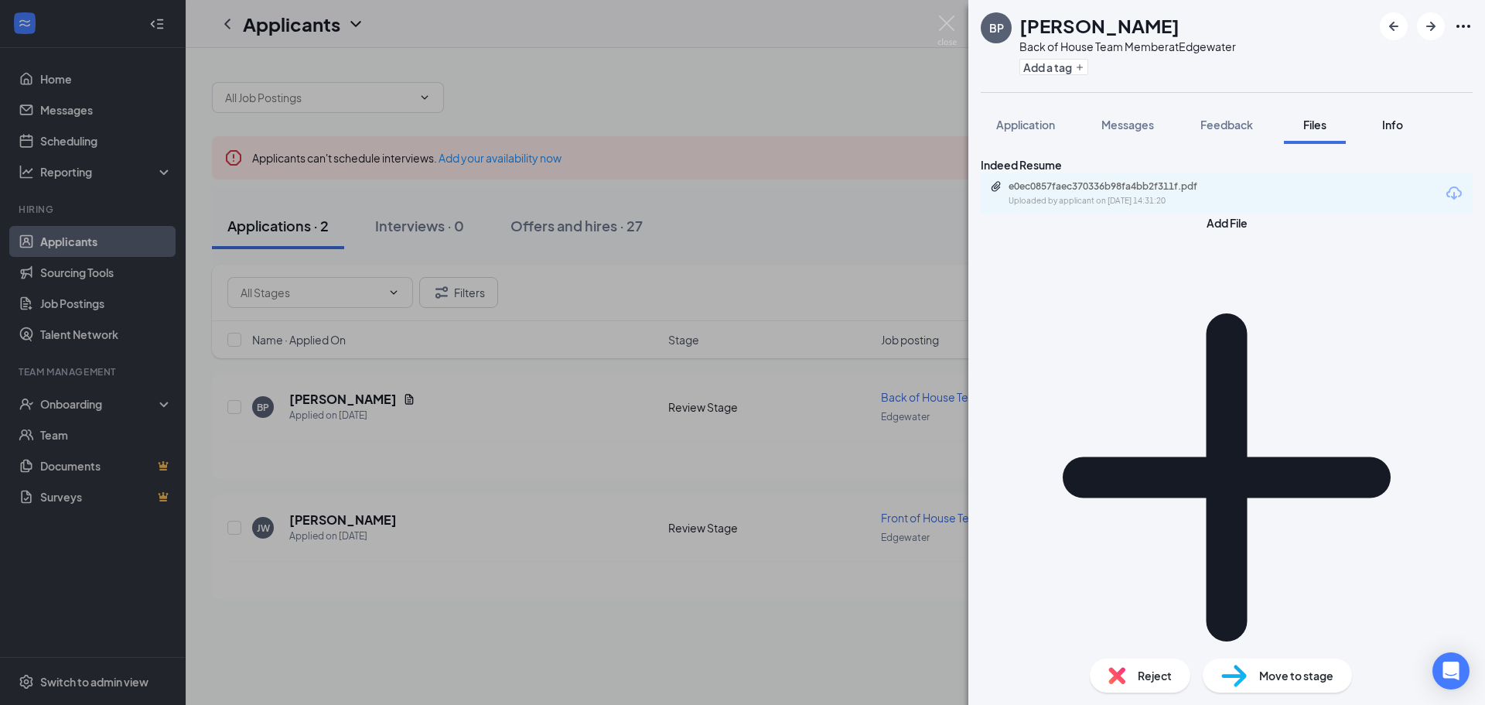
click at [1403, 125] on span "Info" at bounding box center [1392, 125] width 21 height 14
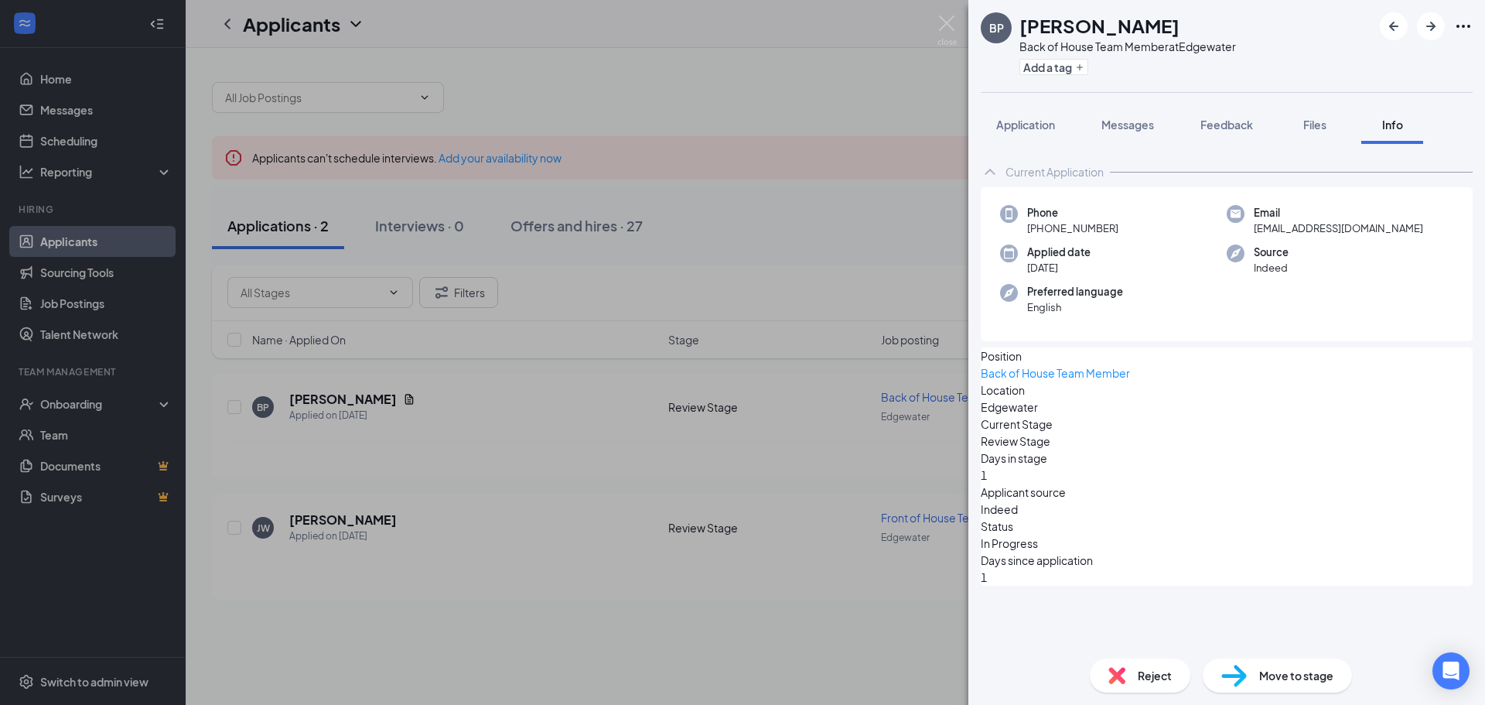
click at [1355, 126] on div "Application Messages Feedback Files Info" at bounding box center [1227, 124] width 492 height 39
click at [1317, 136] on button "Files" at bounding box center [1315, 124] width 62 height 39
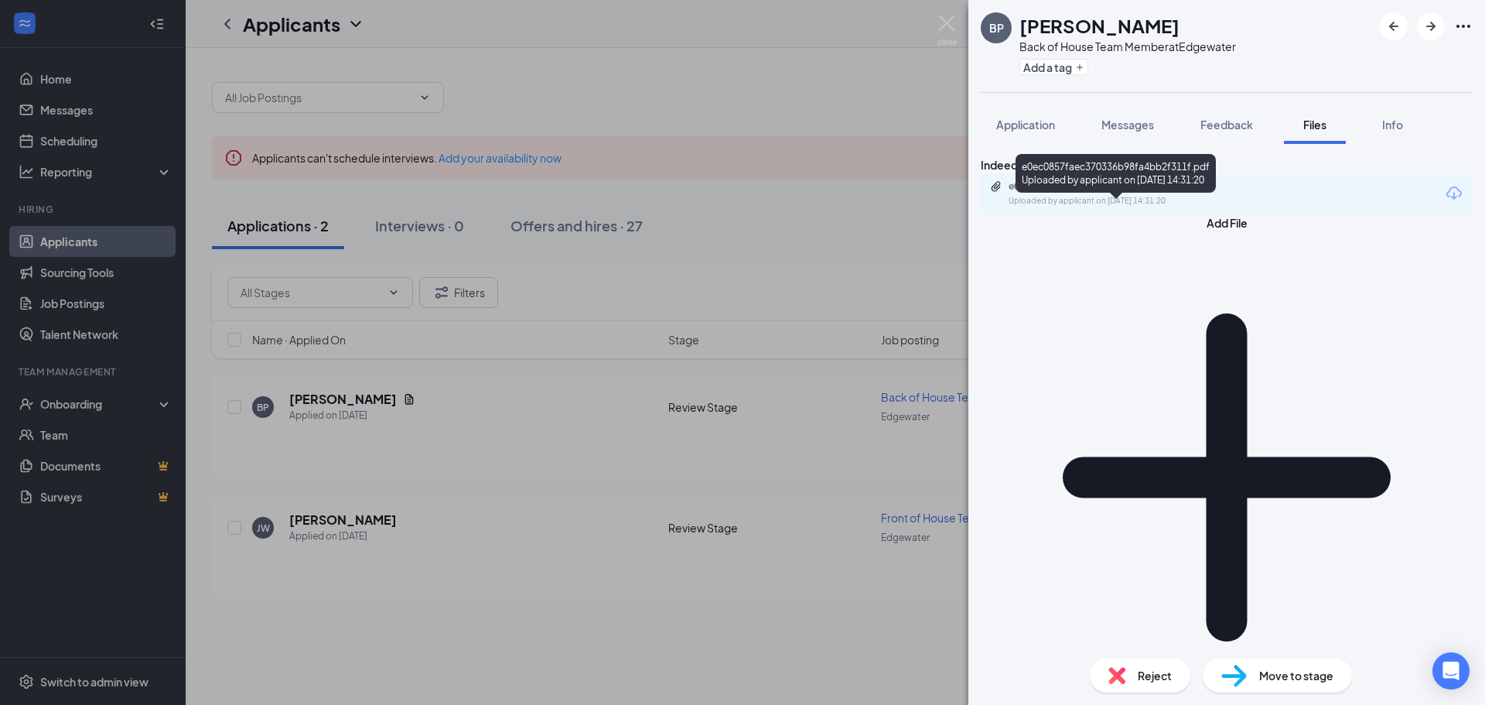
click at [1154, 207] on div "e0ec0857faec370336b98fa4bb2f311f.pdf Uploaded by applicant on [DATE] 14:31:20" at bounding box center [1115, 193] width 251 height 27
click at [1011, 128] on span "Application" at bounding box center [1025, 125] width 59 height 14
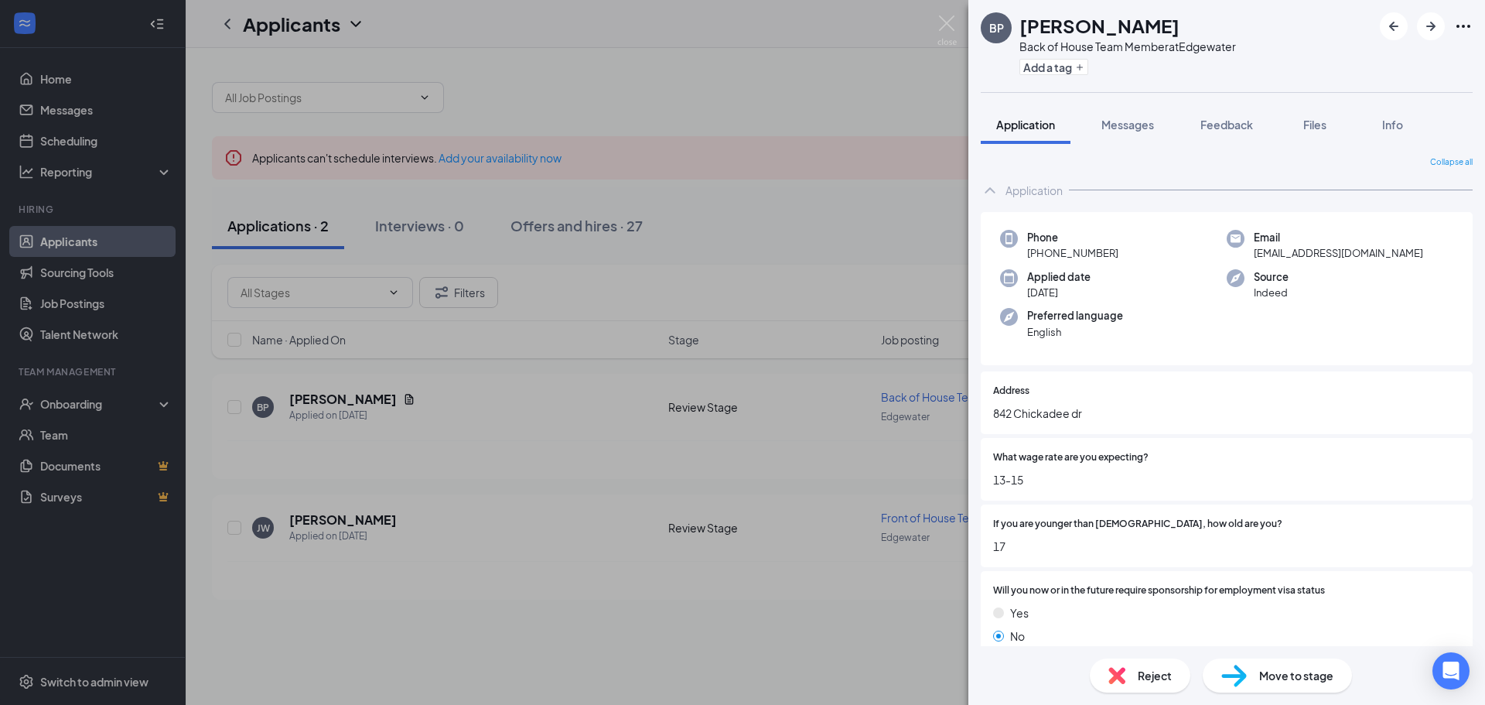
click at [681, 272] on div "BP [PERSON_NAME] Back of House Team Member at [GEOGRAPHIC_DATA] Add a tag Appli…" at bounding box center [742, 352] width 1485 height 705
